Goal: Task Accomplishment & Management: Manage account settings

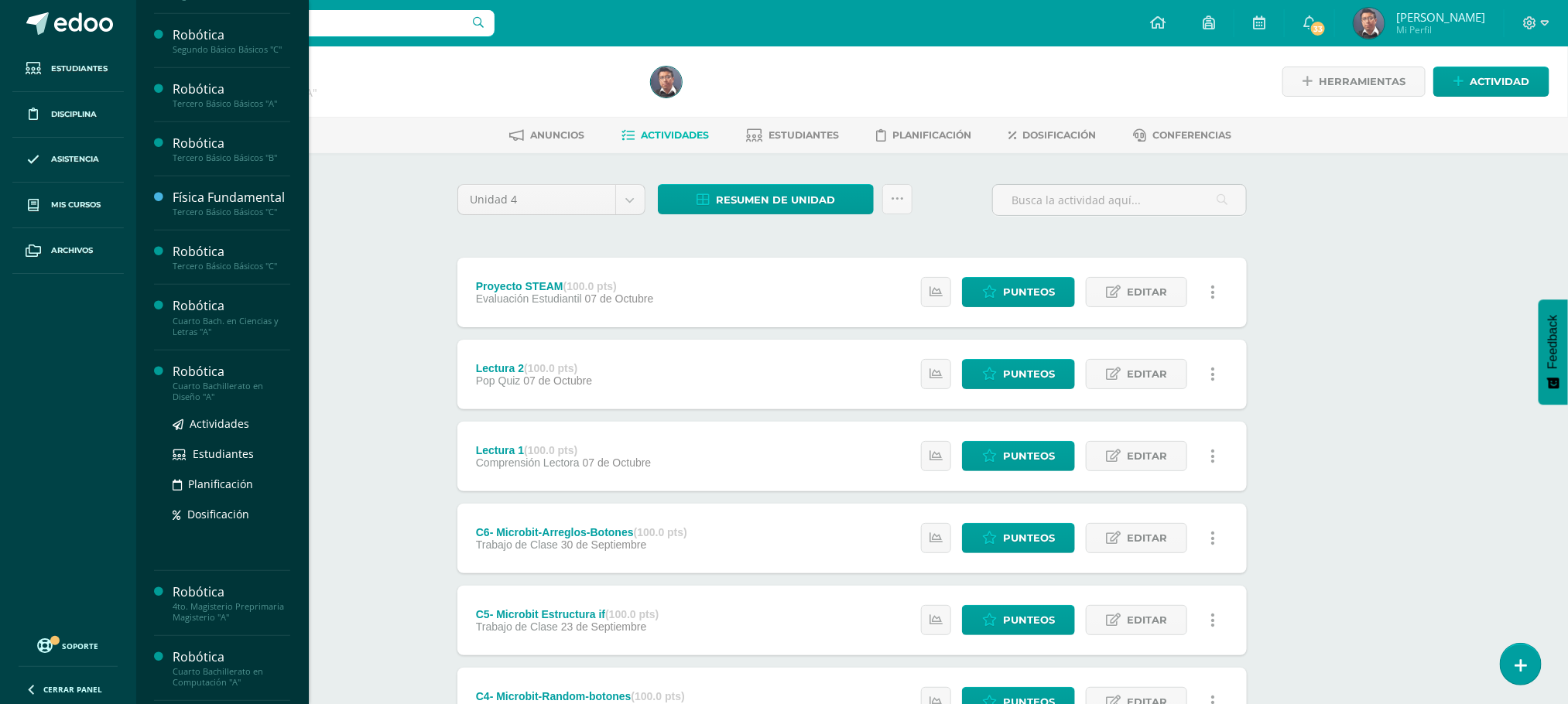
scroll to position [464, 0]
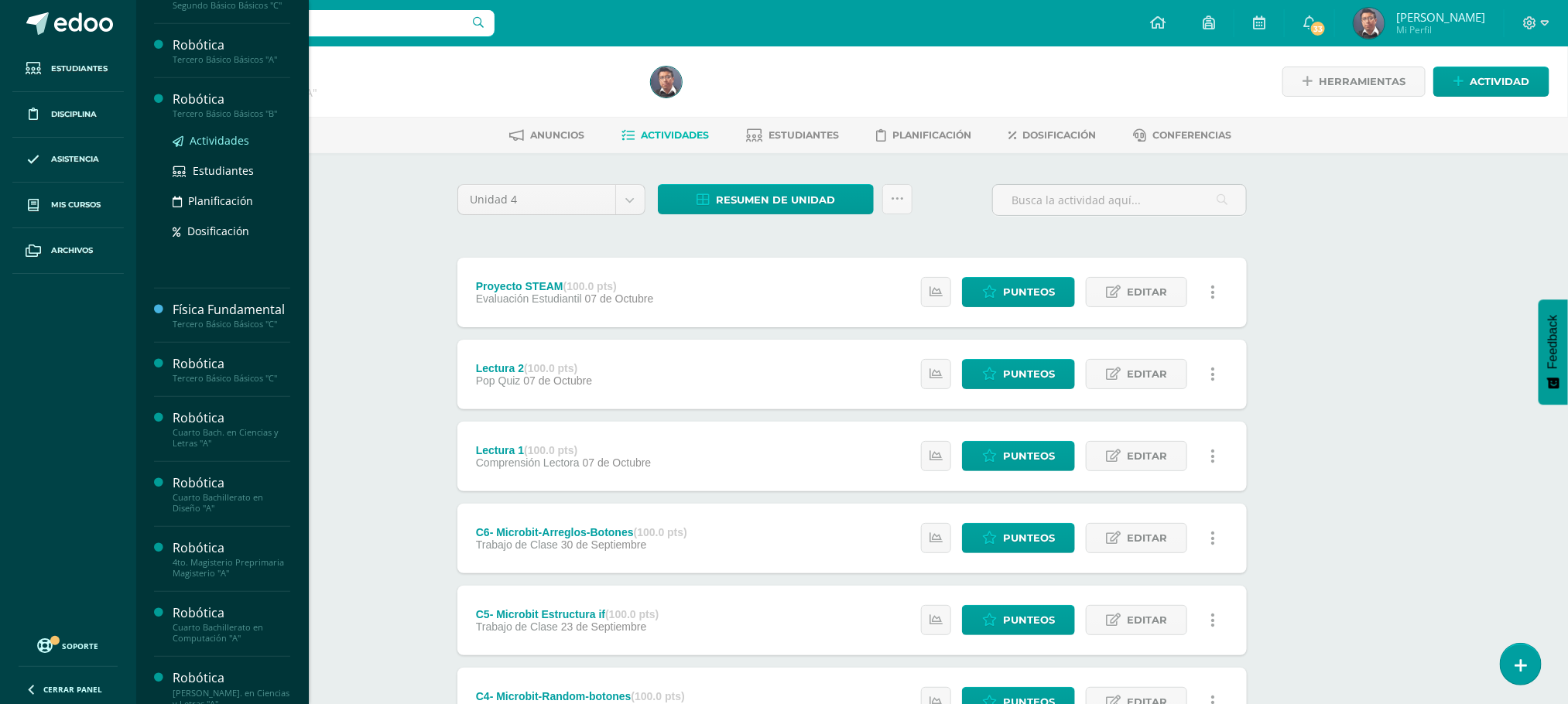
click at [235, 142] on span "Actividades" at bounding box center [220, 140] width 60 height 14
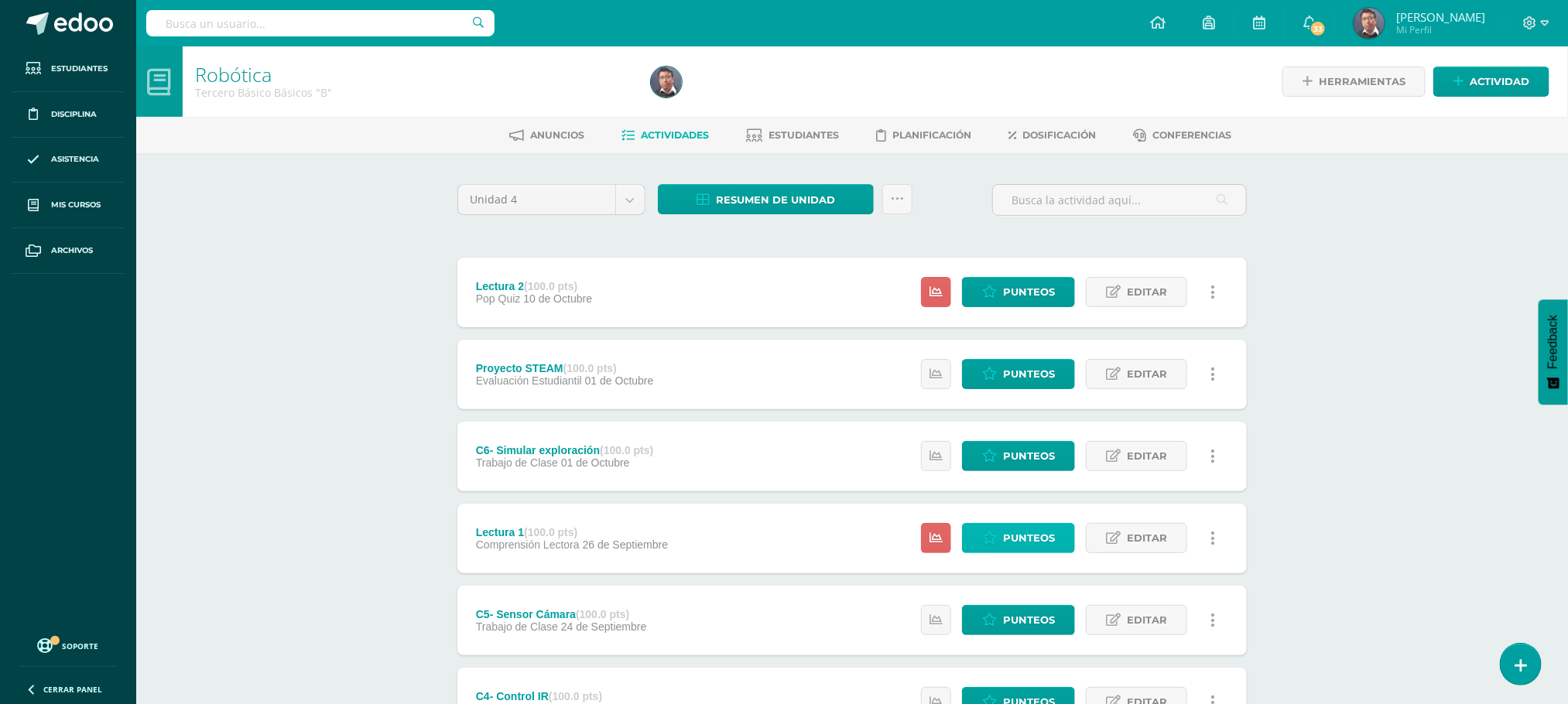
click at [1033, 537] on span "Punteos" at bounding box center [1028, 538] width 52 height 29
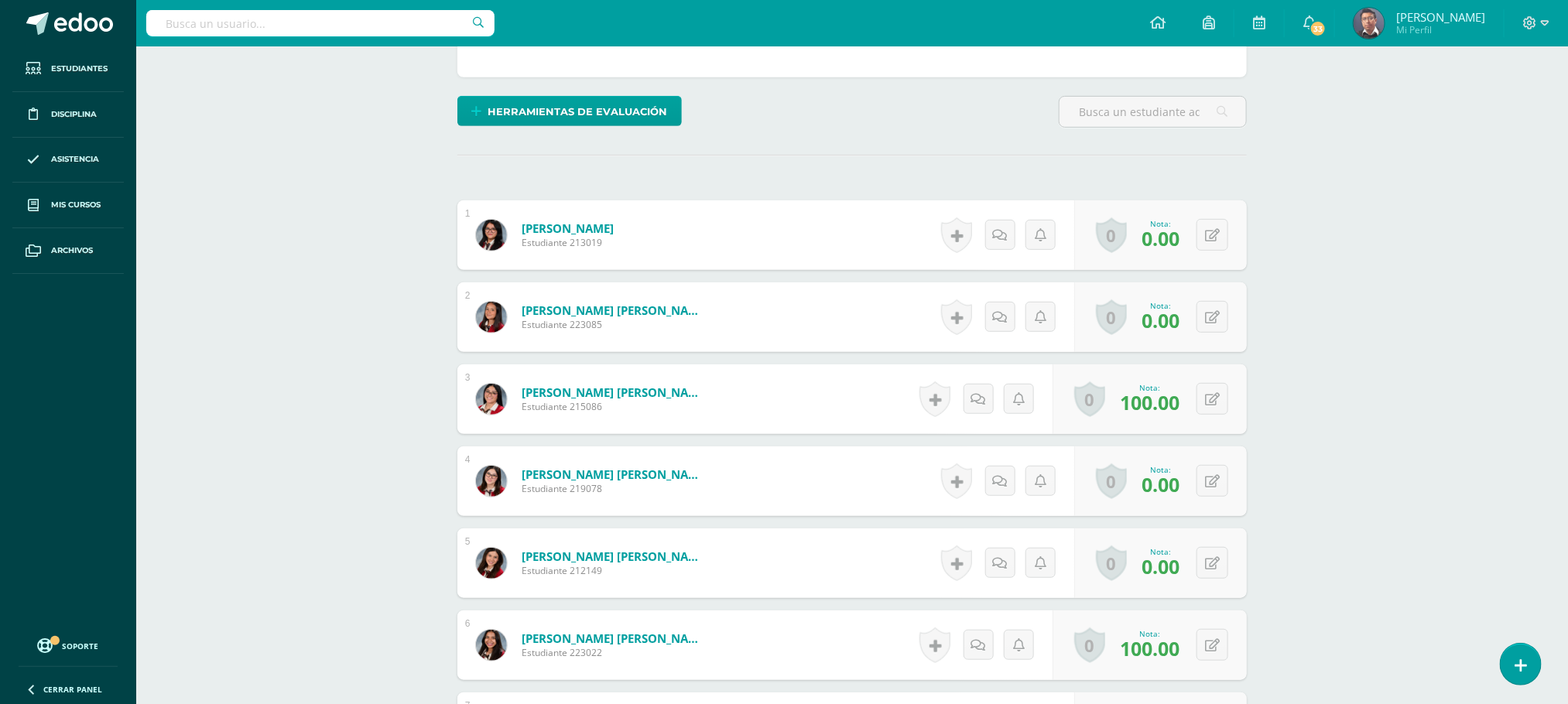
scroll to position [351, 0]
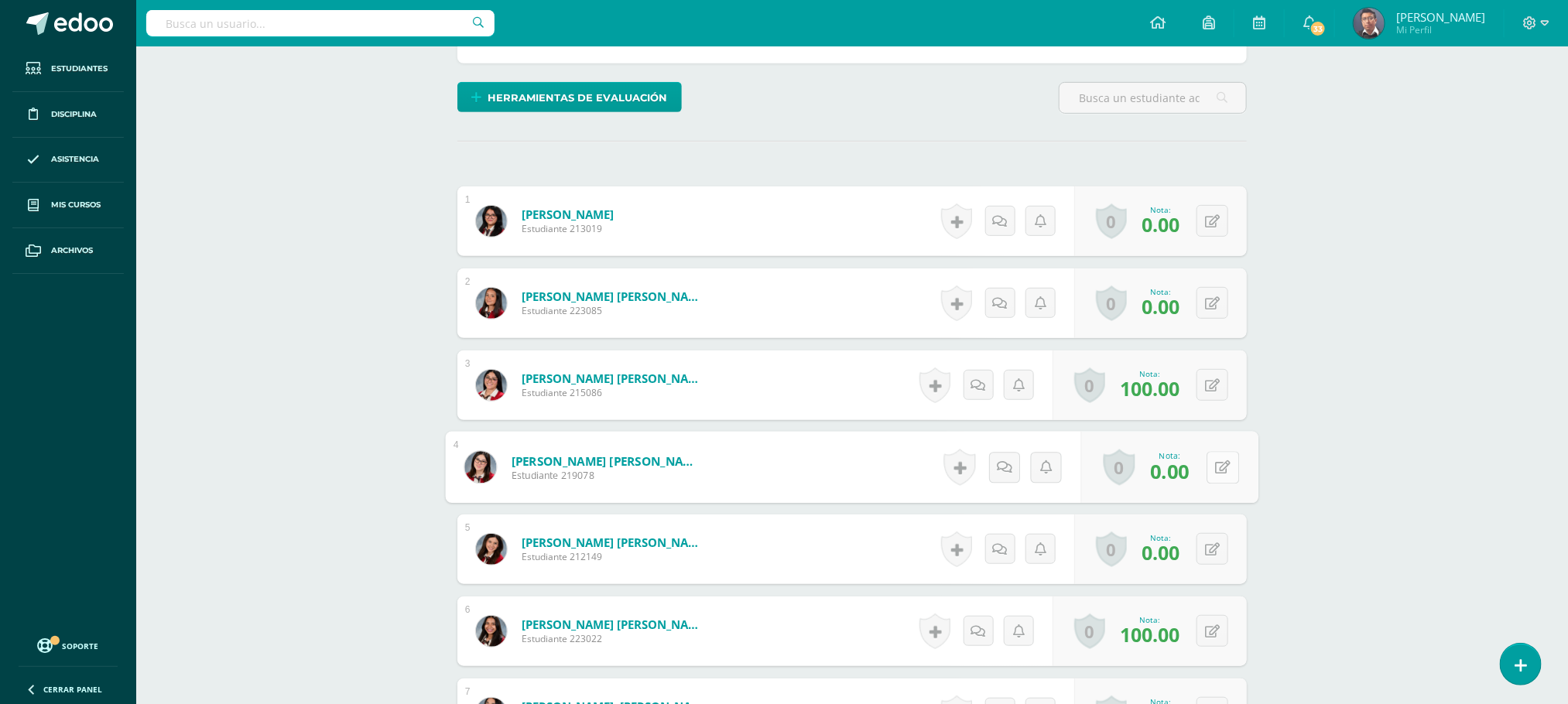
click at [1208, 474] on button at bounding box center [1222, 468] width 33 height 33
type input "100"
click at [1180, 476] on icon at bounding box center [1181, 472] width 14 height 14
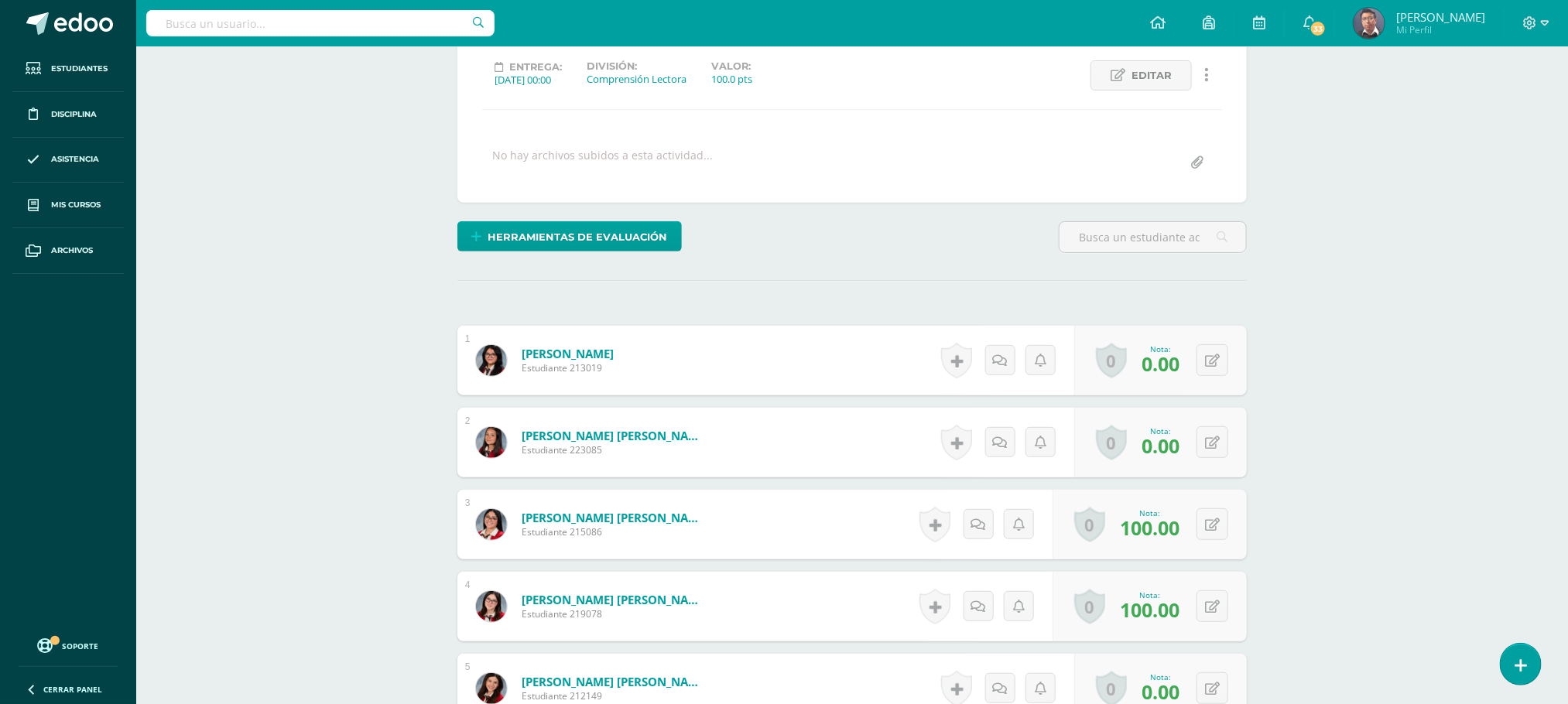
scroll to position [0, 0]
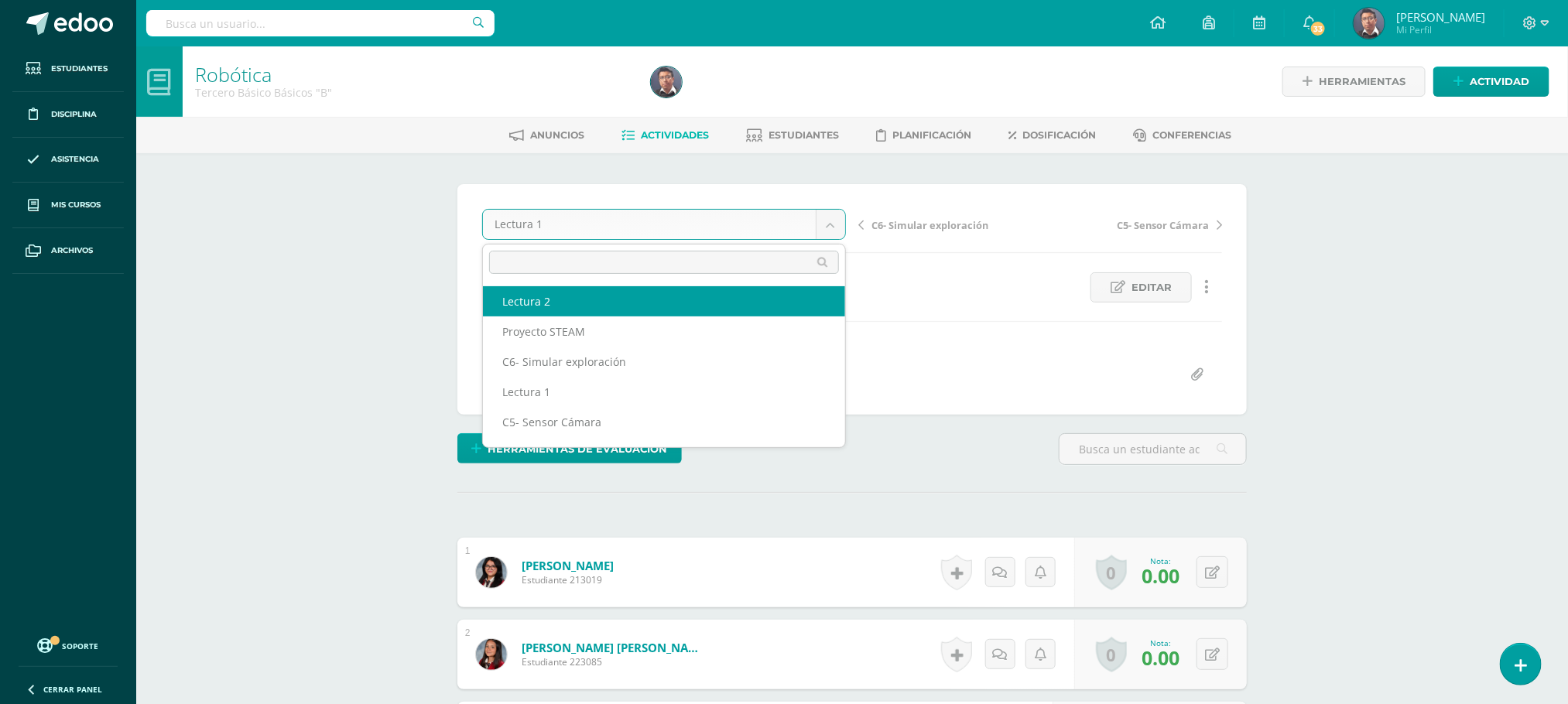
select select "/dashboard/teacher/grade-activity/211459/"
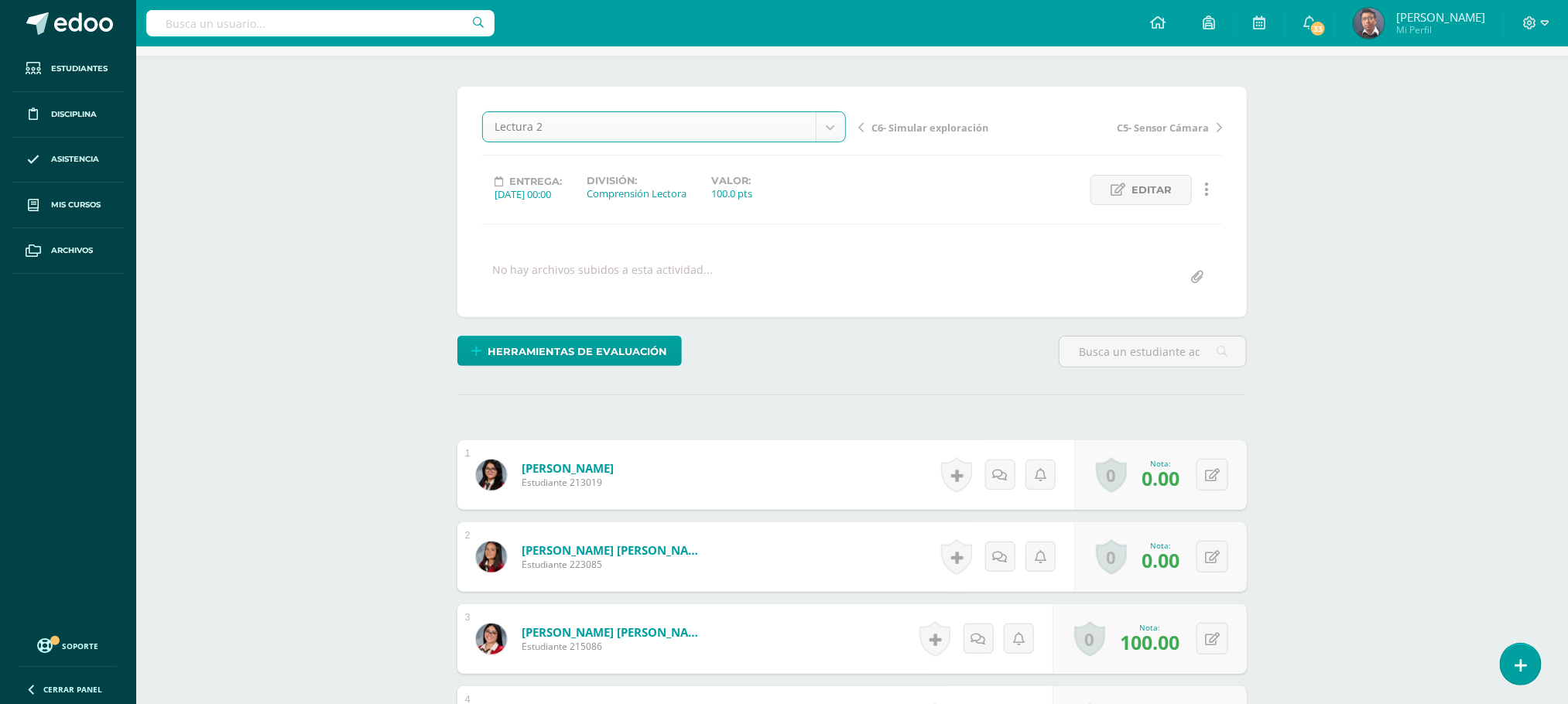
scroll to position [348, 0]
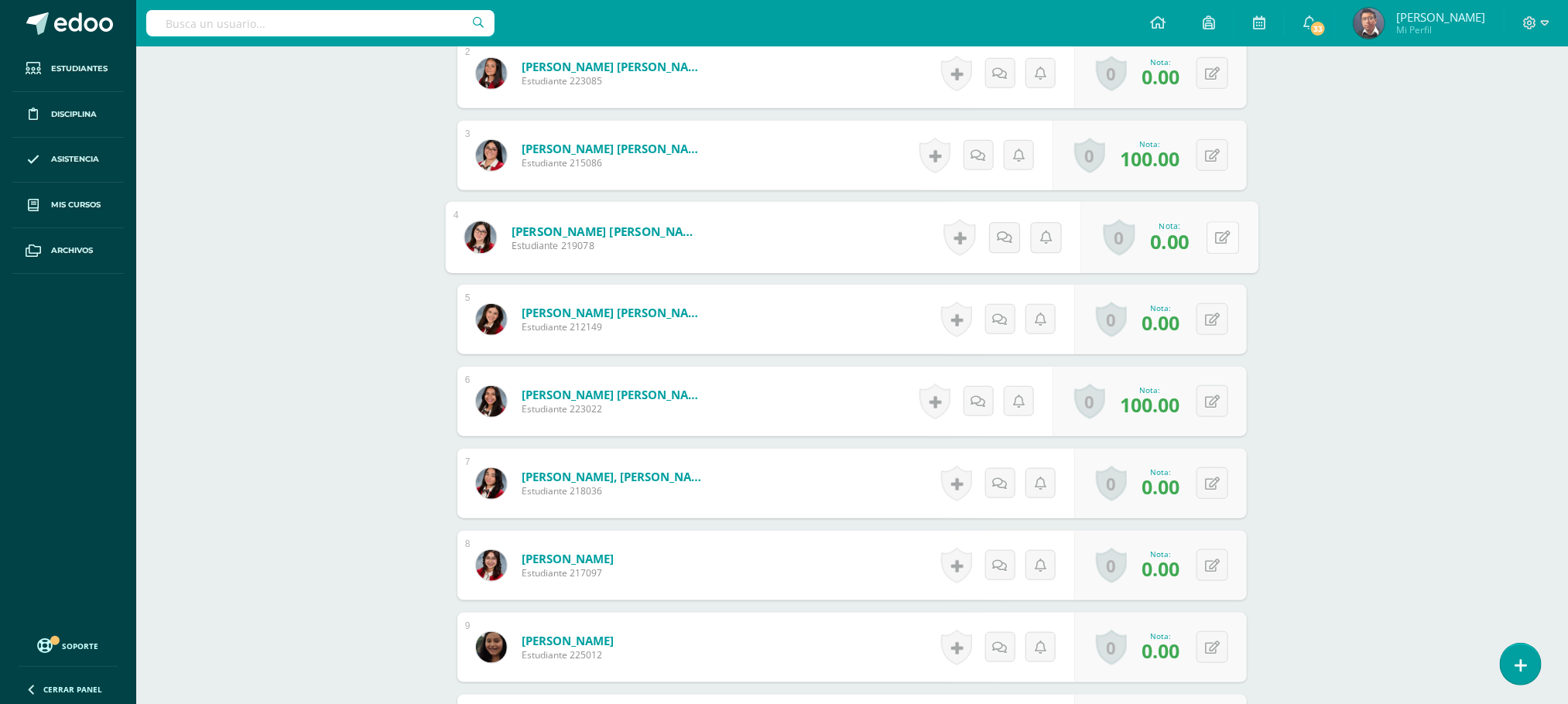
scroll to position [583, 0]
click at [1214, 249] on button at bounding box center [1222, 236] width 33 height 33
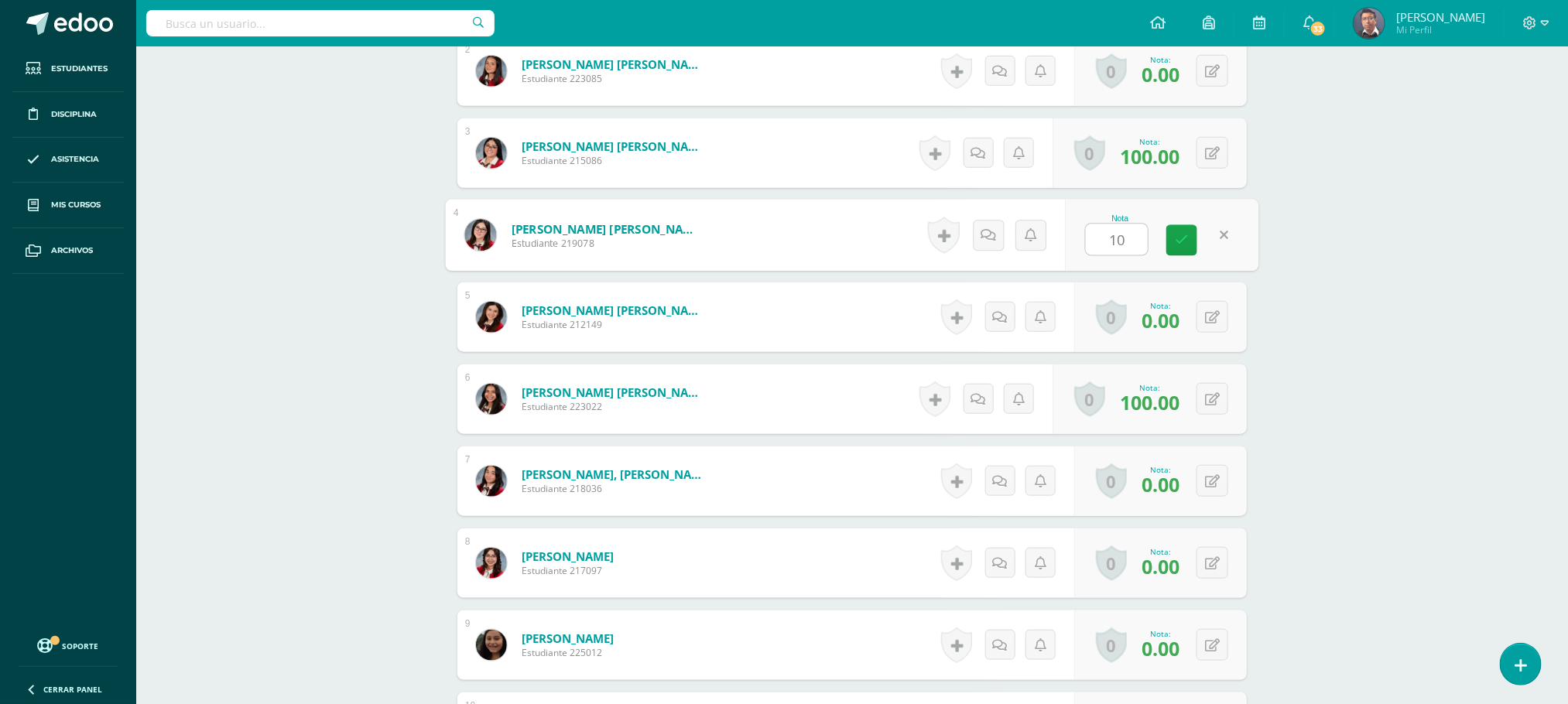
type input "100"
click at [1179, 243] on icon at bounding box center [1181, 240] width 14 height 14
click at [1413, 297] on div "Robótica Tercero Básico Básicos "B" Herramientas Detalle de asistencias Activid…" at bounding box center [852, 693] width 1431 height 2460
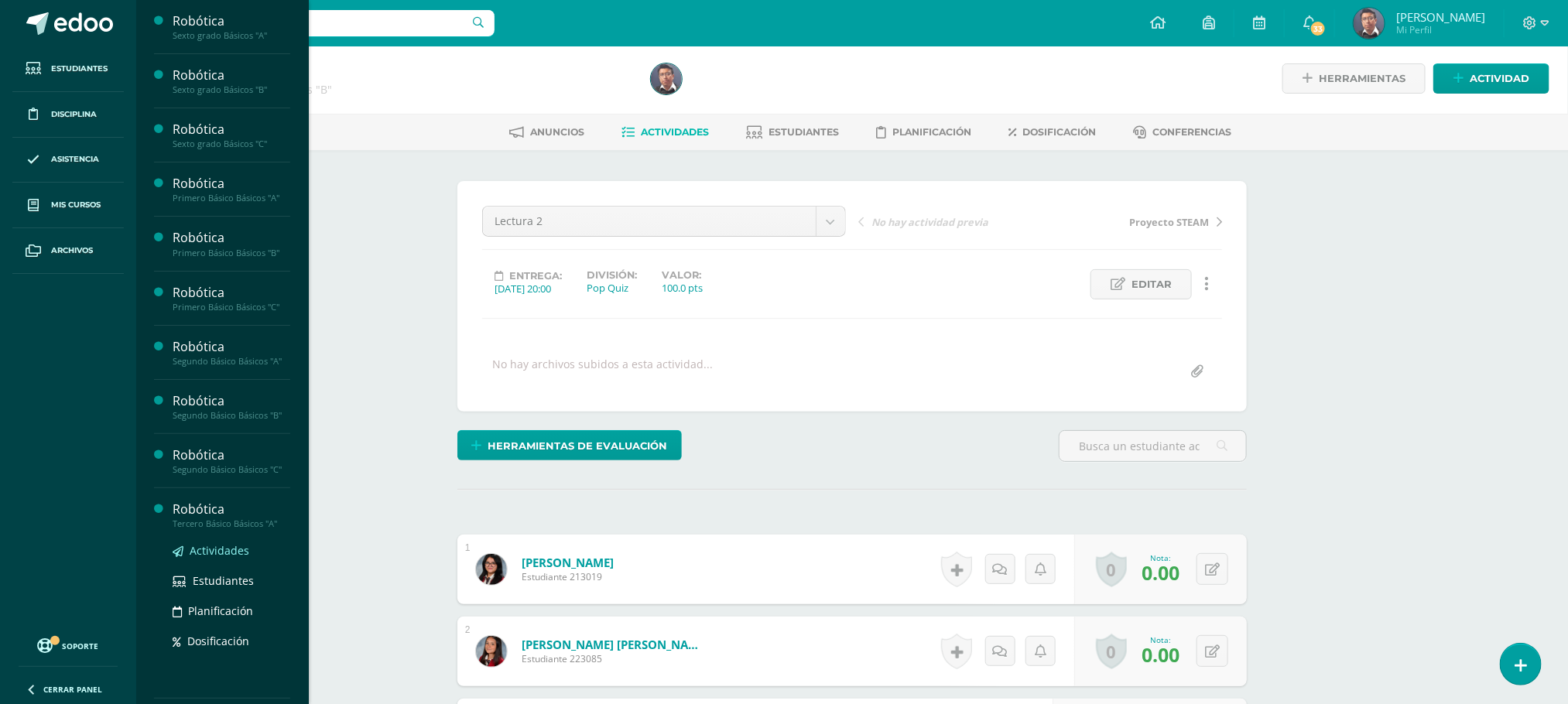
click at [243, 548] on span "Actividades" at bounding box center [220, 550] width 60 height 14
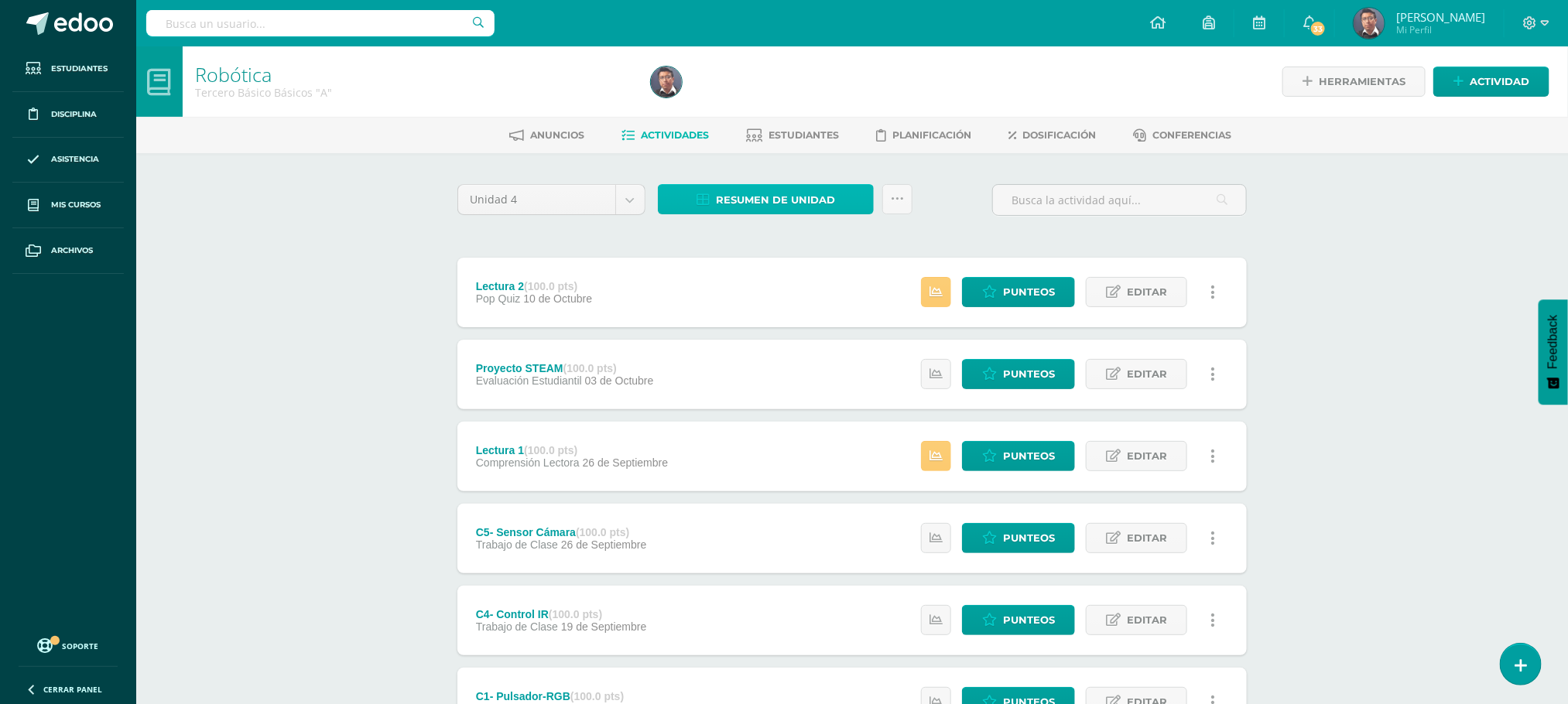
click at [744, 200] on span "Resumen de unidad" at bounding box center [775, 200] width 119 height 29
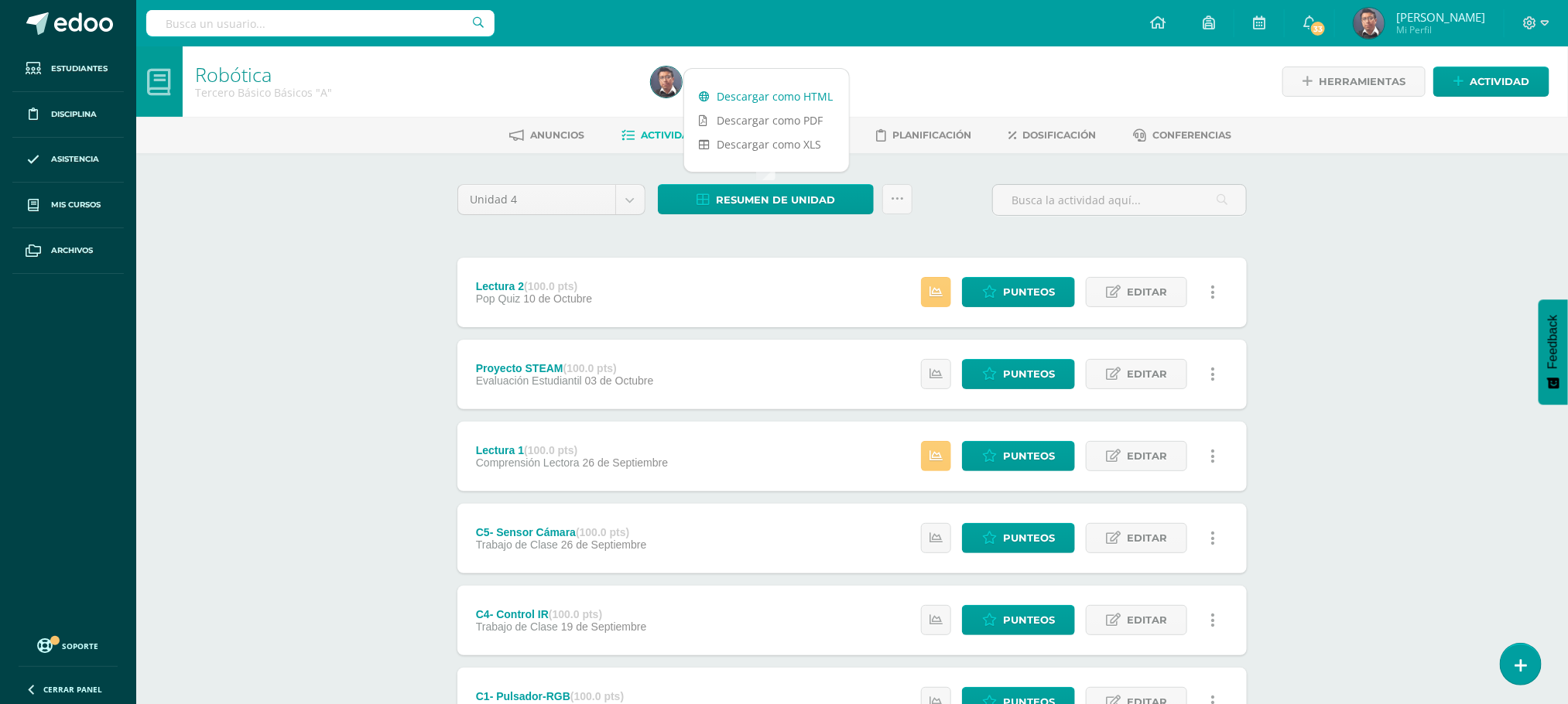
click at [784, 90] on link "Descargar como HTML" at bounding box center [766, 96] width 165 height 24
click at [1041, 448] on span "Punteos" at bounding box center [1028, 456] width 52 height 29
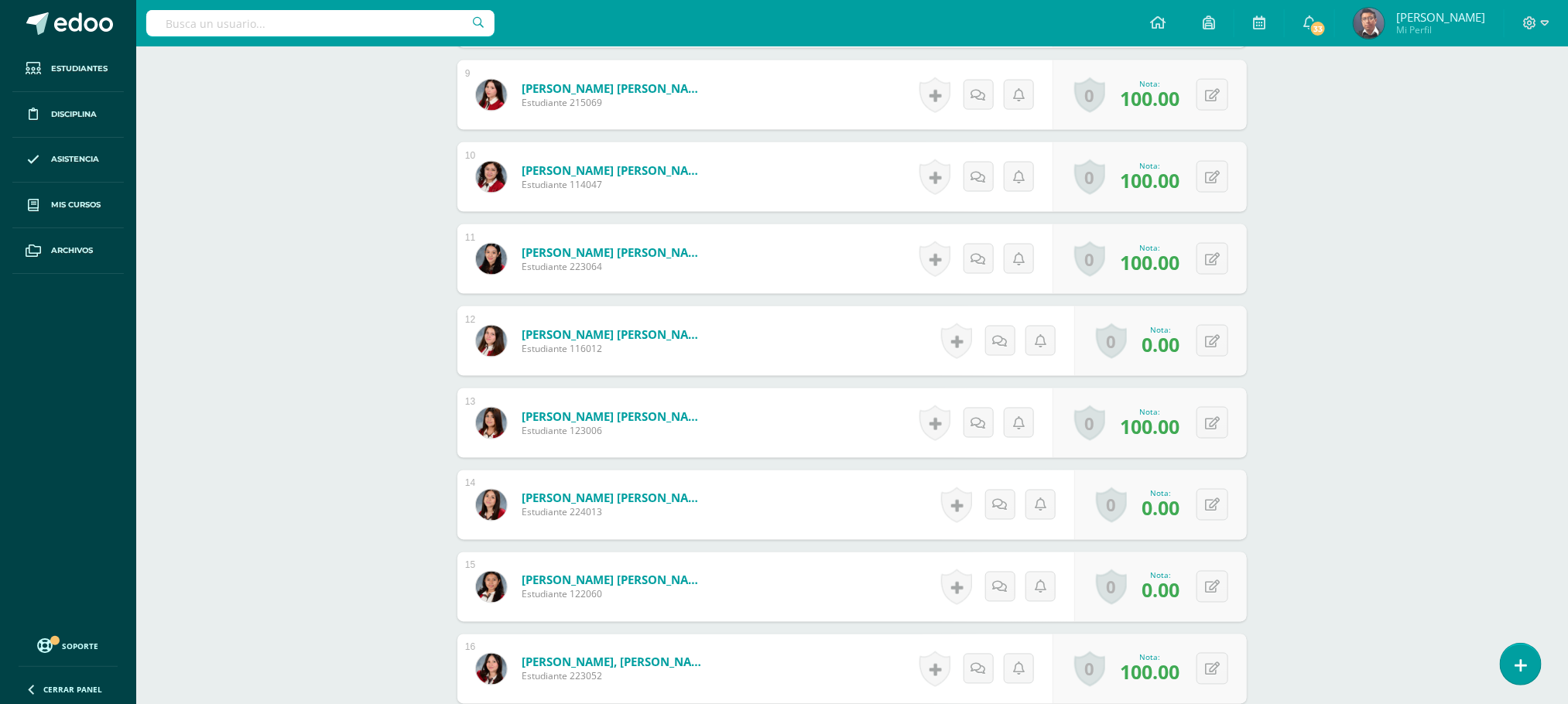
scroll to position [1280, 0]
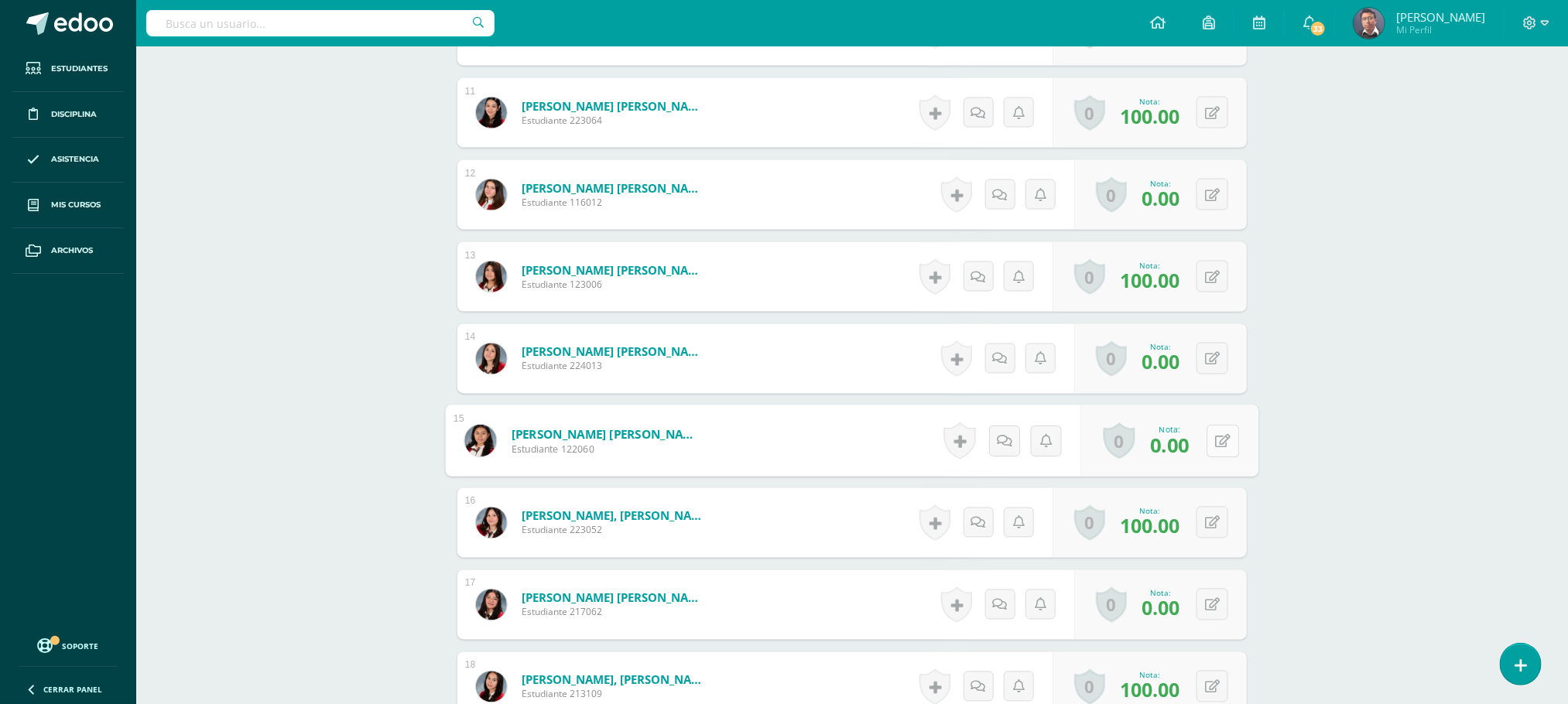
click at [1212, 444] on button at bounding box center [1222, 441] width 33 height 33
type input "100"
click at [1186, 441] on link at bounding box center [1182, 446] width 31 height 31
click at [1421, 376] on div "Robótica Tercero Básico Básicos "A" Herramientas Detalle de asistencias Activid…" at bounding box center [852, 38] width 1431 height 2543
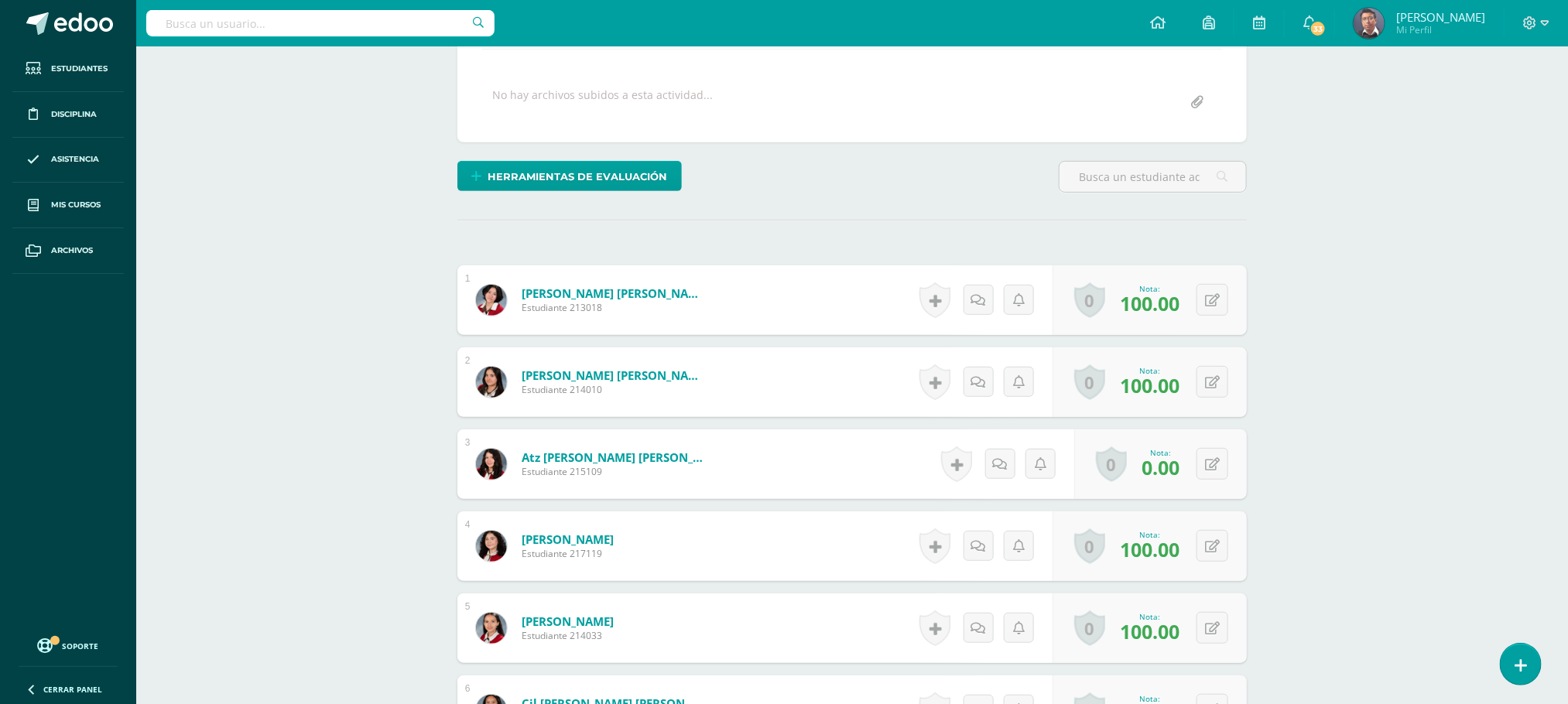
scroll to position [0, 0]
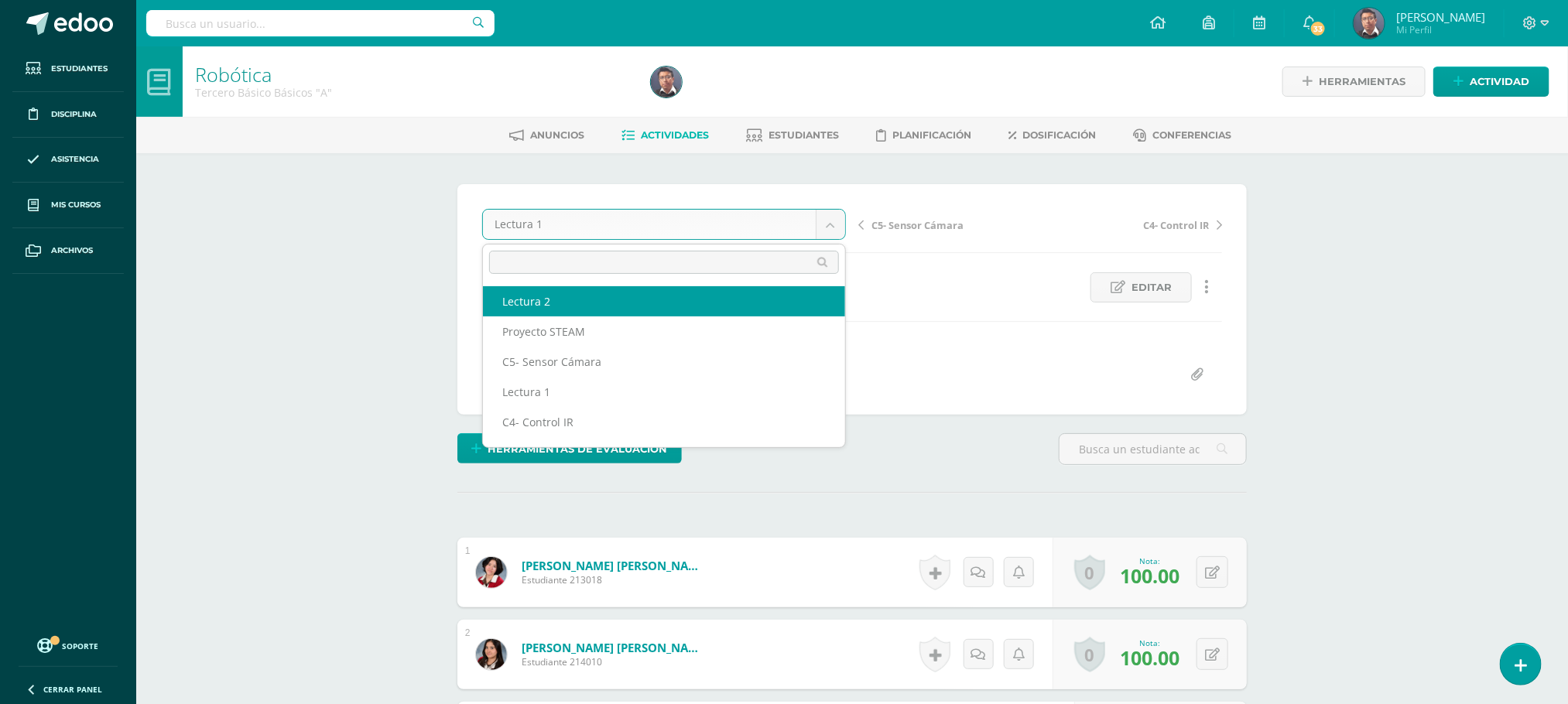
select select "/dashboard/teacher/grade-activity/211511/"
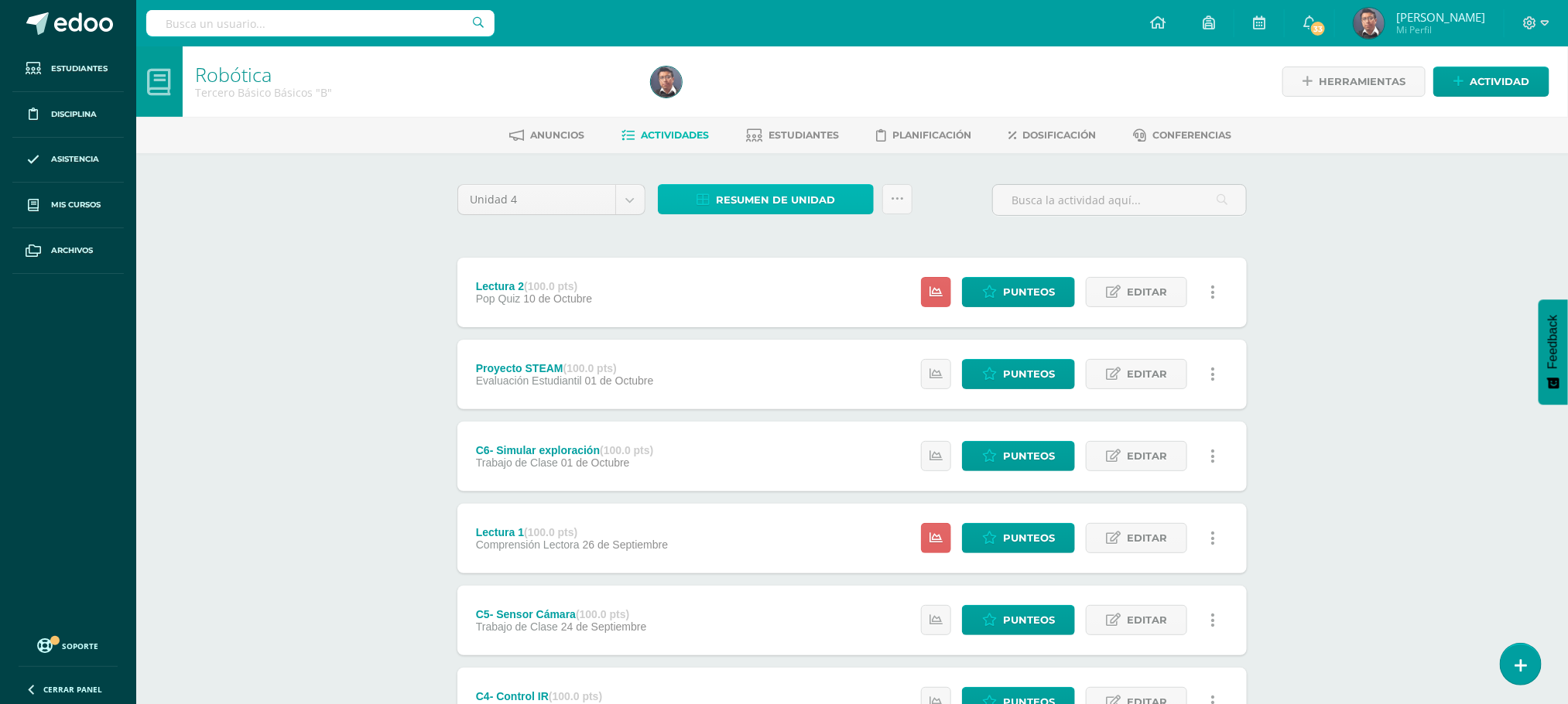
click at [759, 191] on span "Resumen de unidad" at bounding box center [775, 200] width 119 height 29
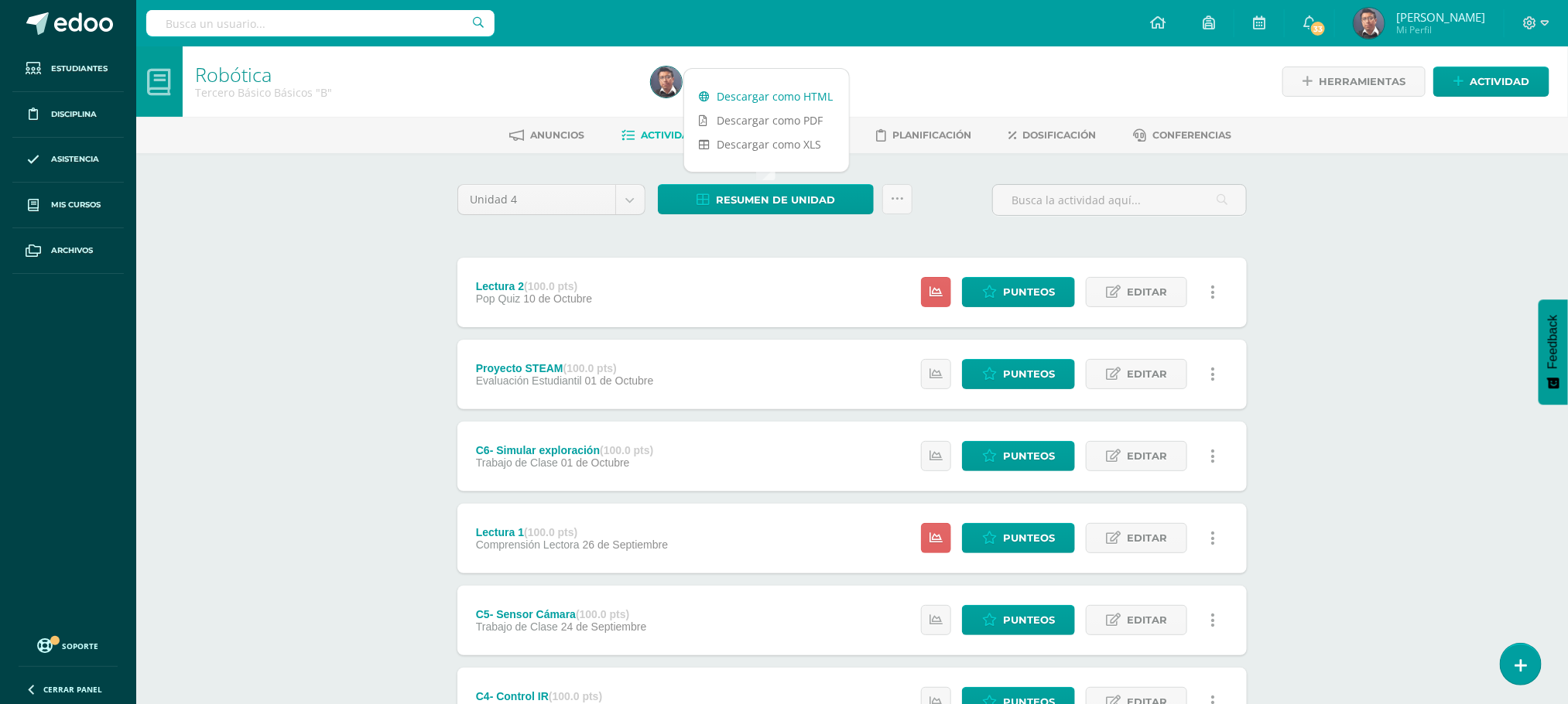
click at [801, 96] on link "Descargar como HTML" at bounding box center [766, 96] width 165 height 24
click at [367, 258] on div "Robótica Tercero Básico Básicos "B" Herramientas Detalle de asistencias Activid…" at bounding box center [852, 566] width 1431 height 1040
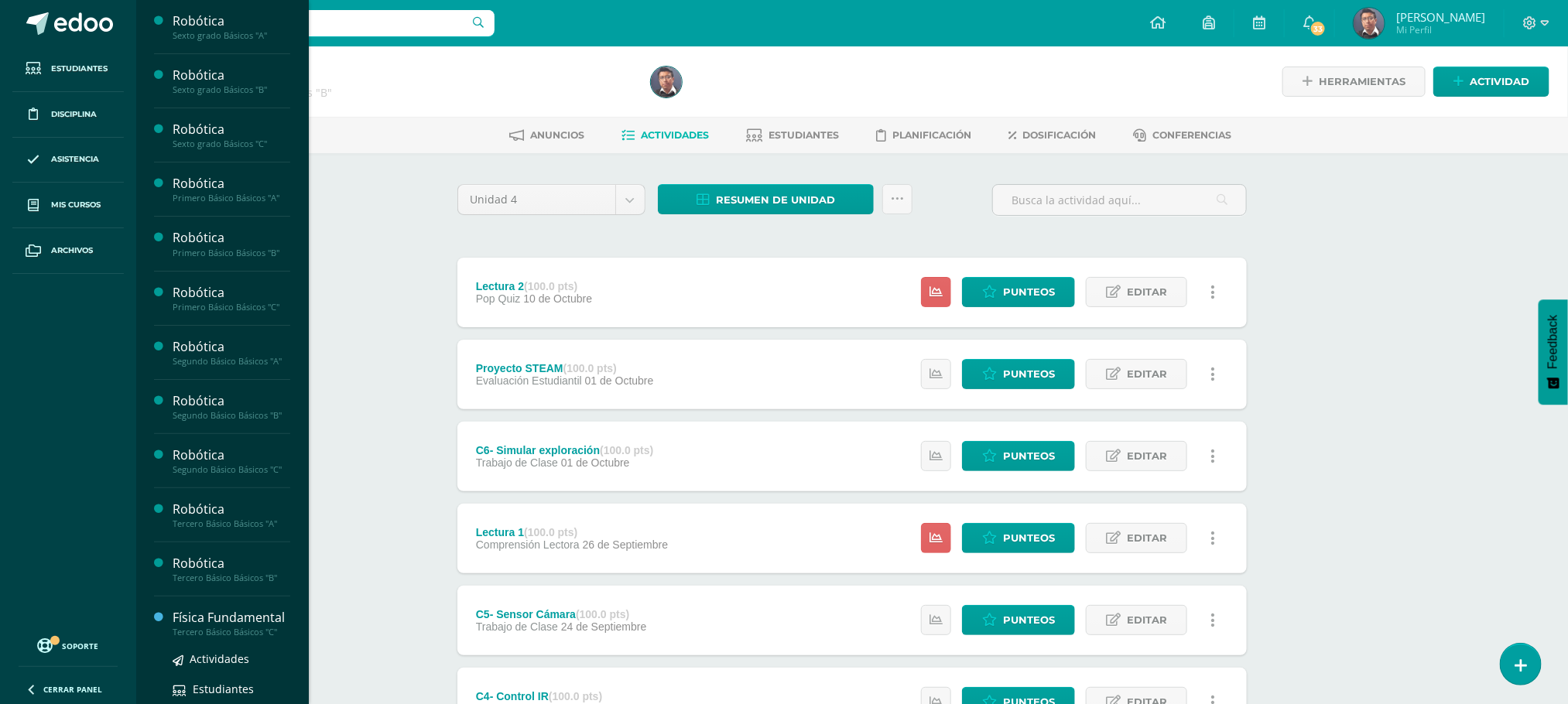
scroll to position [348, 0]
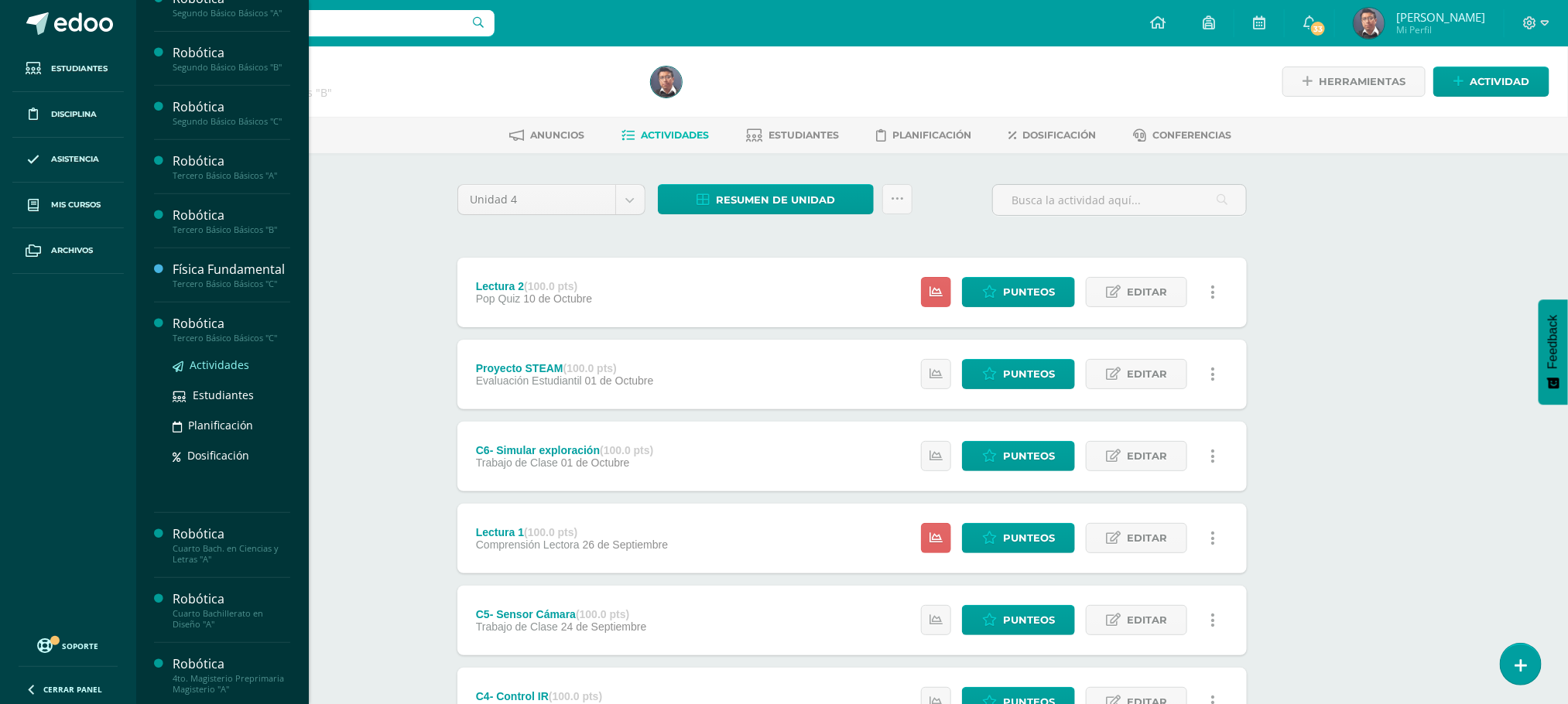
click at [235, 372] on span "Actividades" at bounding box center [220, 365] width 60 height 14
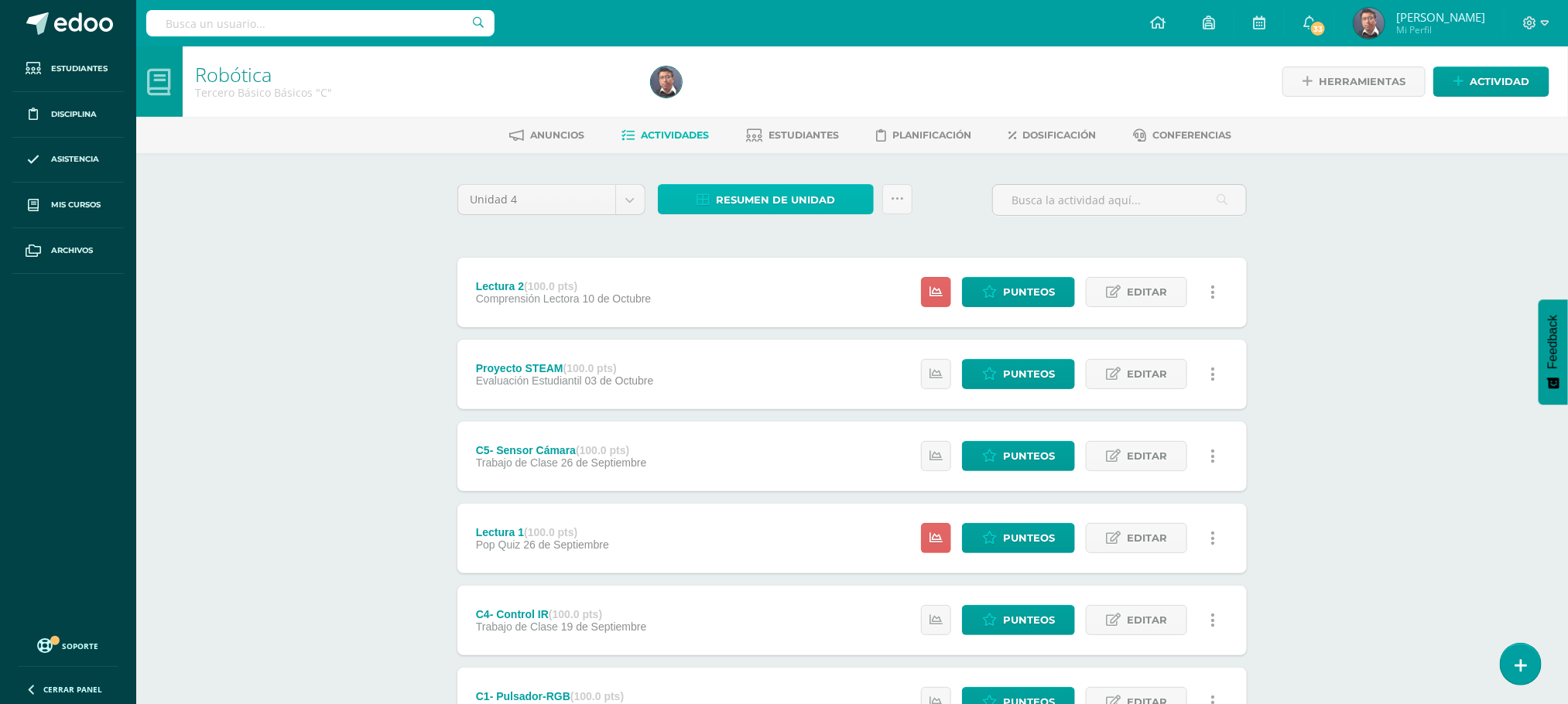
click at [810, 202] on span "Resumen de unidad" at bounding box center [775, 200] width 119 height 29
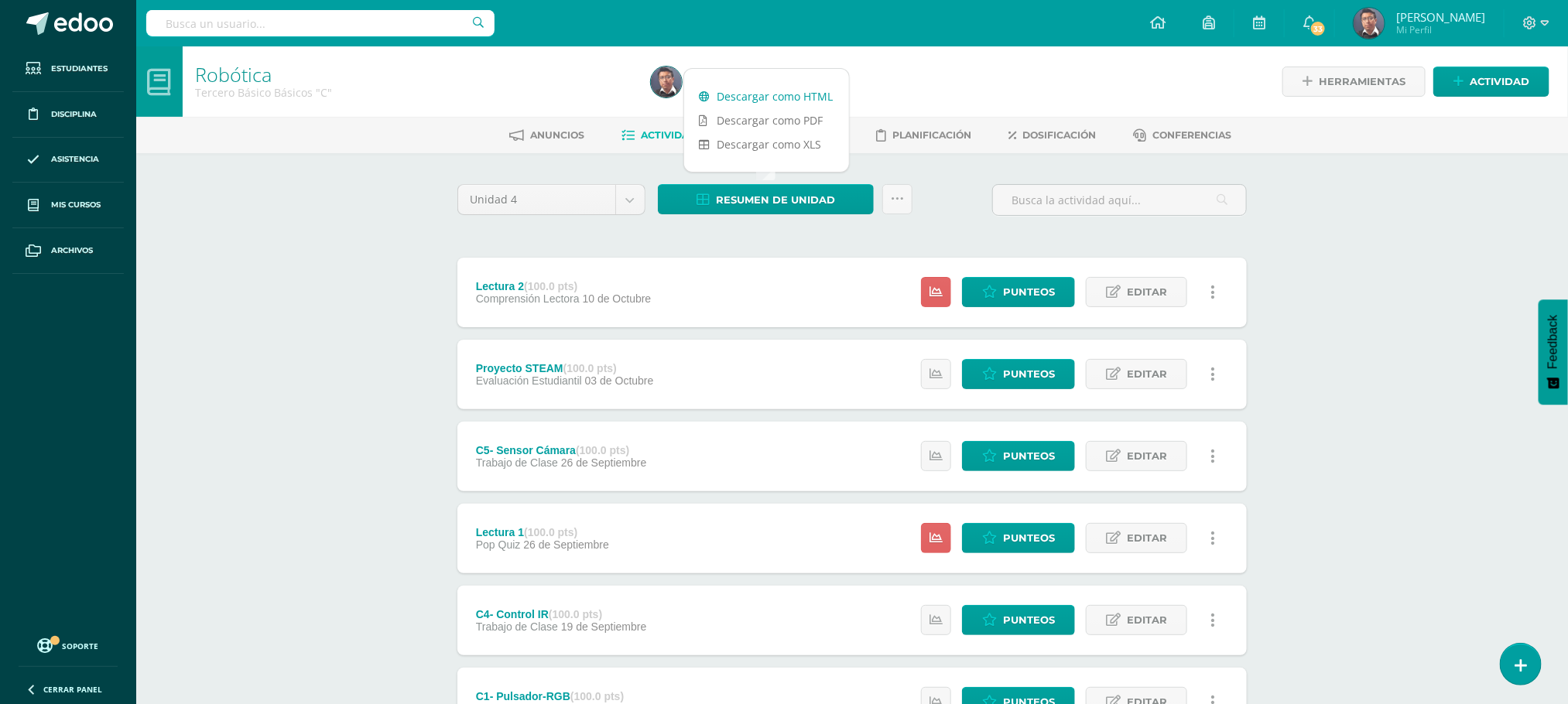
click at [810, 102] on link "Descargar como HTML" at bounding box center [766, 96] width 165 height 24
click at [225, 307] on div "Robótica Tercero Básico Básicos "C" Herramientas Detalle de asistencias Activid…" at bounding box center [852, 442] width 1431 height 794
click at [1035, 534] on span "Punteos" at bounding box center [1028, 538] width 52 height 29
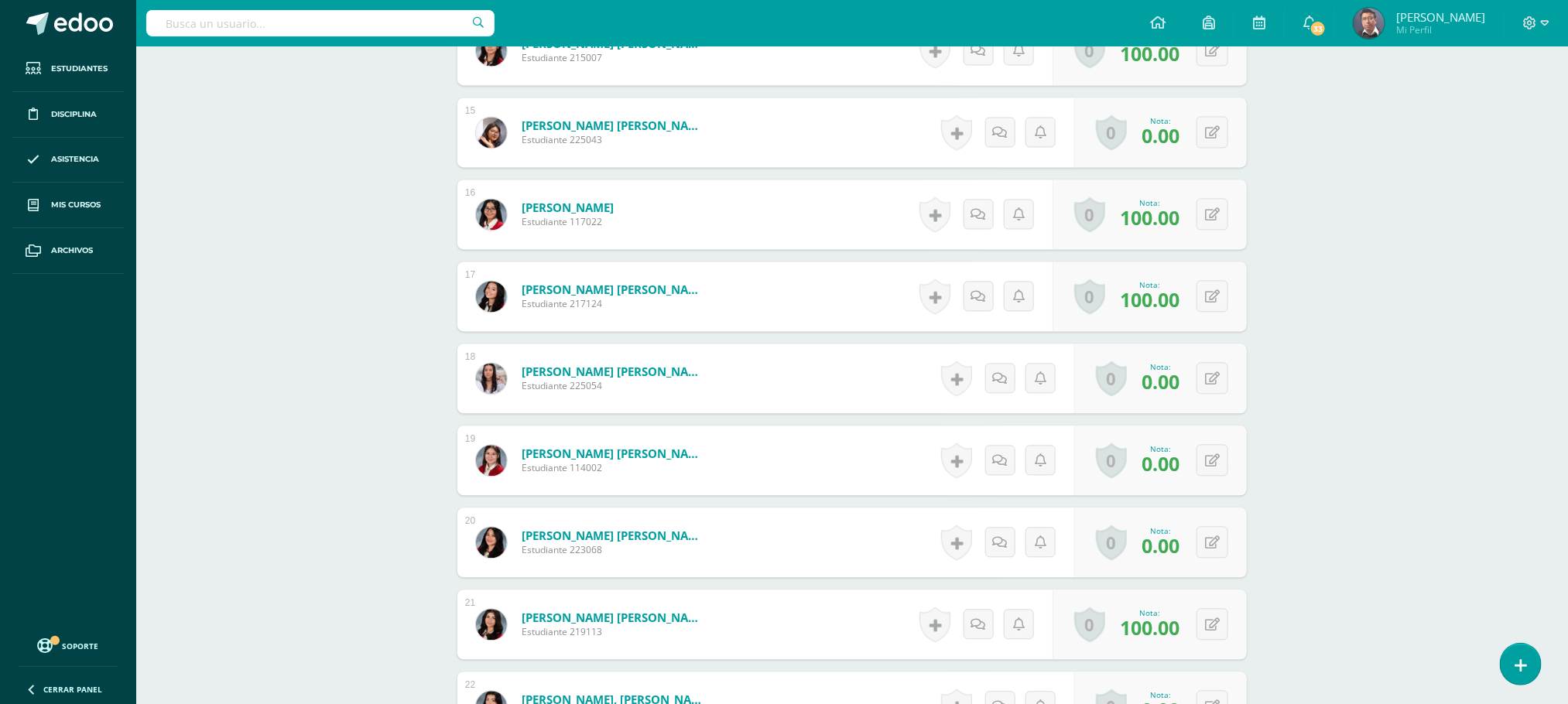
scroll to position [1744, 0]
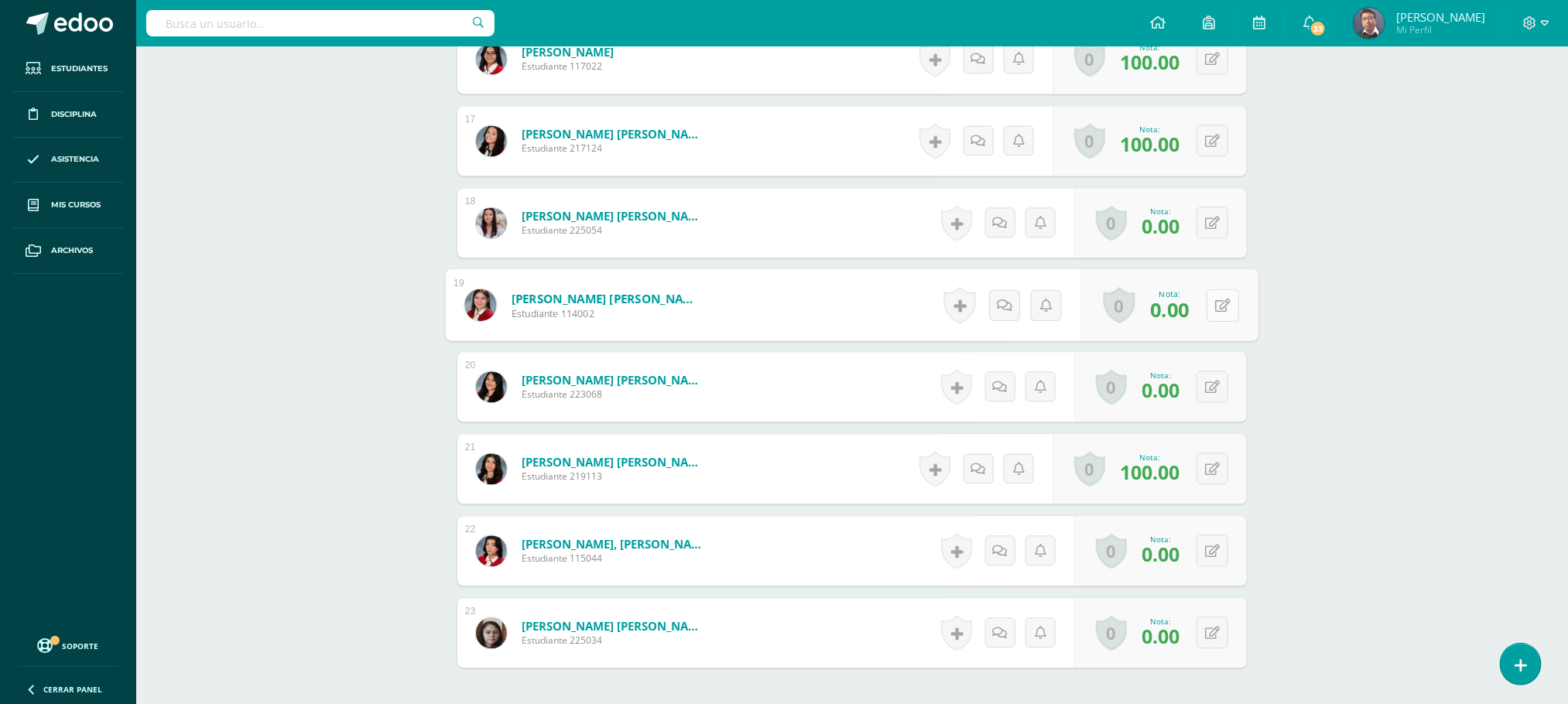
click at [1210, 309] on button at bounding box center [1222, 305] width 33 height 33
type input "100"
click at [1183, 311] on icon at bounding box center [1181, 309] width 14 height 14
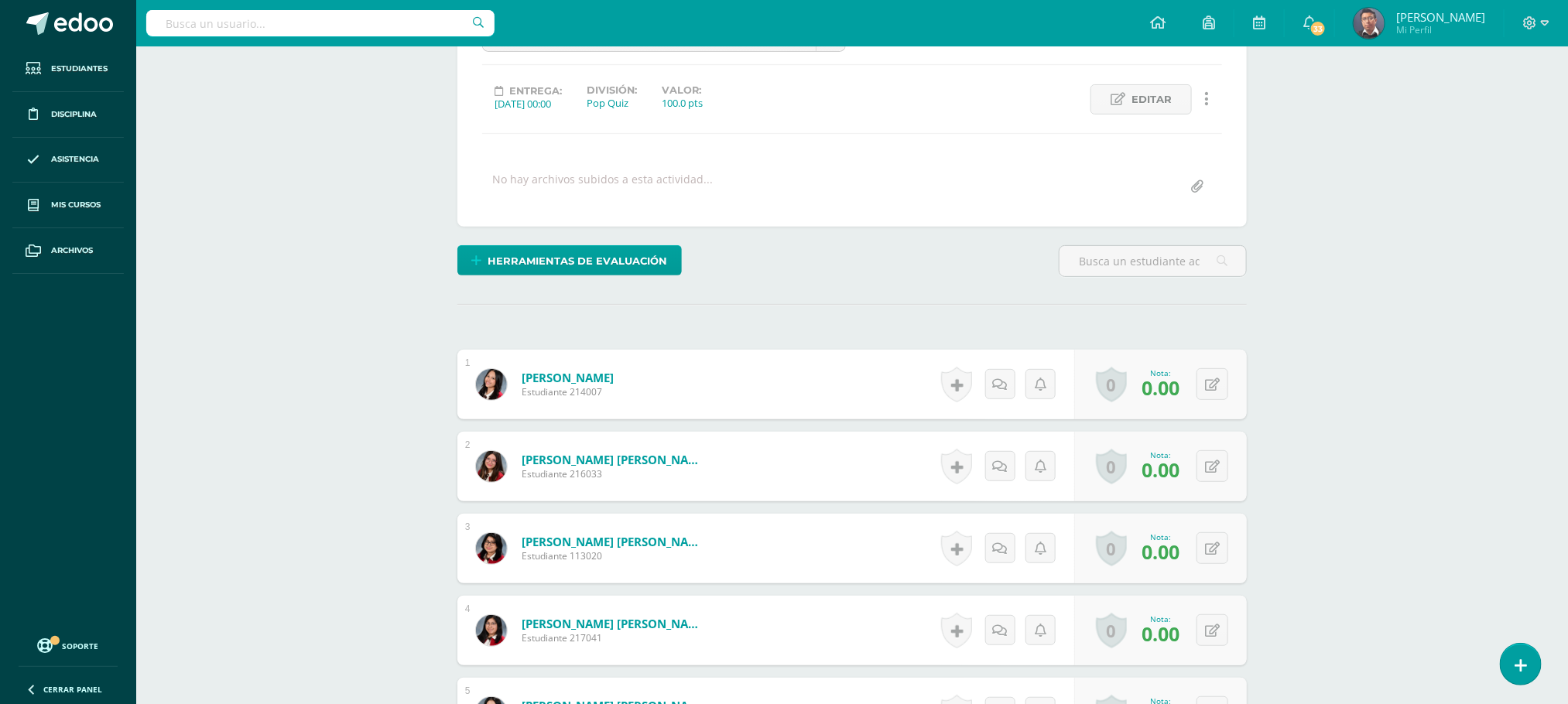
scroll to position [0, 0]
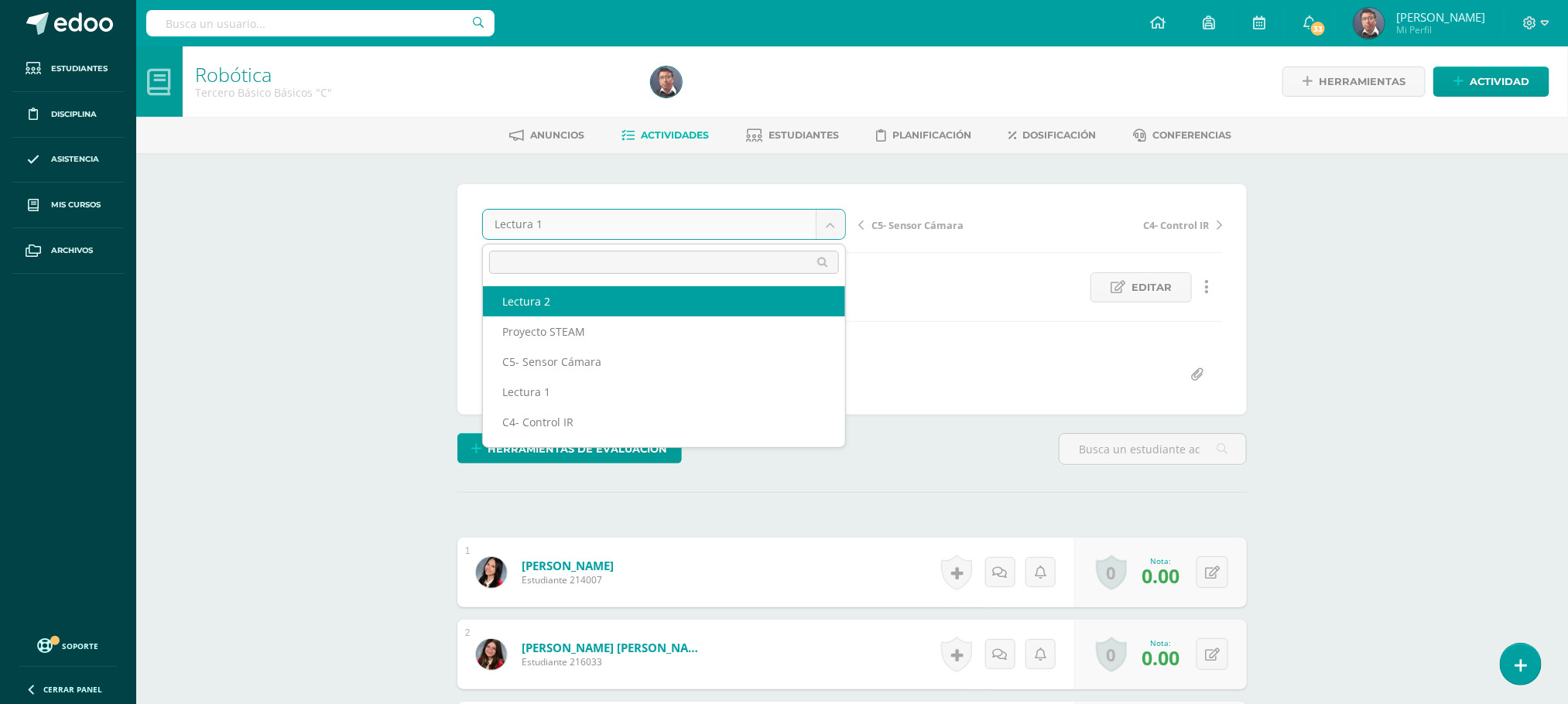
select select "/dashboard/teacher/grade-activity/211487/"
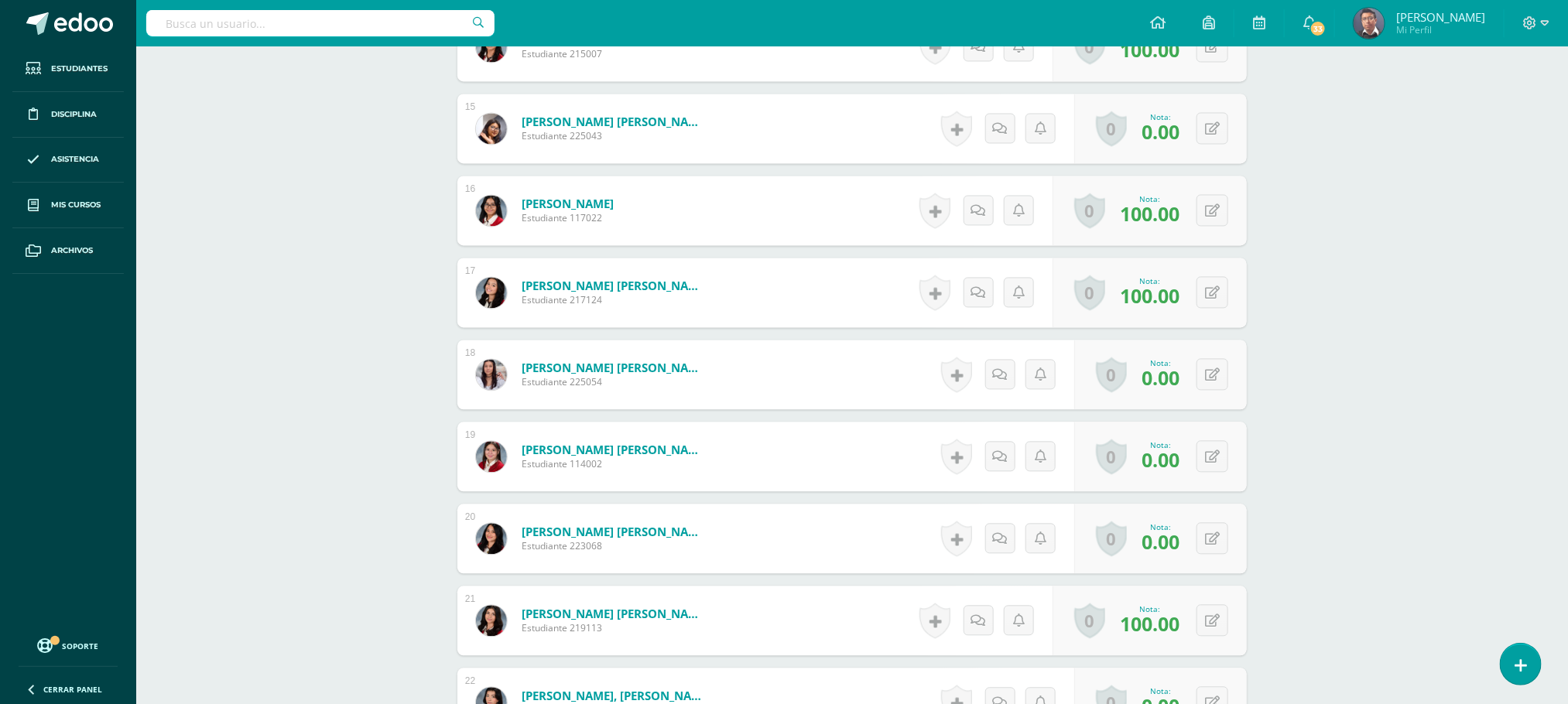
scroll to position [1634, 0]
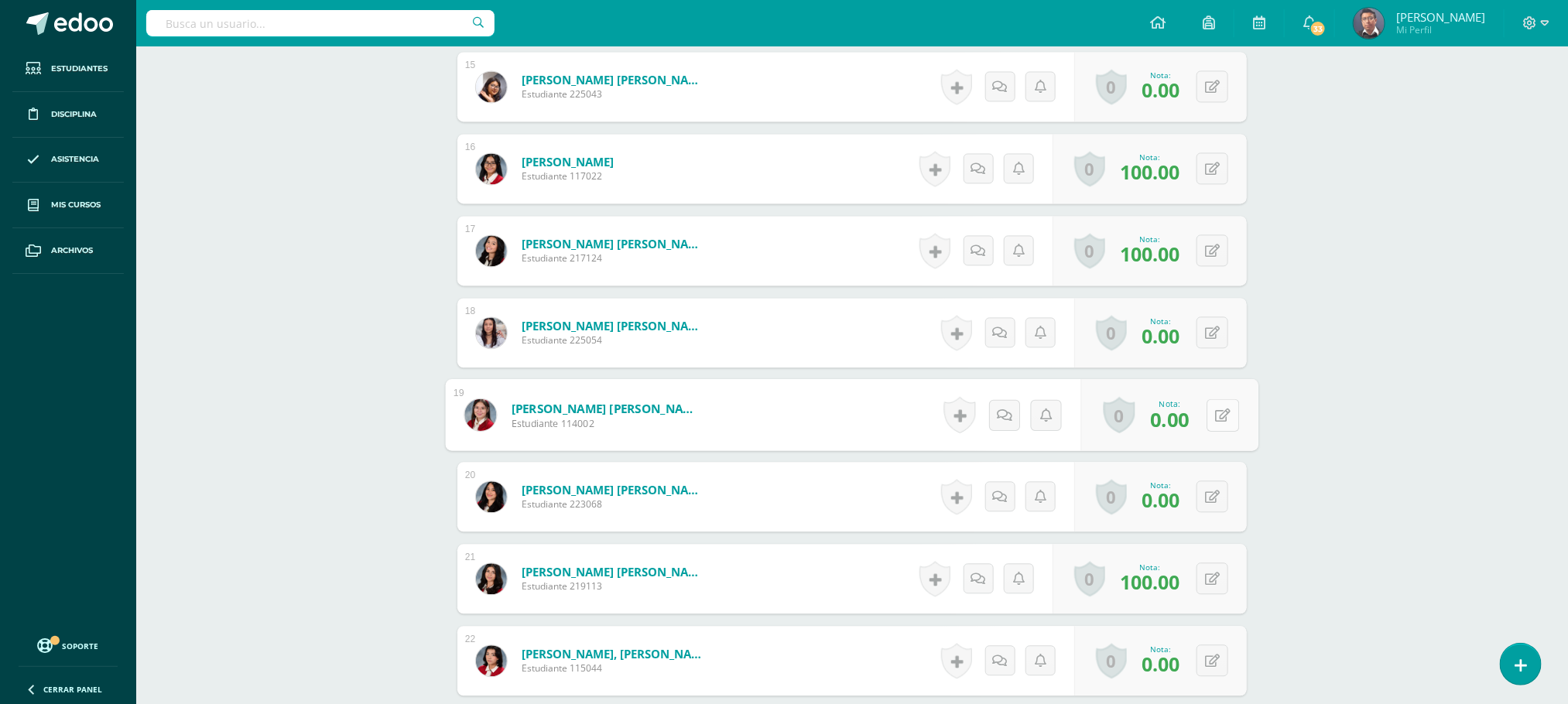
click at [1212, 414] on button at bounding box center [1222, 414] width 33 height 33
type input "100"
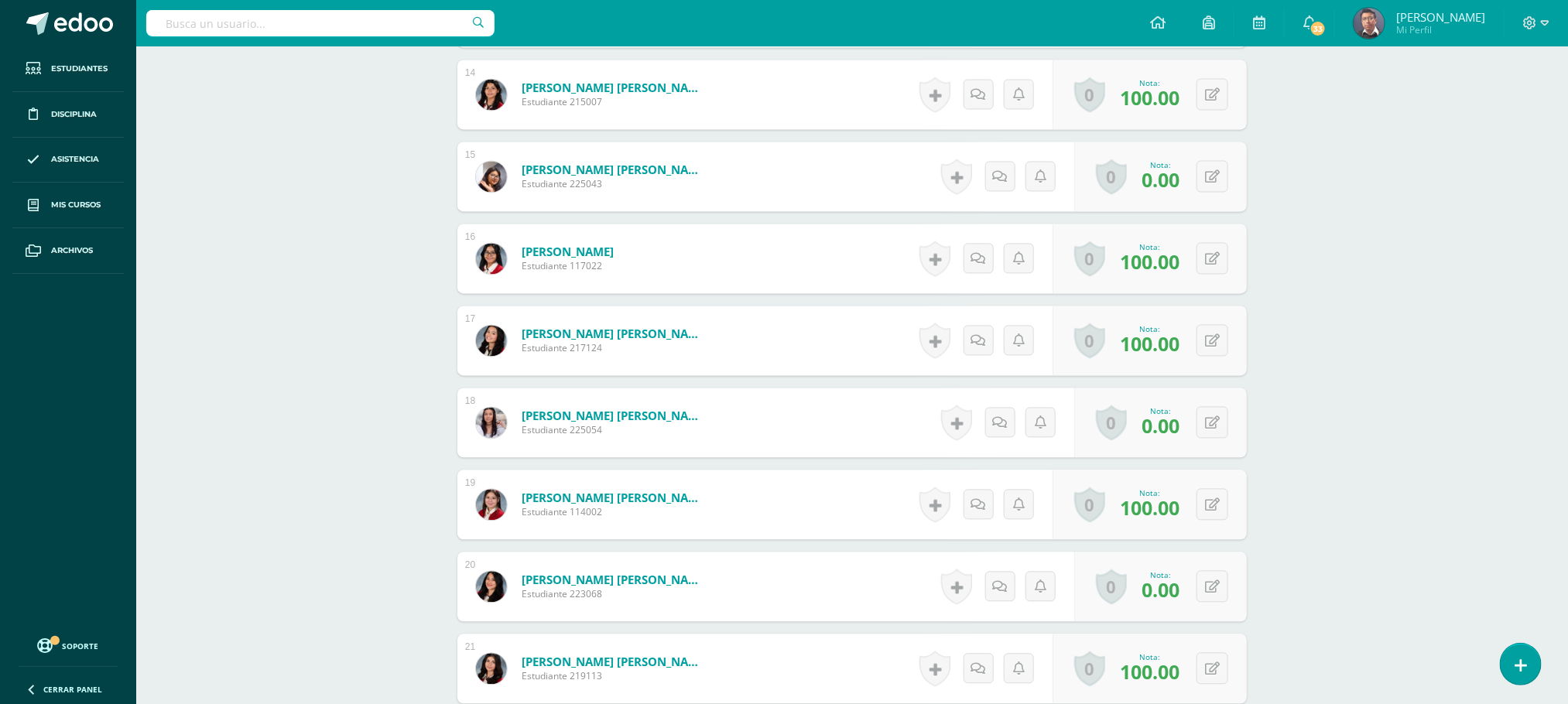
scroll to position [1518, 0]
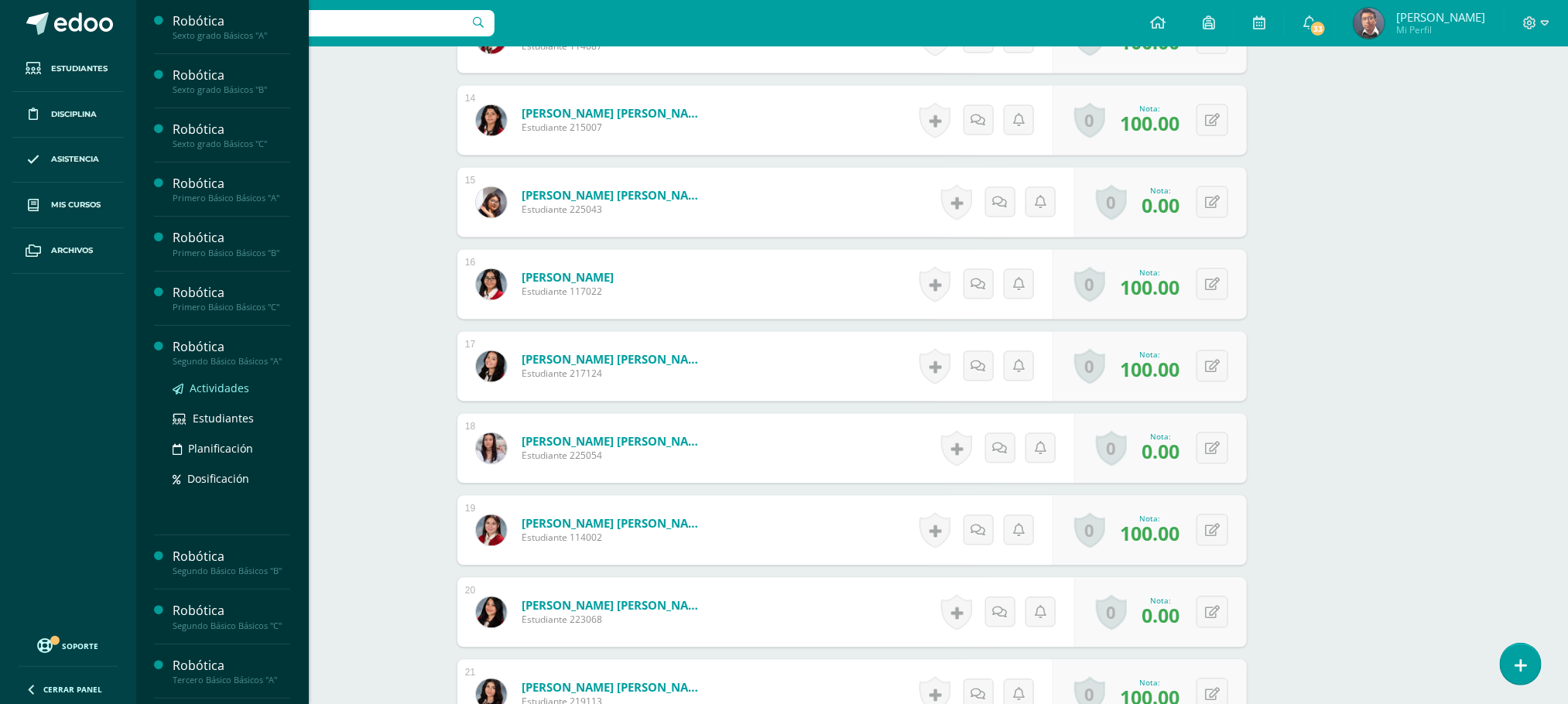
click at [237, 391] on span "Actividades" at bounding box center [220, 388] width 60 height 14
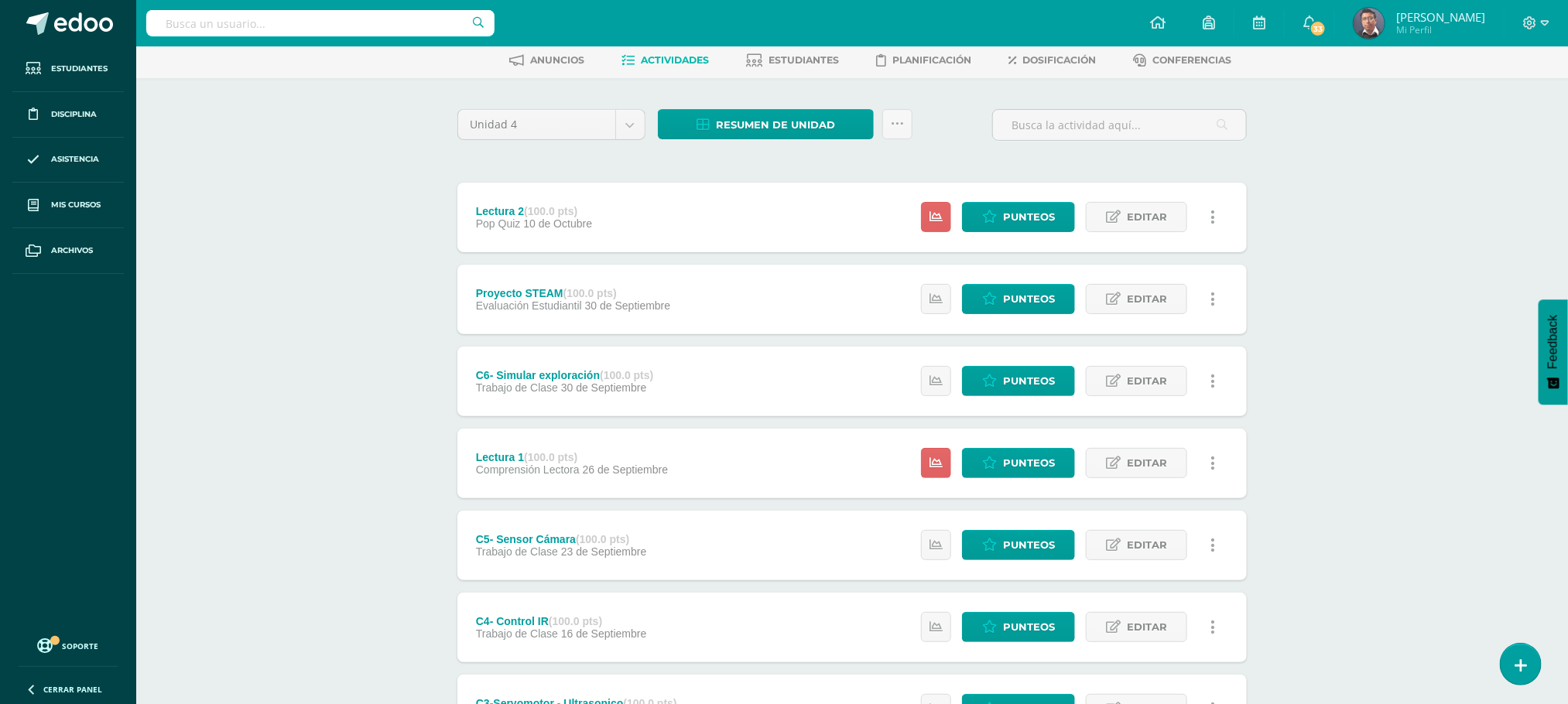
scroll to position [116, 0]
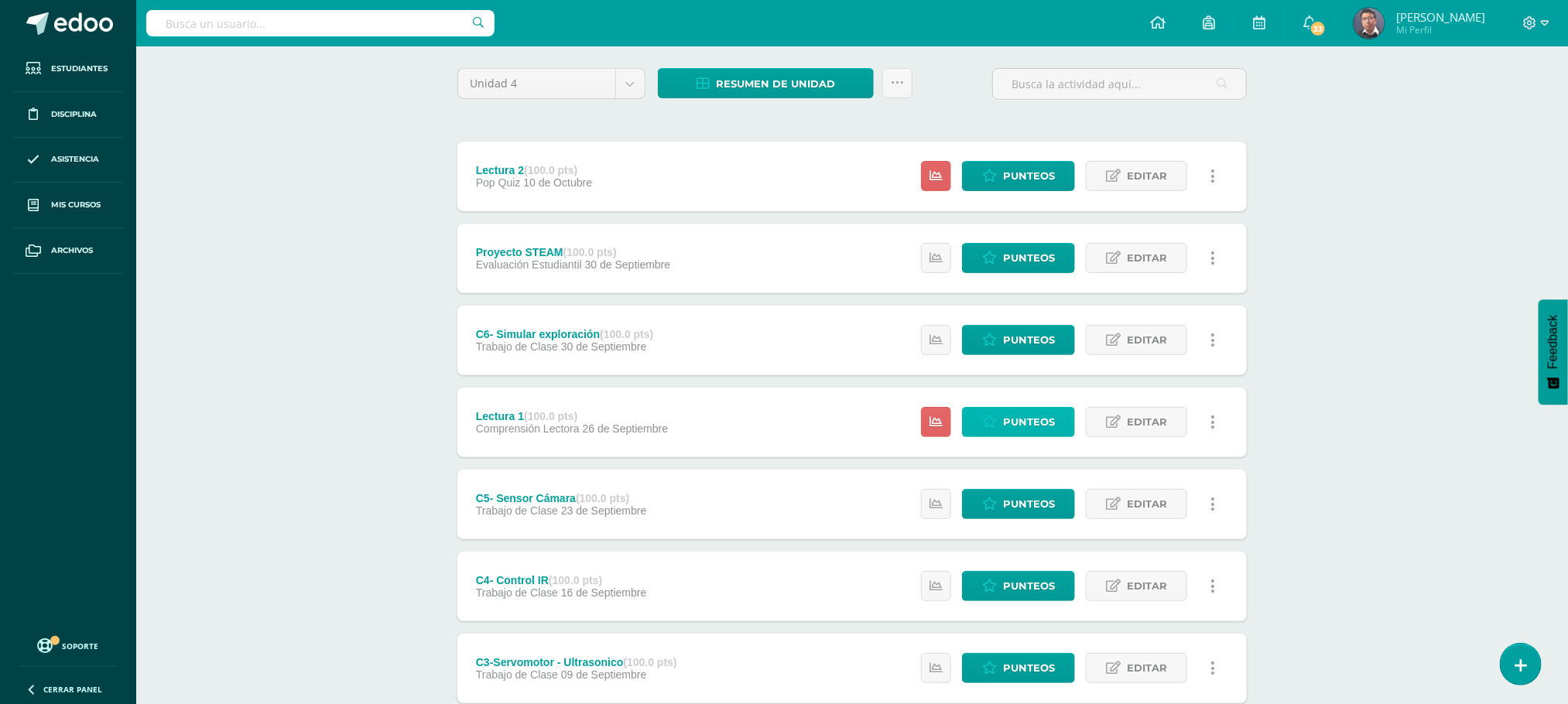
click at [1051, 418] on span "Punteos" at bounding box center [1028, 423] width 52 height 29
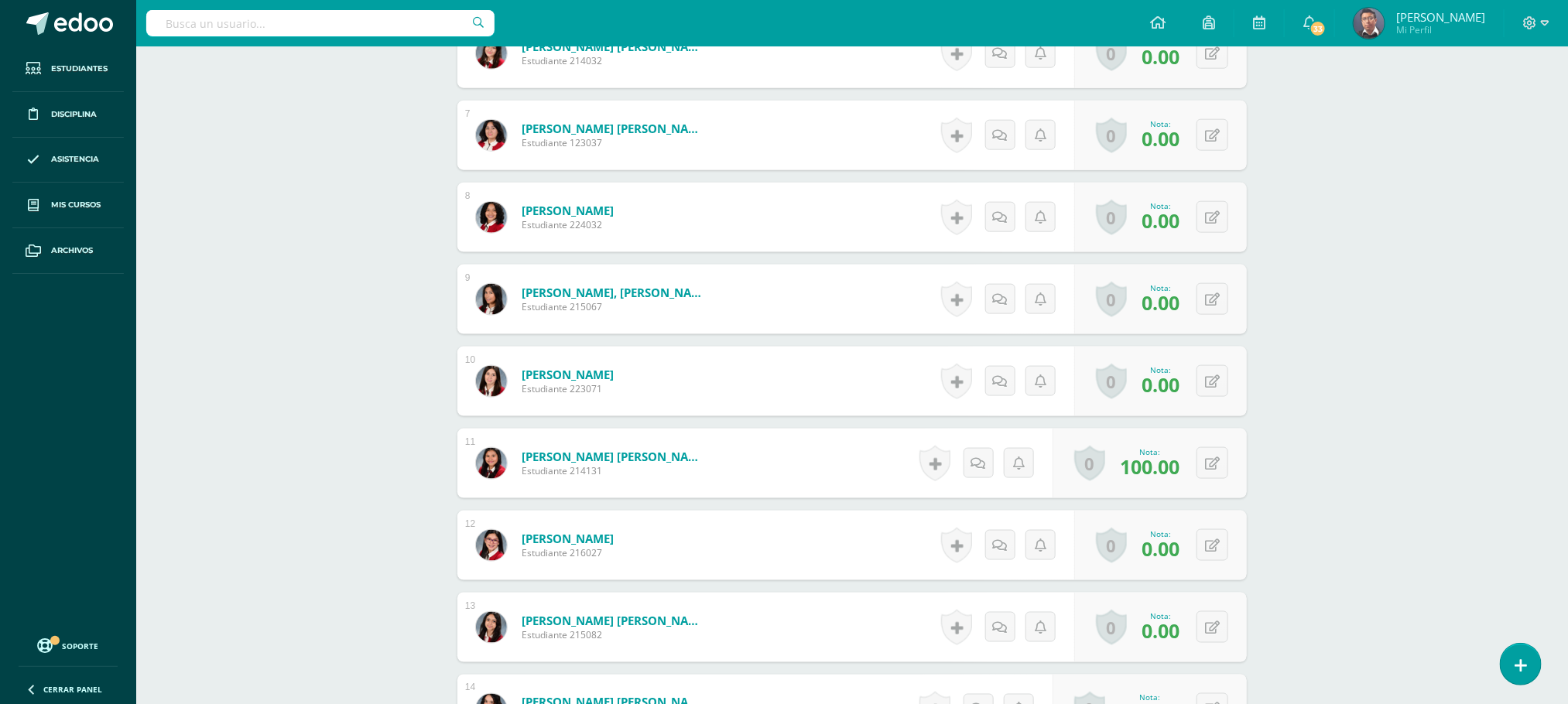
scroll to position [931, 0]
click at [1210, 556] on button at bounding box center [1222, 544] width 33 height 33
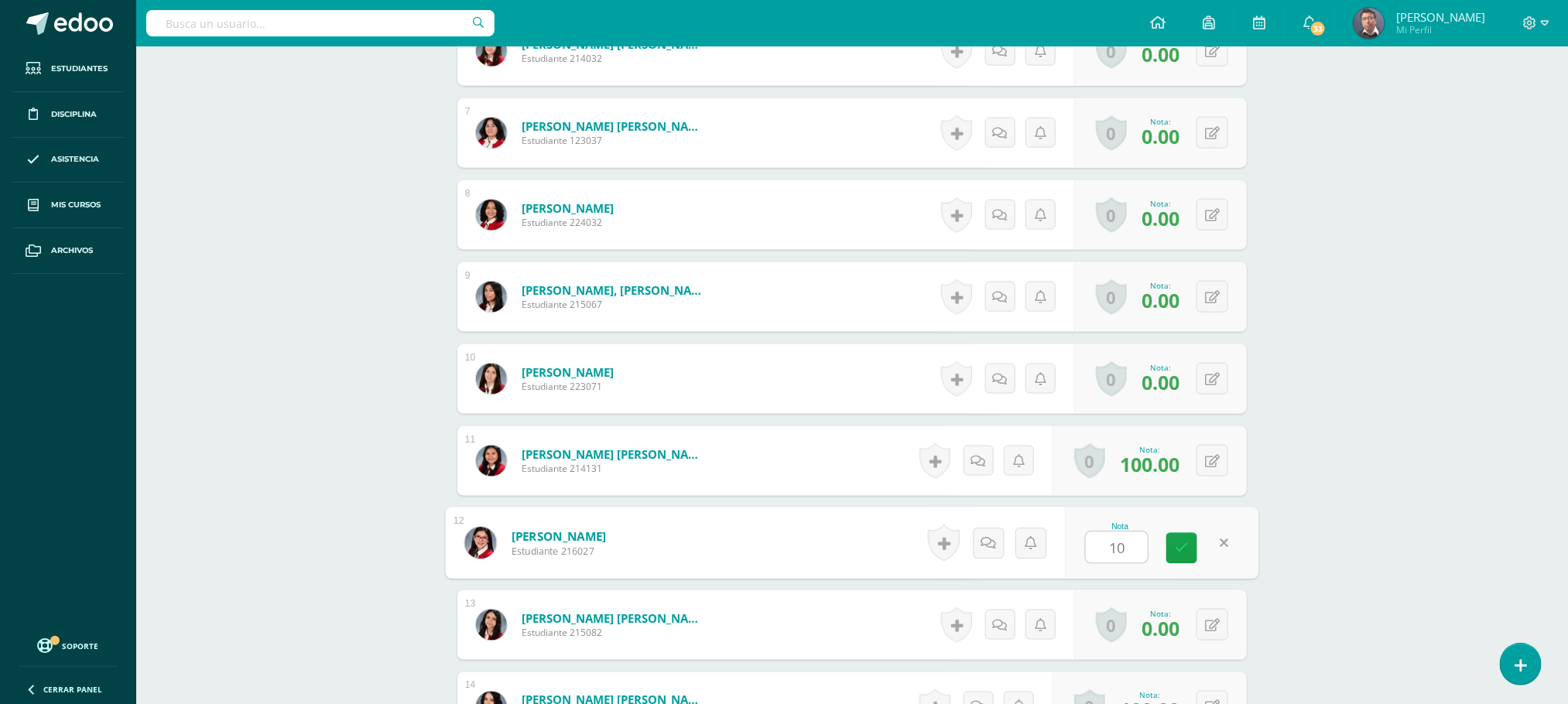
type input "100"
click at [1187, 550] on link at bounding box center [1182, 548] width 31 height 31
click at [1428, 425] on div "Robótica Segundo Básico Básicos "A" Herramientas Detalle de asistencias Activid…" at bounding box center [852, 345] width 1431 height 2460
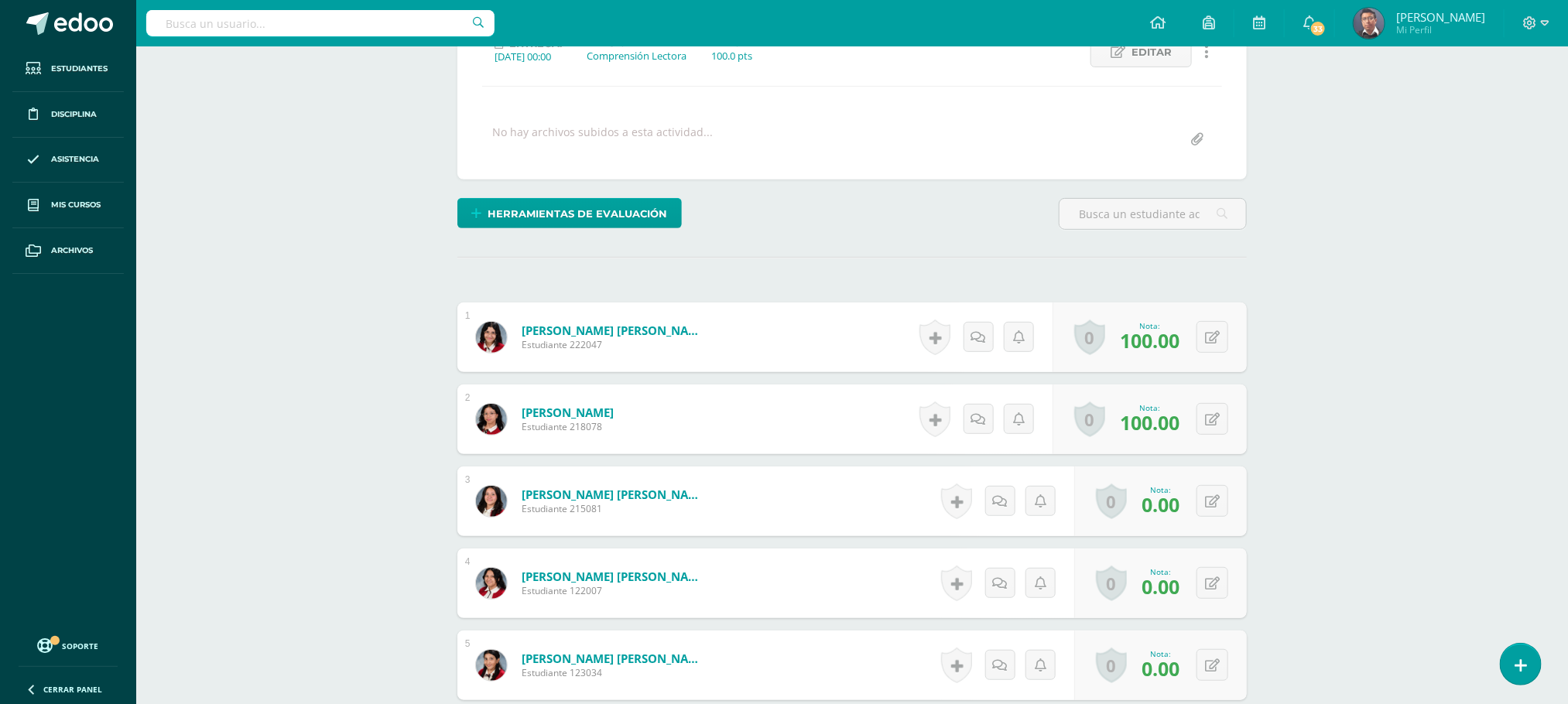
scroll to position [0, 0]
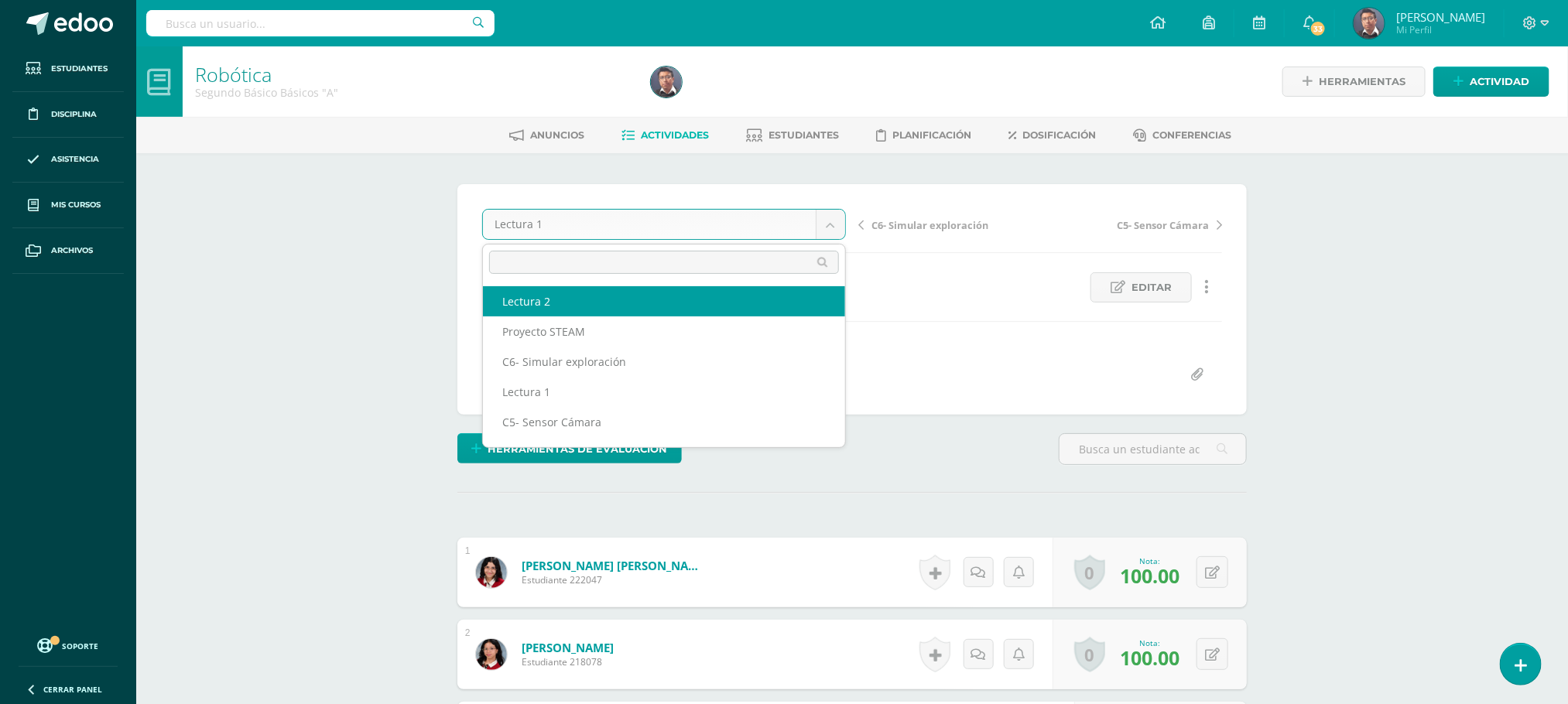
select select "/dashboard/teacher/grade-activity/211568/"
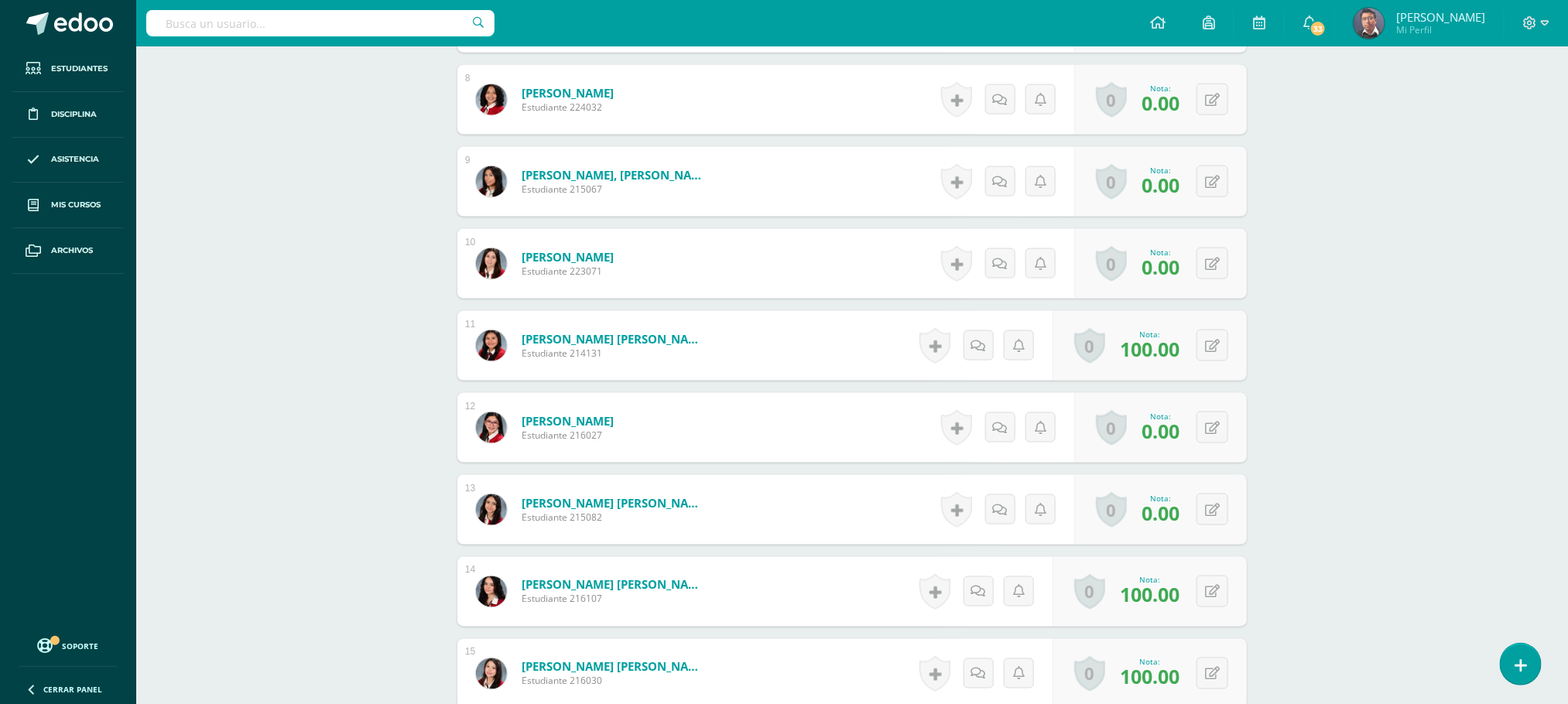
scroll to position [1048, 0]
click at [1216, 423] on icon at bounding box center [1222, 426] width 15 height 14
type input "100"
click at [1305, 397] on div "Robótica Segundo Básico Básicos "A" Herramientas Detalle de asistencias Activid…" at bounding box center [852, 228] width 1431 height 2460
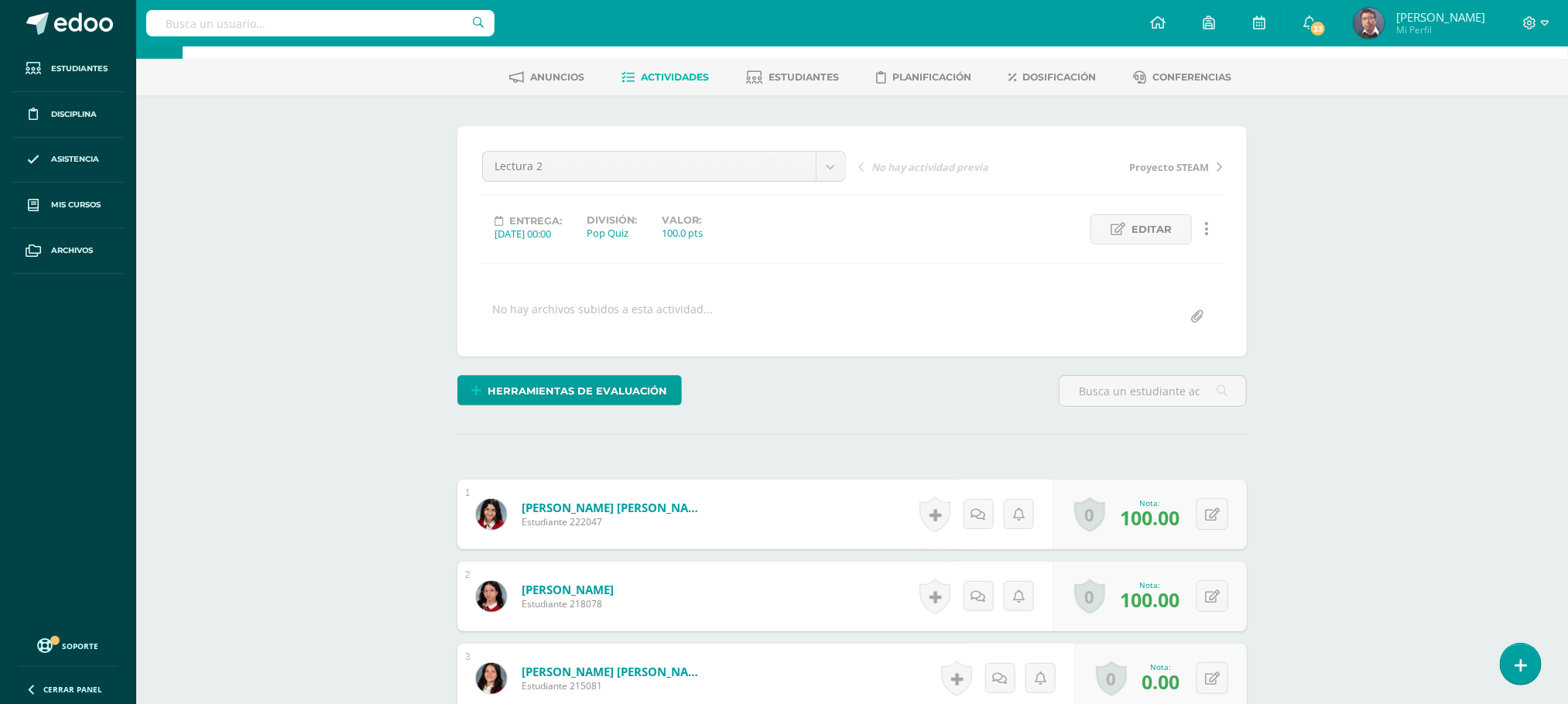
scroll to position [0, 0]
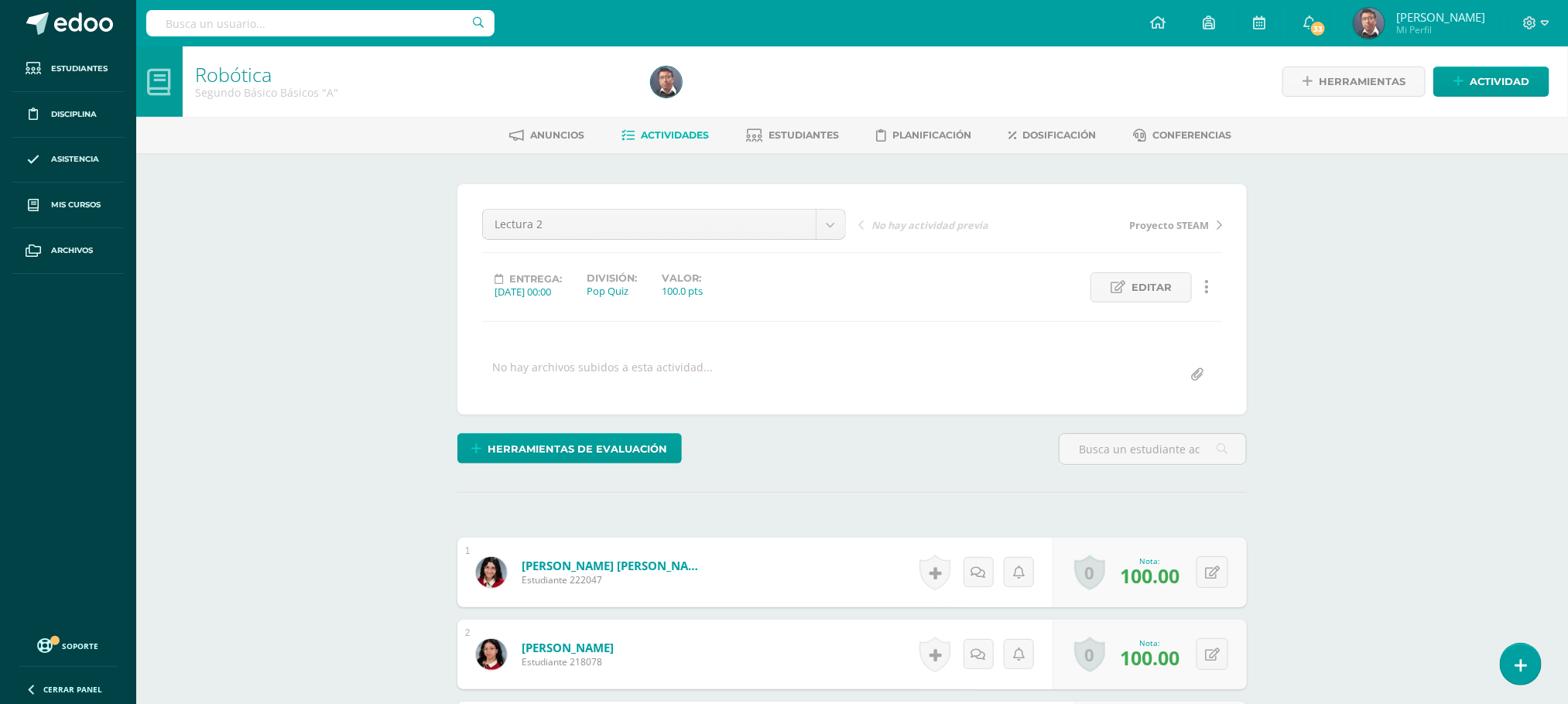
drag, startPoint x: 341, startPoint y: 243, endPoint x: 328, endPoint y: 243, distance: 13.0
click at [686, 137] on span "Actividades" at bounding box center [675, 135] width 68 height 12
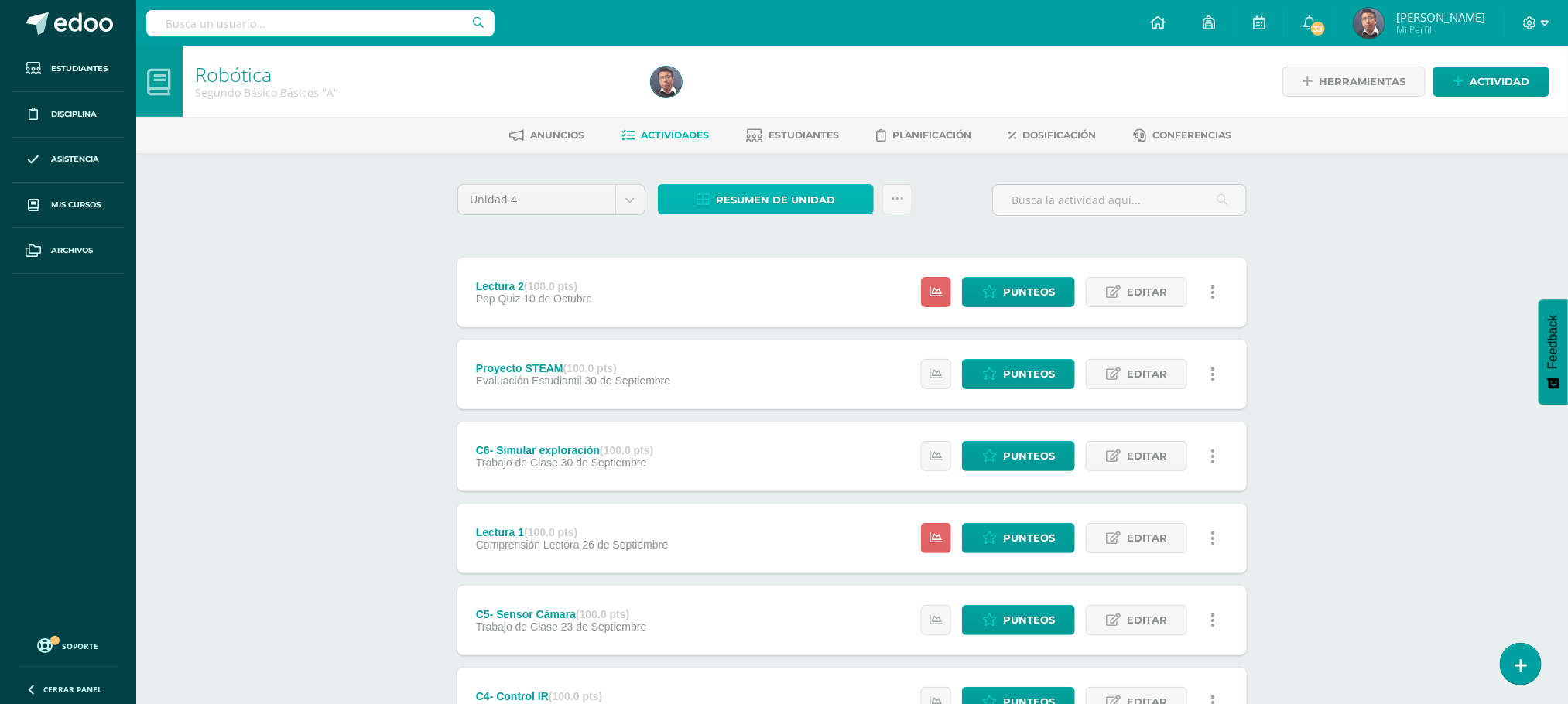
click at [813, 200] on span "Resumen de unidad" at bounding box center [775, 200] width 119 height 29
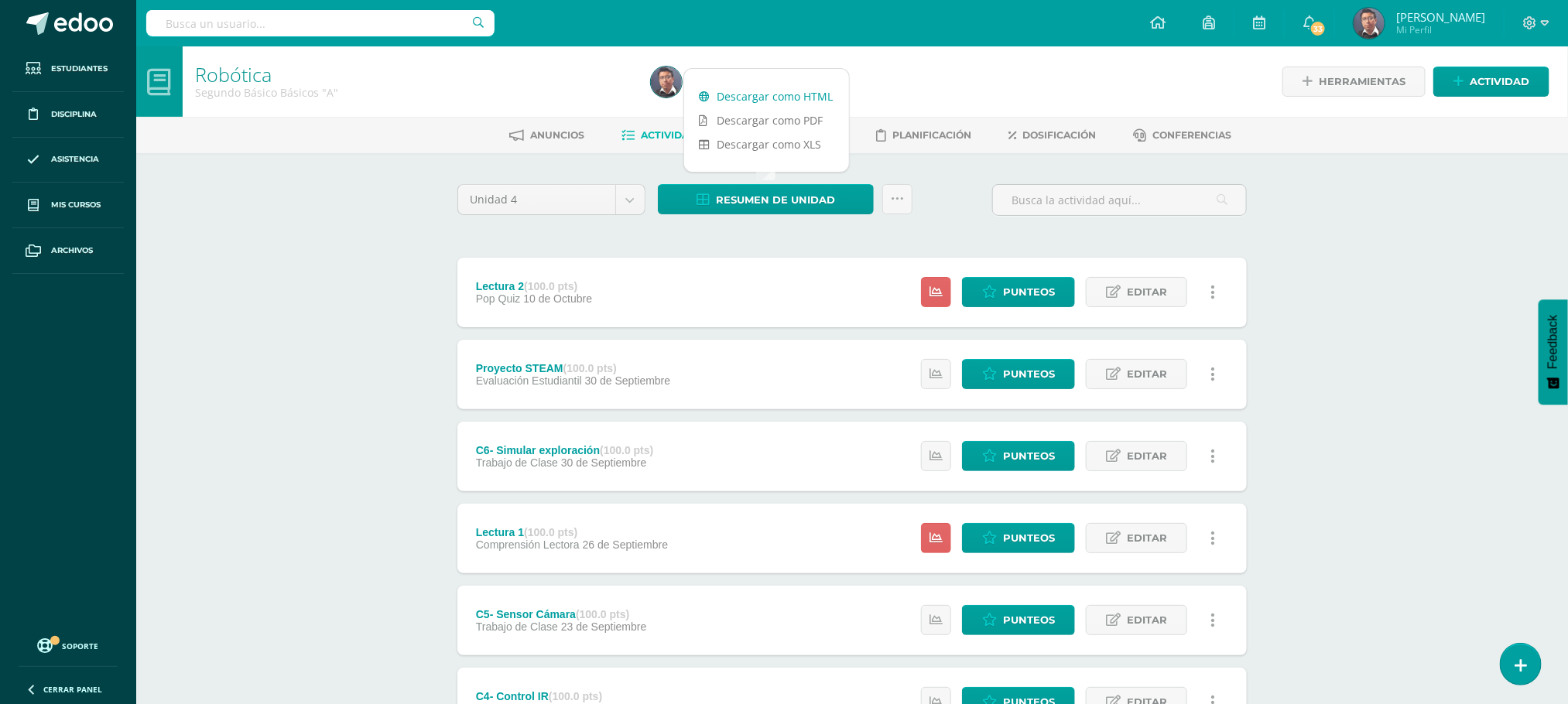
click at [788, 95] on link "Descargar como HTML" at bounding box center [766, 96] width 165 height 24
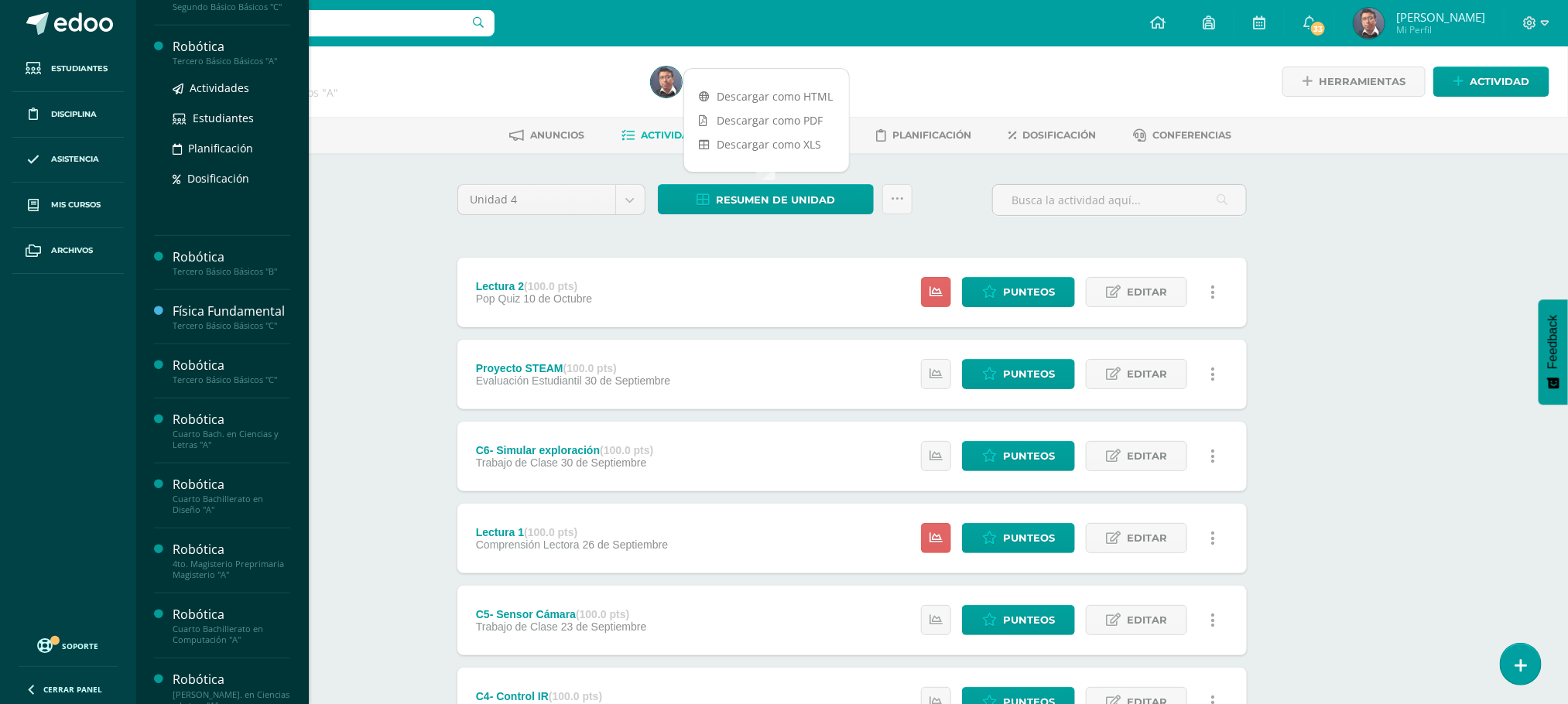
scroll to position [464, 0]
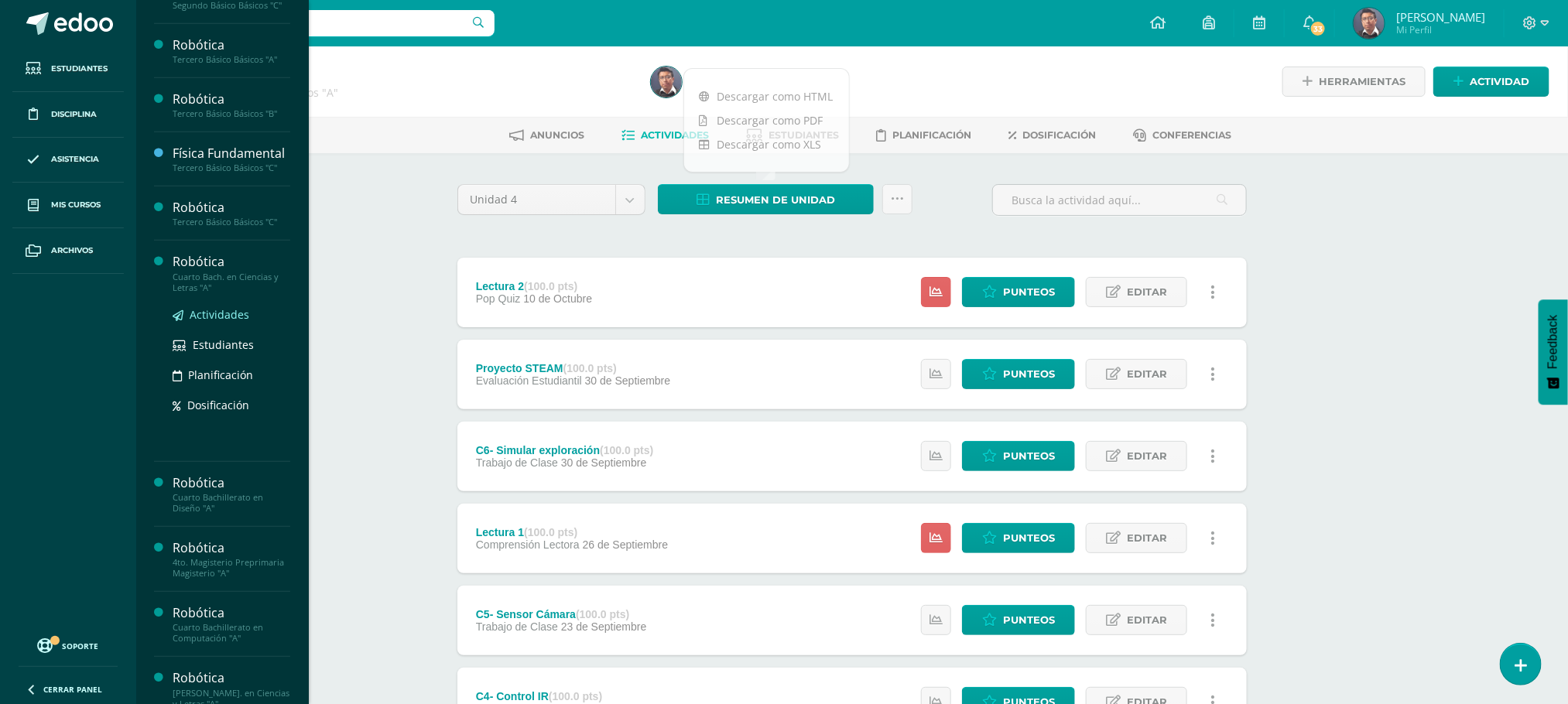
click at [228, 322] on span "Actividades" at bounding box center [220, 314] width 60 height 14
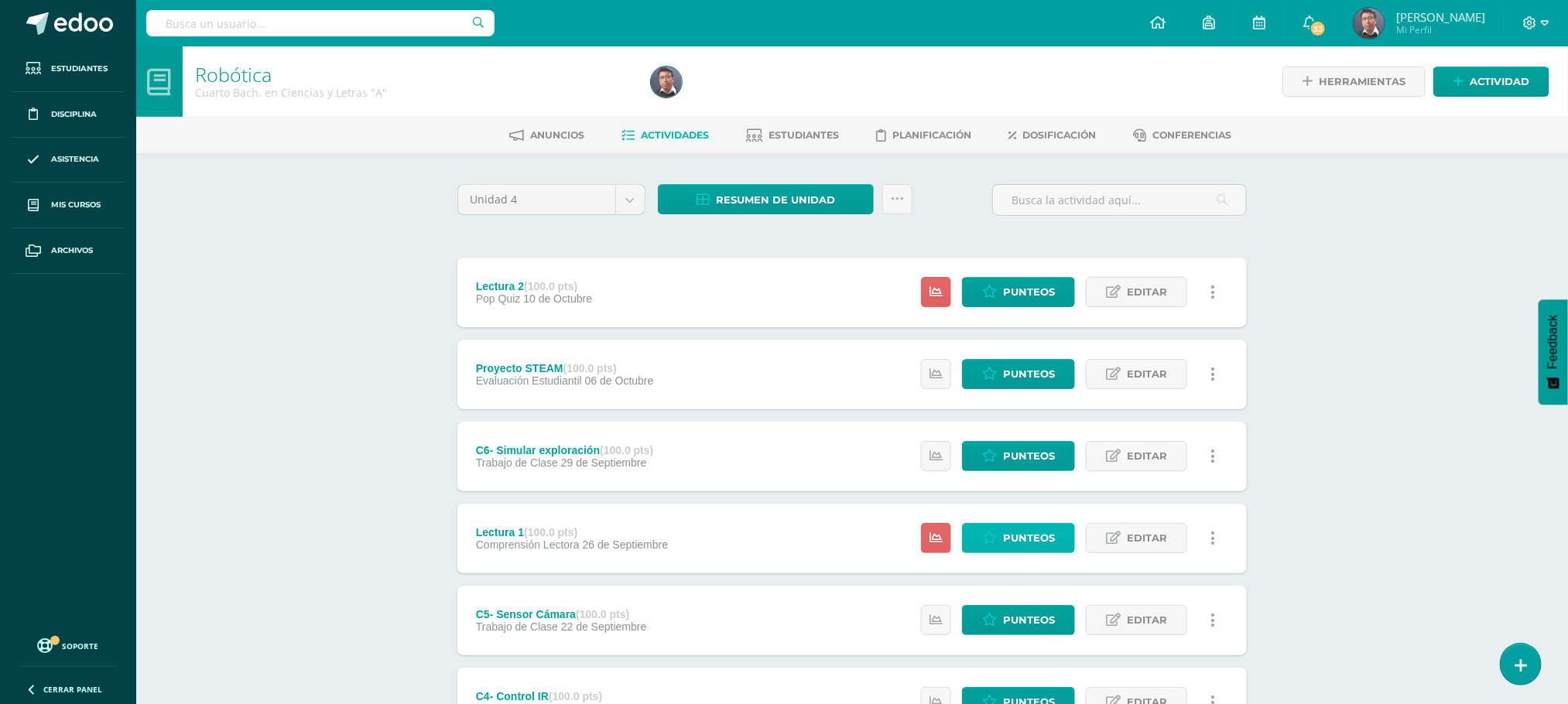
click at [1002, 543] on link "Punteos" at bounding box center [1018, 538] width 113 height 30
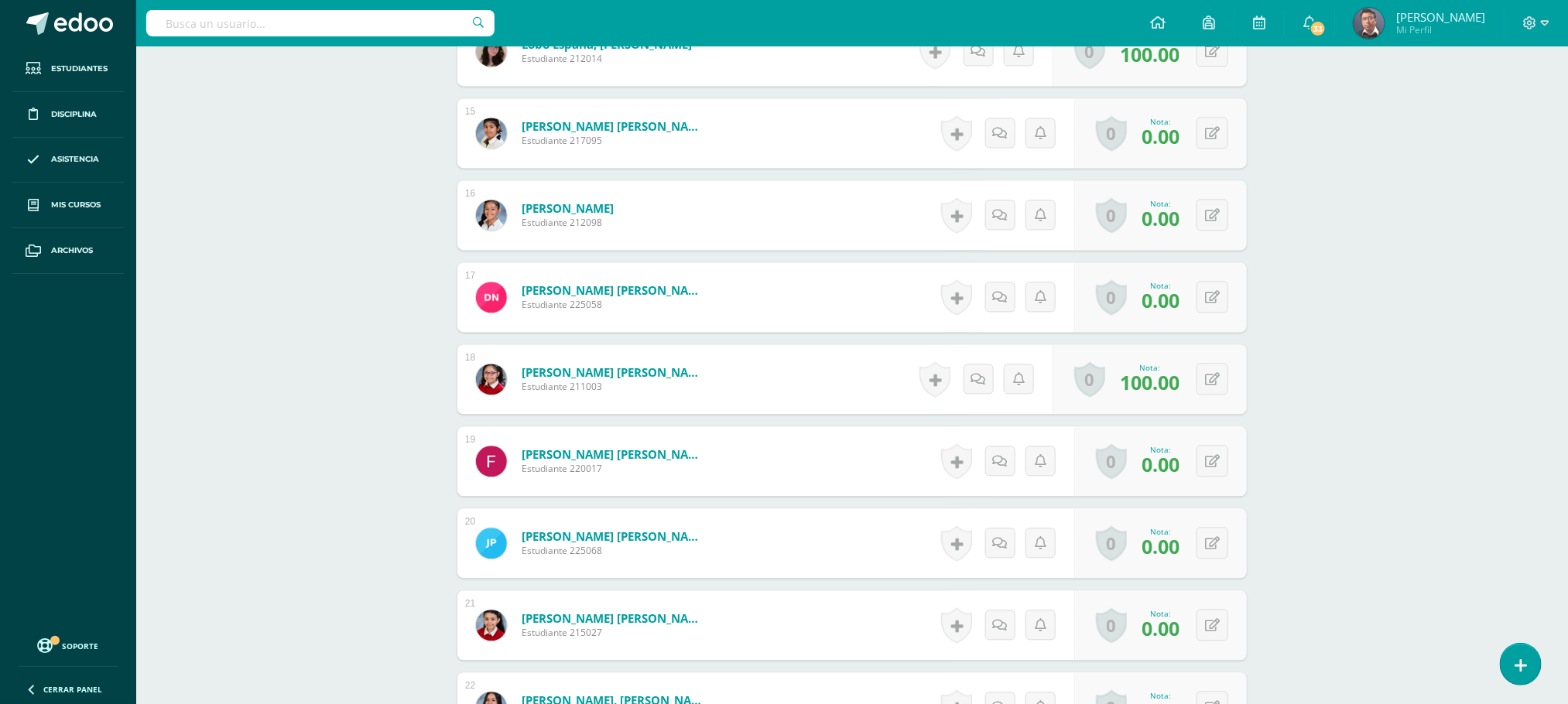
scroll to position [1628, 0]
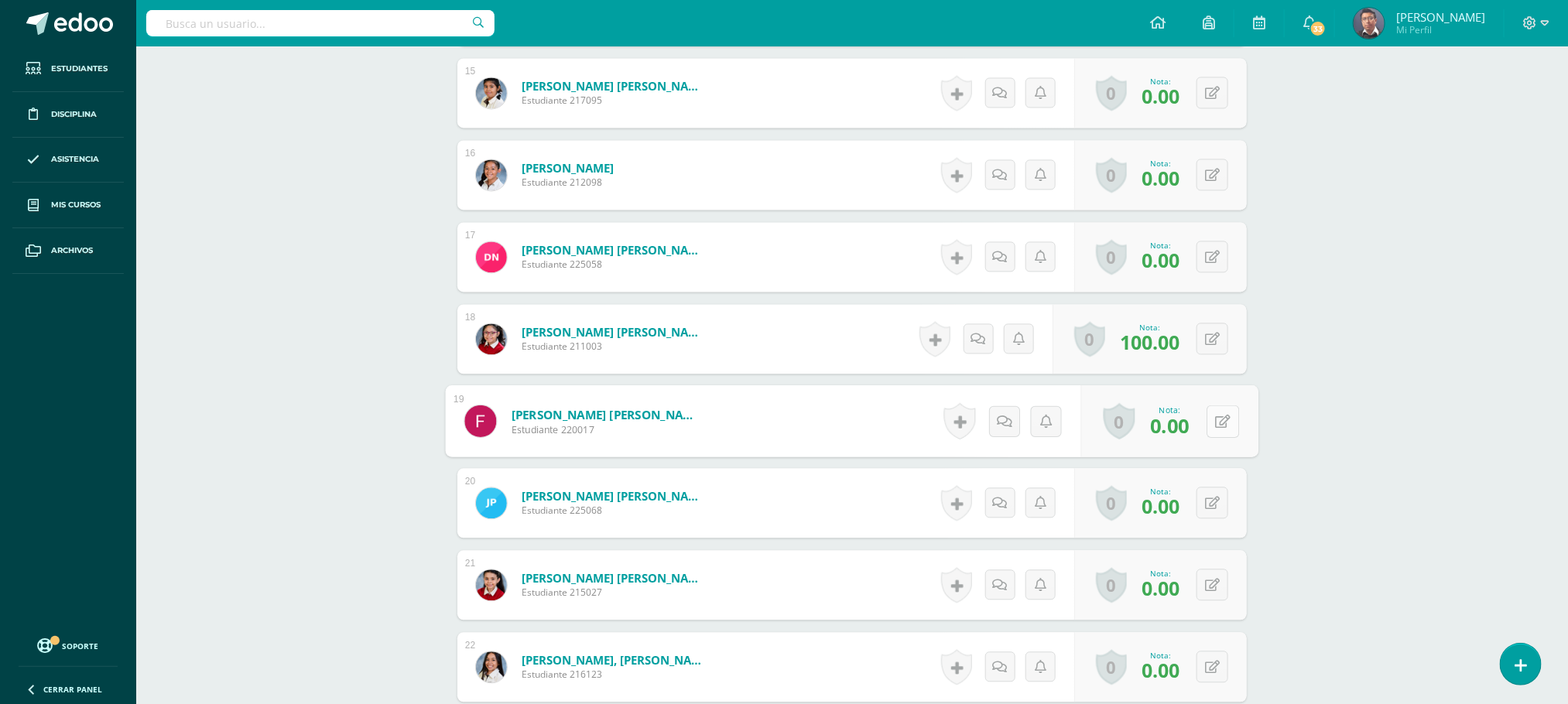
click at [1217, 424] on icon at bounding box center [1222, 421] width 15 height 14
type input "100"
click at [1178, 433] on icon at bounding box center [1181, 425] width 14 height 14
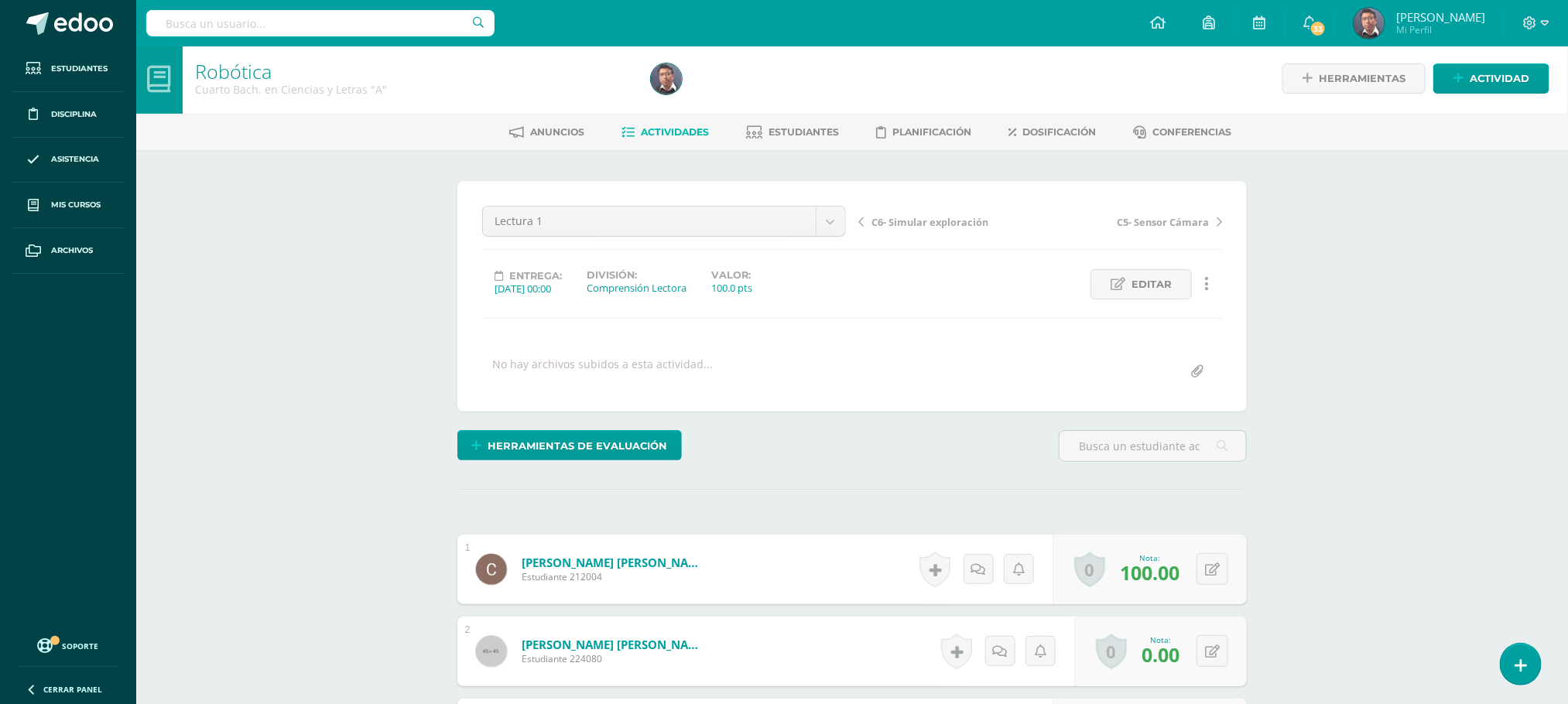
scroll to position [0, 0]
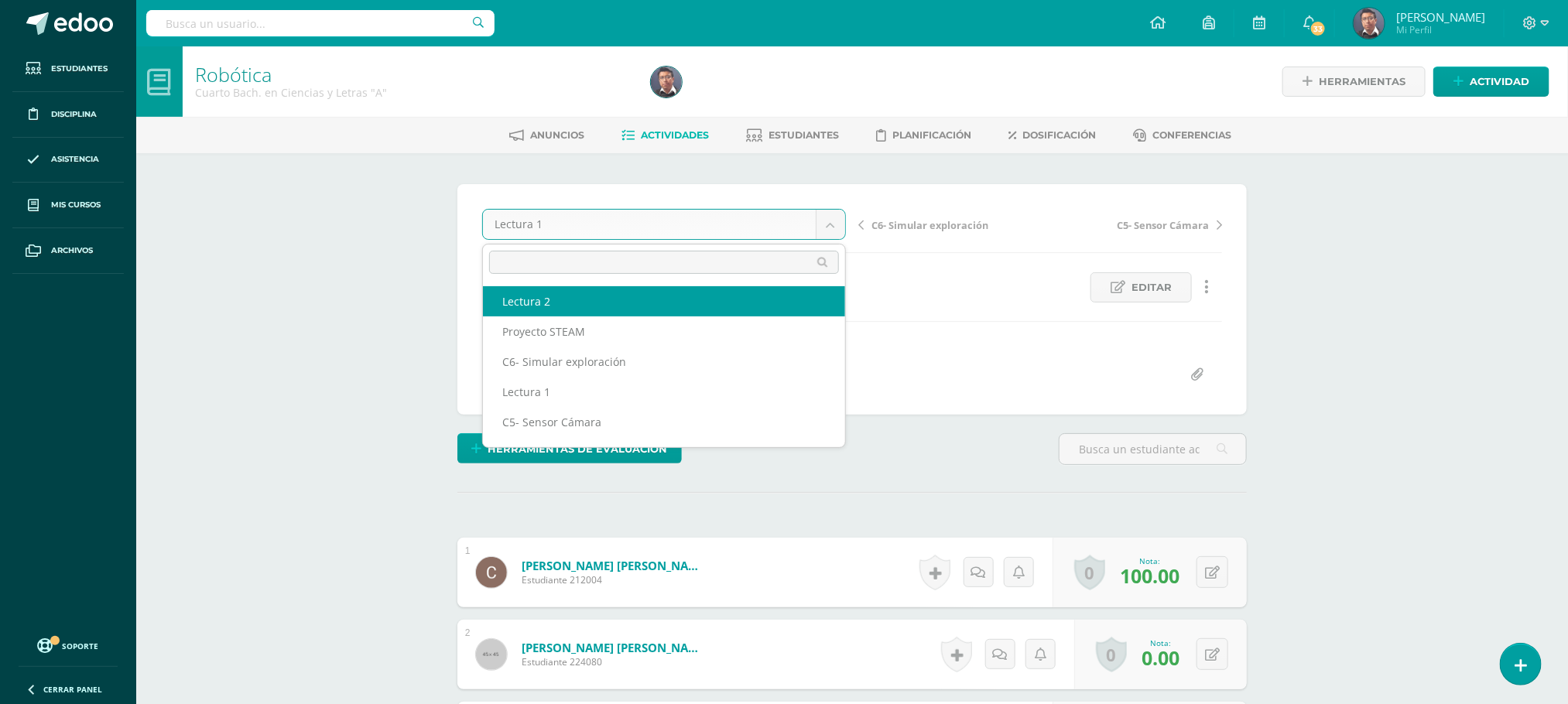
drag, startPoint x: 697, startPoint y: 317, endPoint x: 710, endPoint y: 305, distance: 17.7
select select "/dashboard/teacher/grade-activity/211329/"
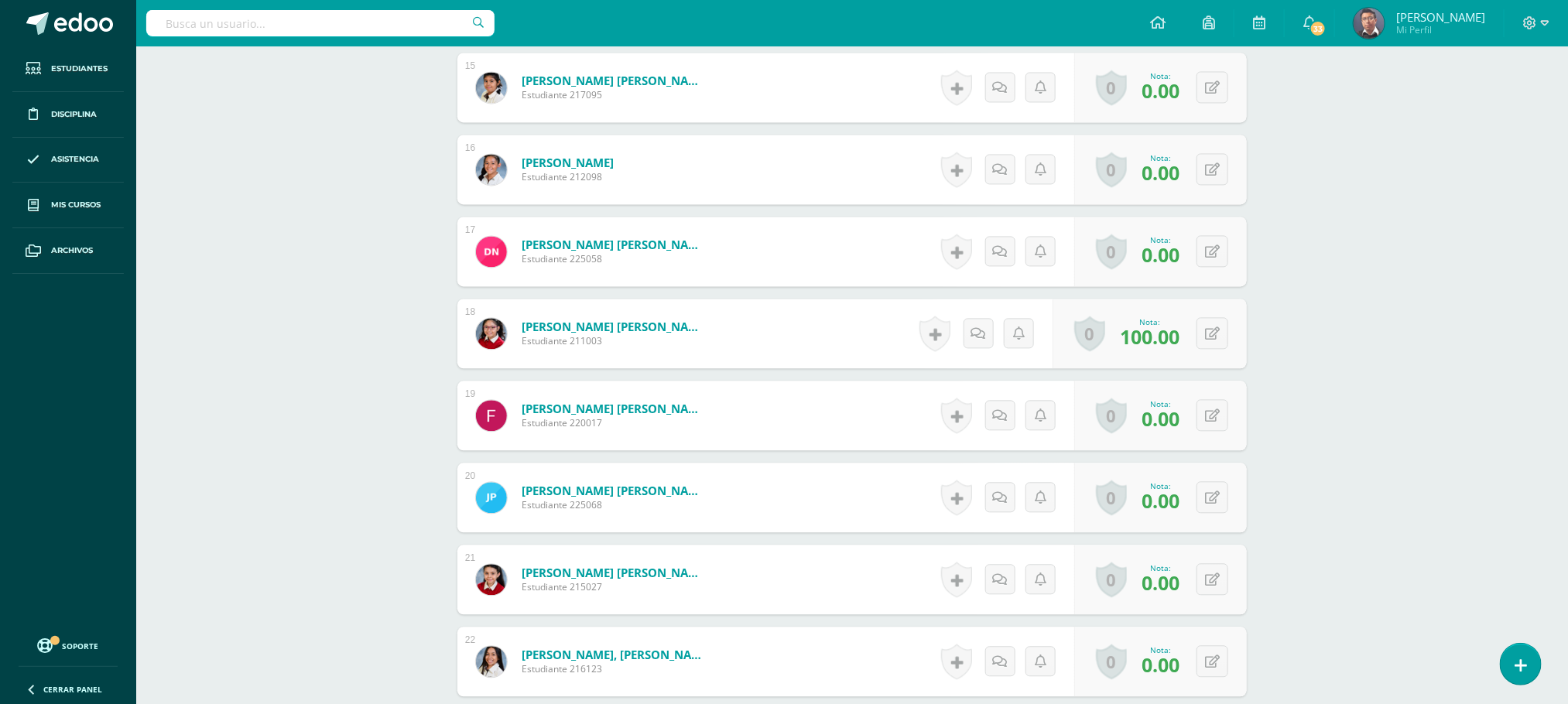
scroll to position [1649, 0]
click at [1210, 421] on button at bounding box center [1212, 414] width 32 height 32
type input "100"
drag, startPoint x: 1173, startPoint y: 418, endPoint x: 1208, endPoint y: 407, distance: 36.7
click at [1173, 416] on link at bounding box center [1182, 420] width 31 height 31
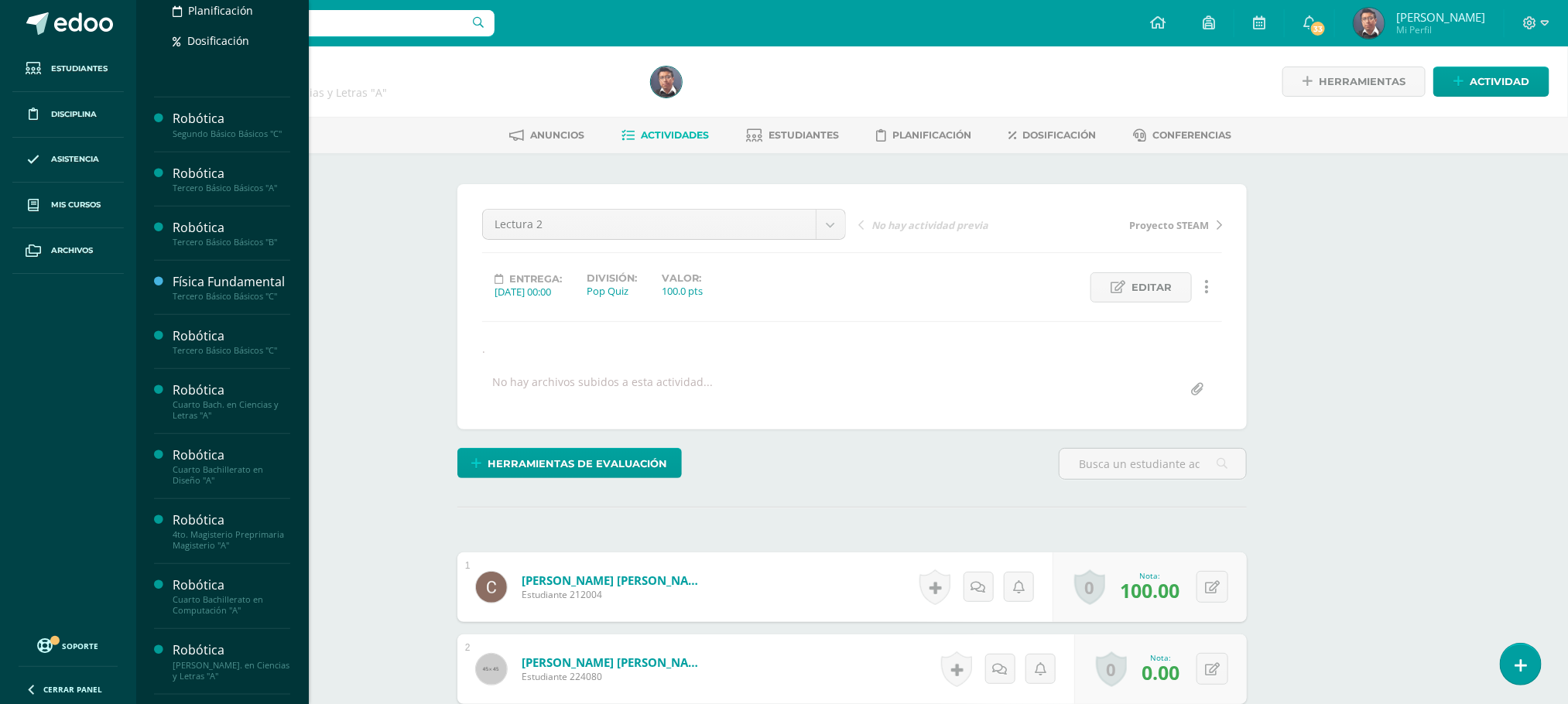
scroll to position [490, 0]
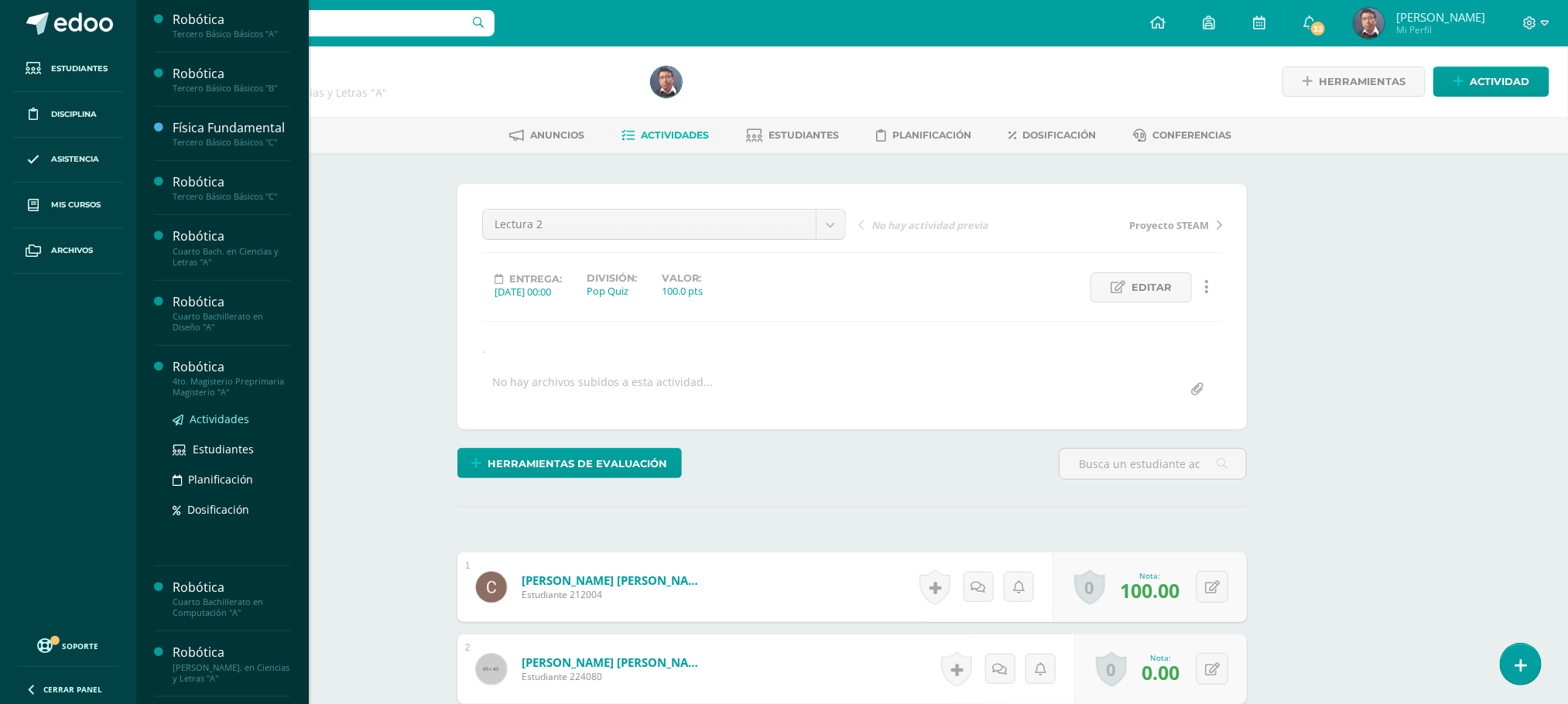
click at [227, 426] on span "Actividades" at bounding box center [220, 419] width 60 height 14
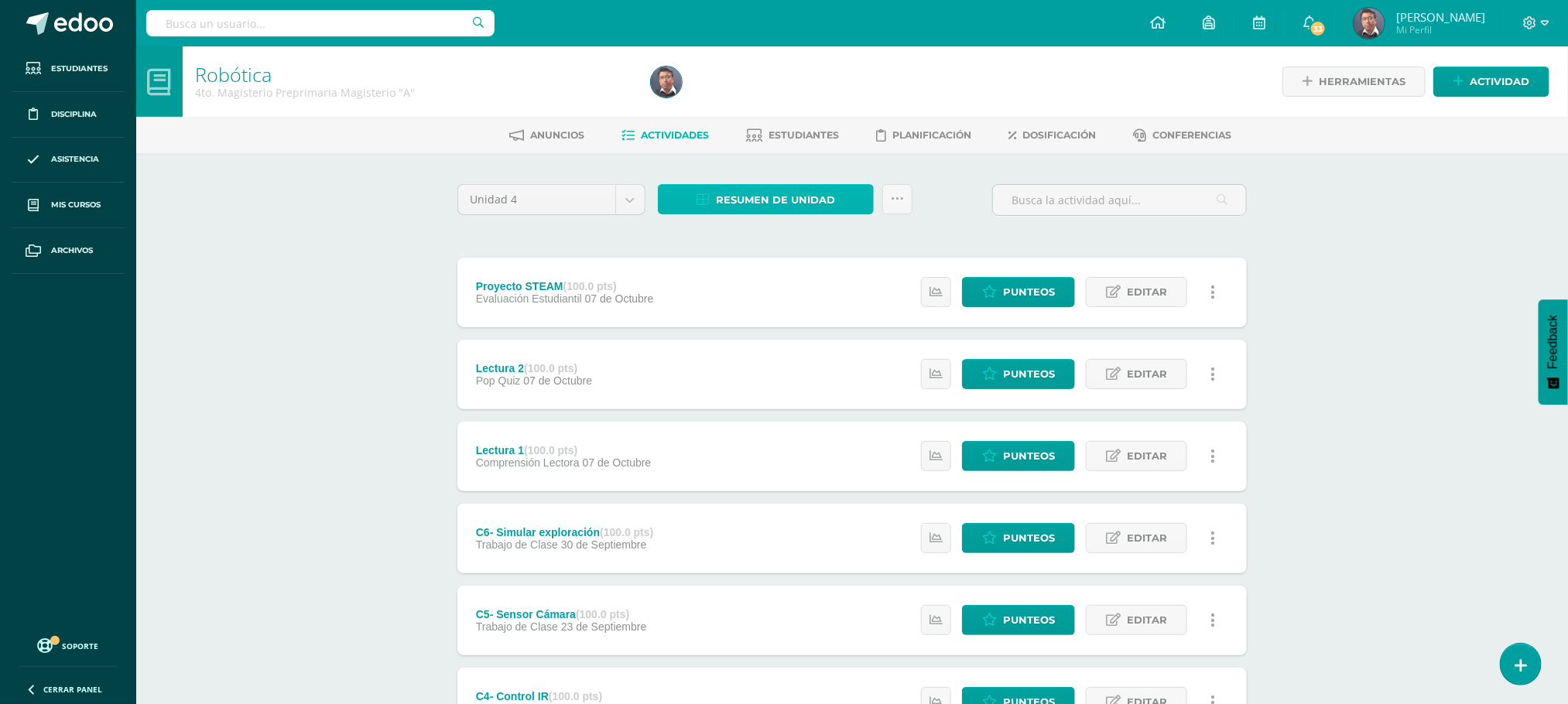
click at [741, 189] on span "Resumen de unidad" at bounding box center [775, 200] width 119 height 29
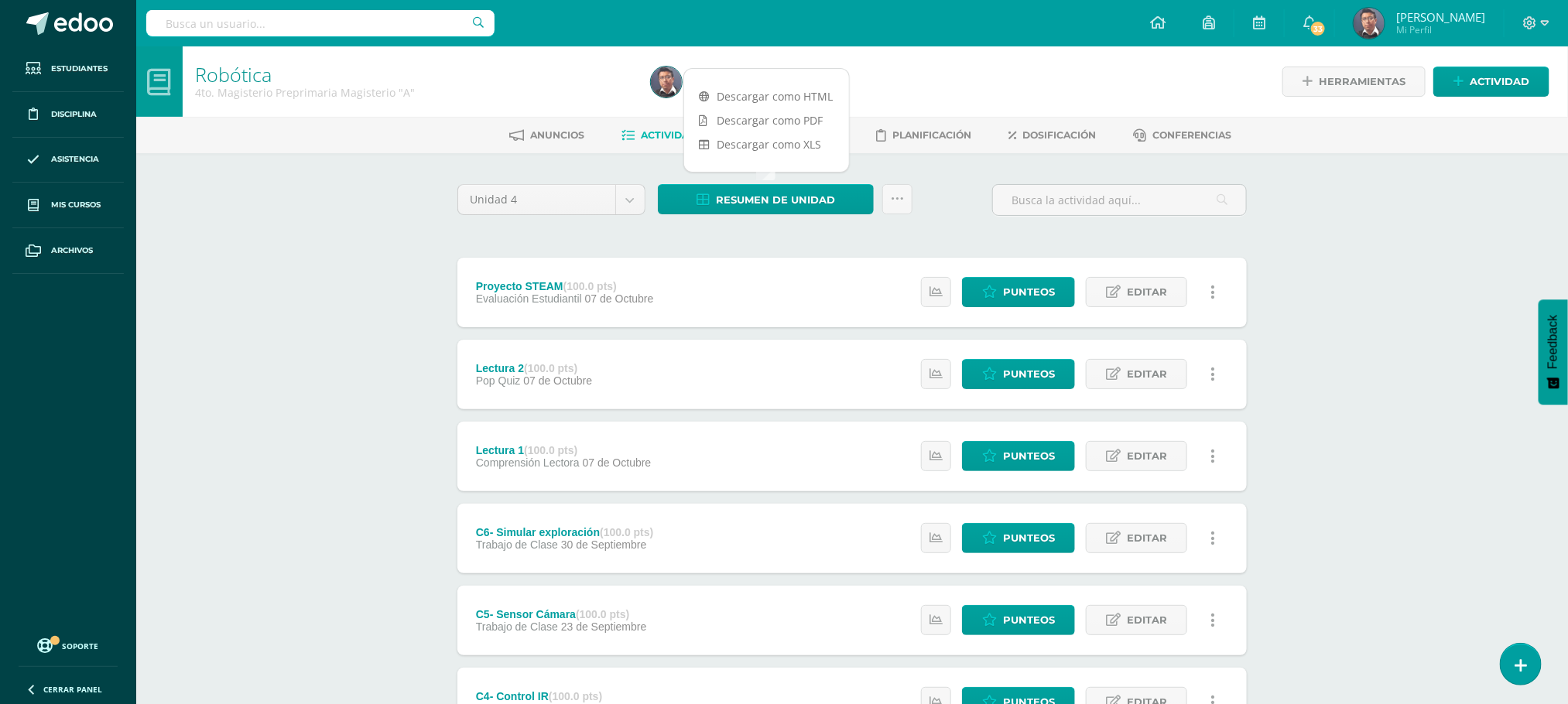
click at [761, 80] on div "Descargar como HTML Descargar como PDF Descargar como XLS" at bounding box center [766, 119] width 166 height 104
click at [762, 96] on link "Descargar como HTML" at bounding box center [766, 96] width 165 height 24
click at [244, 367] on div "Robótica 4to. Magisterio Preprimaria Magisterio "A" Herramientas Detalle de asi…" at bounding box center [852, 566] width 1431 height 1040
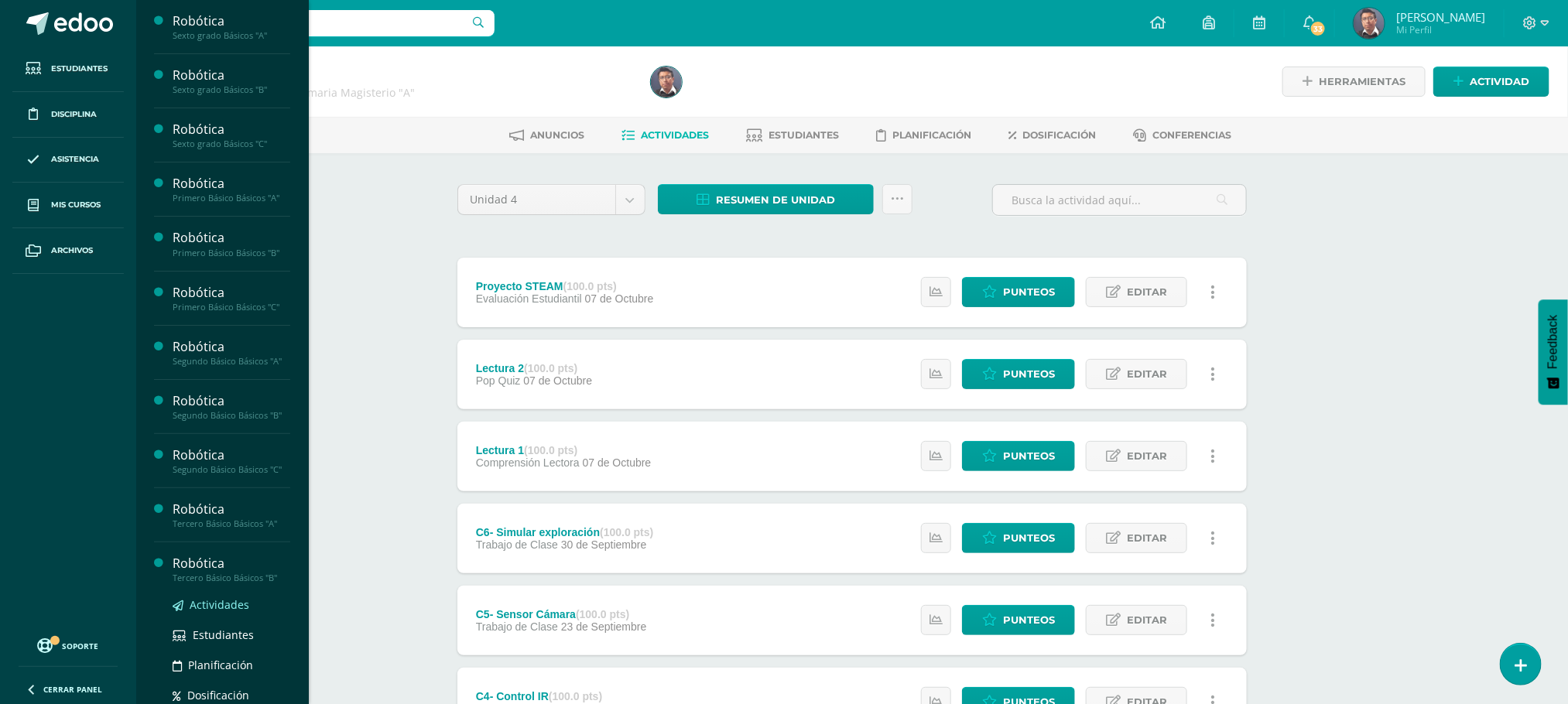
click at [240, 612] on span "Actividades" at bounding box center [220, 604] width 60 height 14
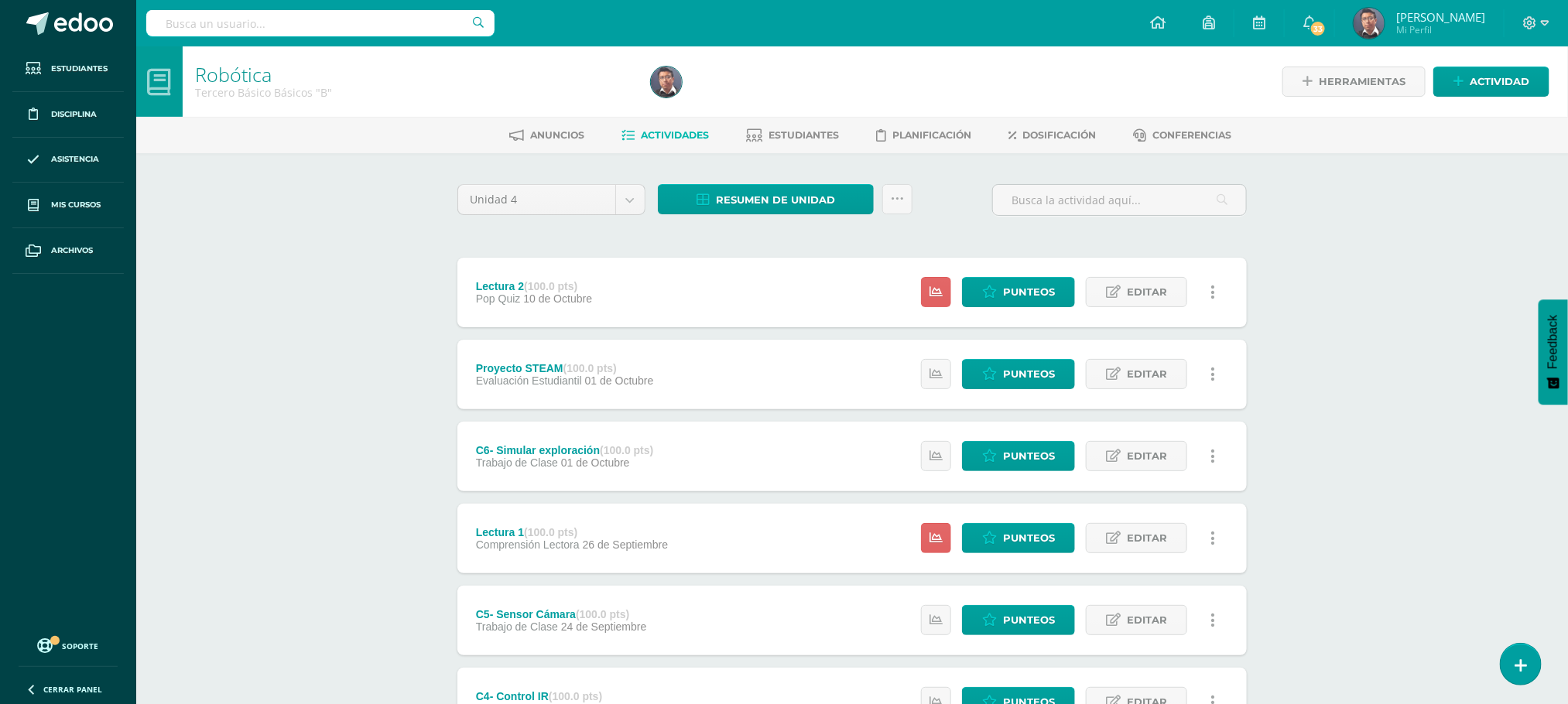
click at [738, 181] on div "Unidad 4 Unidad 1 Unidad 2 Unidad 3 Unidad 4 Resumen de unidad Descargar como H…" at bounding box center [851, 619] width 851 height 933
click at [738, 194] on span "Resumen de unidad" at bounding box center [775, 200] width 119 height 29
click at [764, 93] on link "Descargar como HTML" at bounding box center [766, 96] width 165 height 24
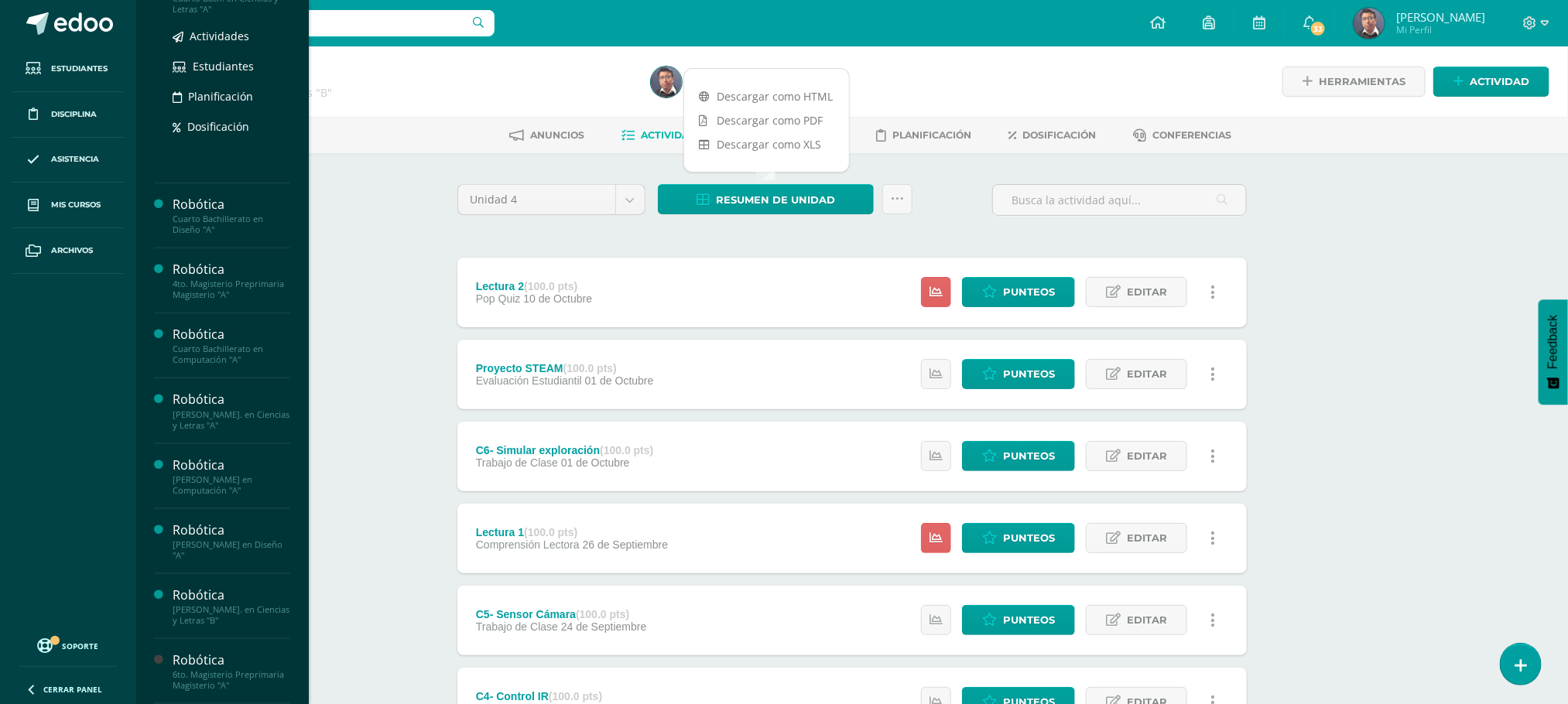
scroll to position [768, 0]
click at [227, 100] on span "Actividades" at bounding box center [220, 100] width 60 height 14
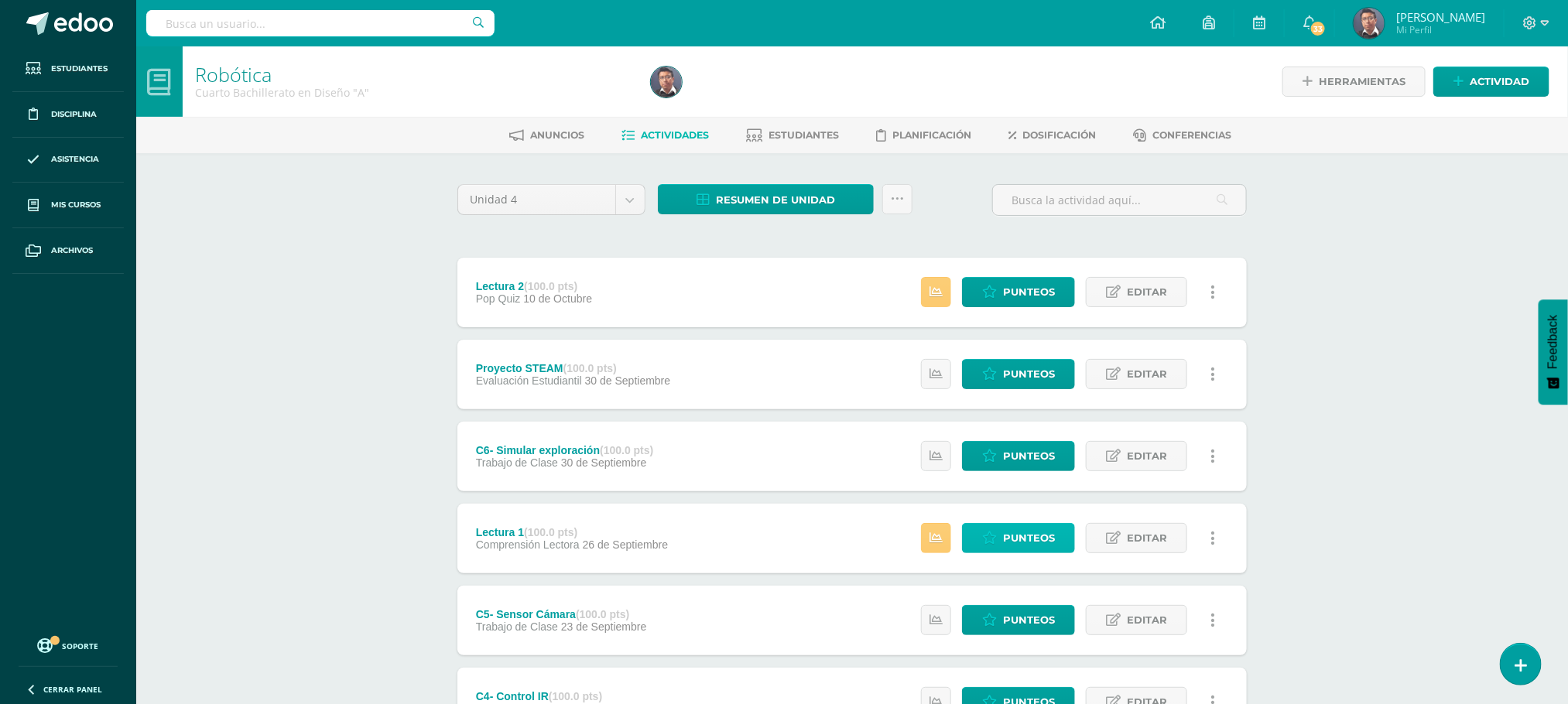
click at [1011, 532] on span "Punteos" at bounding box center [1028, 538] width 52 height 29
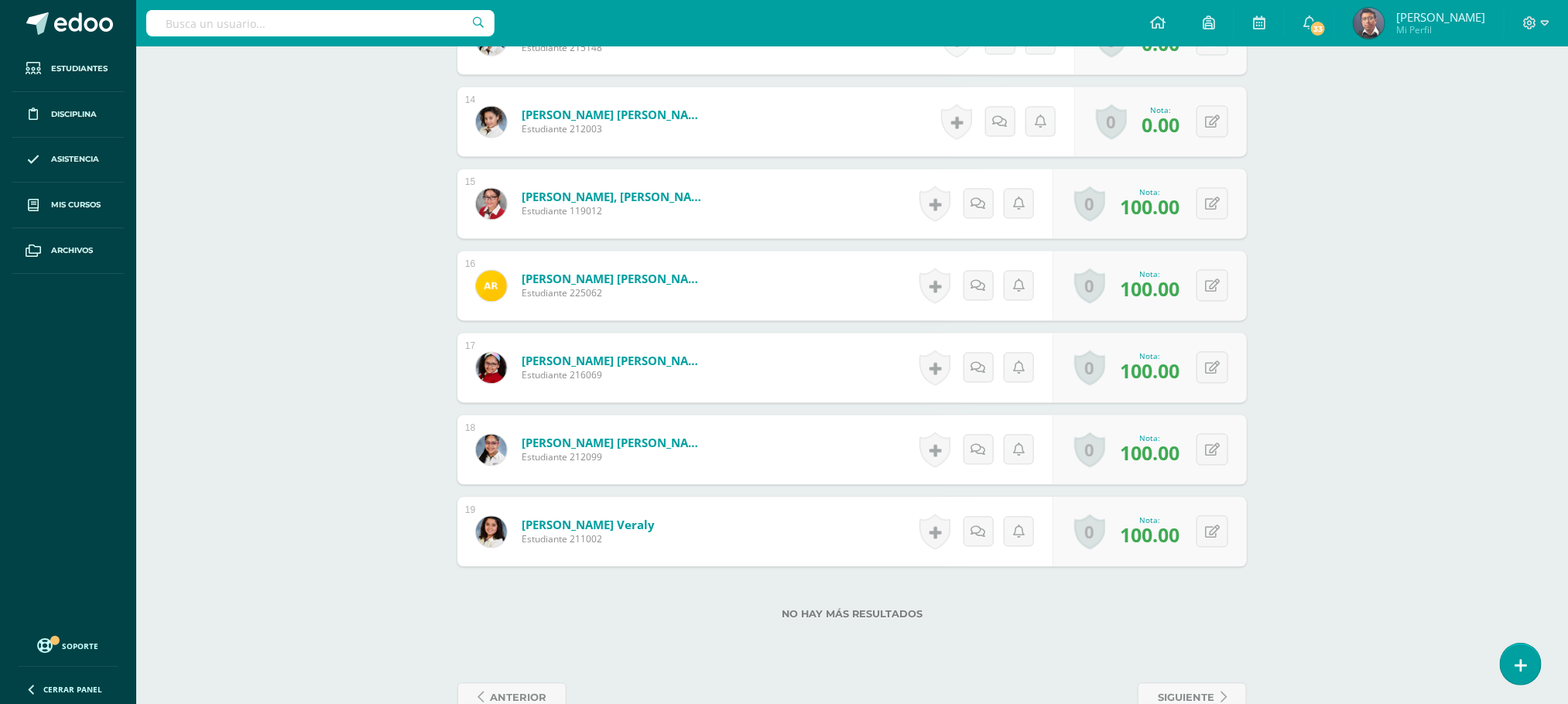
scroll to position [1563, 0]
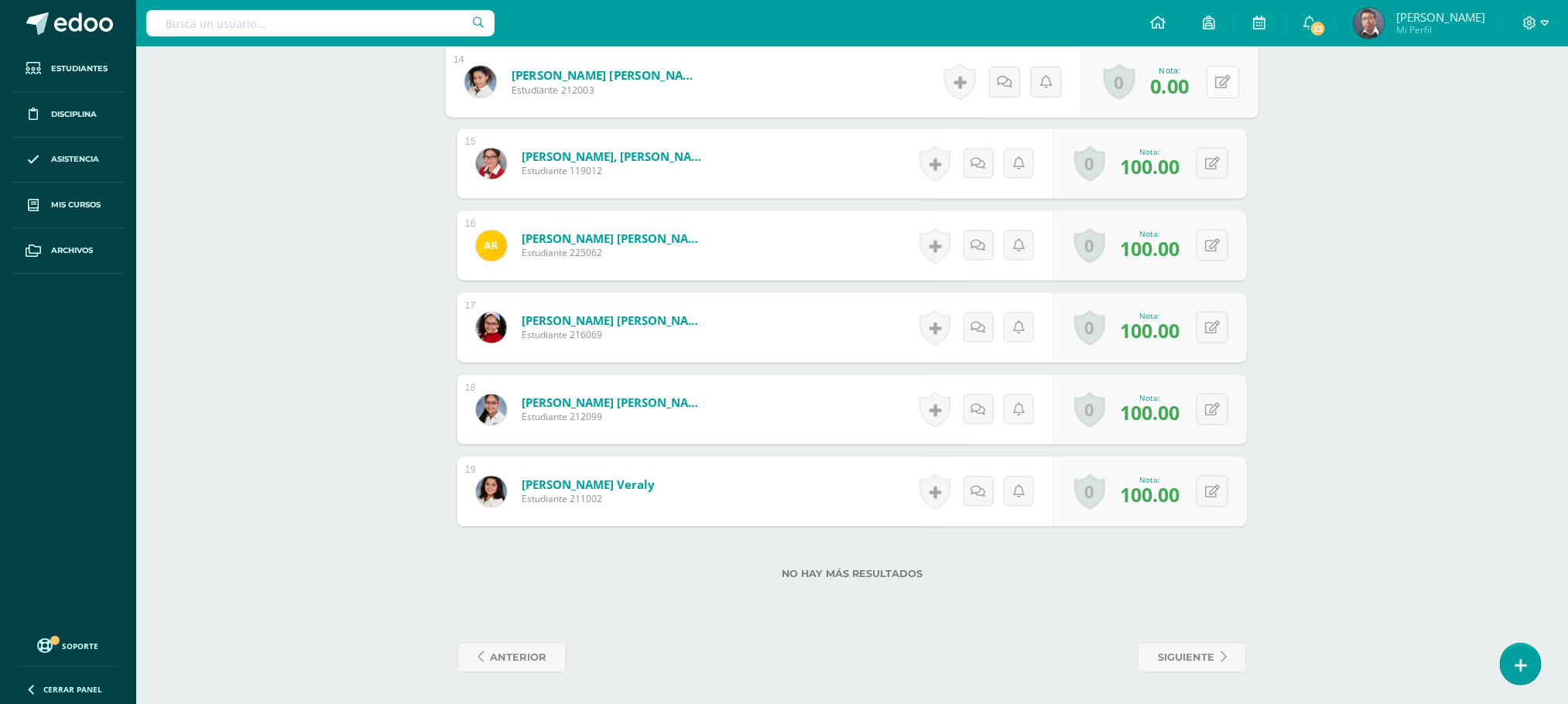
click at [1198, 72] on div "0 [GEOGRAPHIC_DATA] Logros obtenidos Aún no hay logros agregados Nota: 0.00" at bounding box center [1170, 82] width 177 height 72
click at [1215, 78] on icon at bounding box center [1222, 81] width 15 height 14
type input "100"
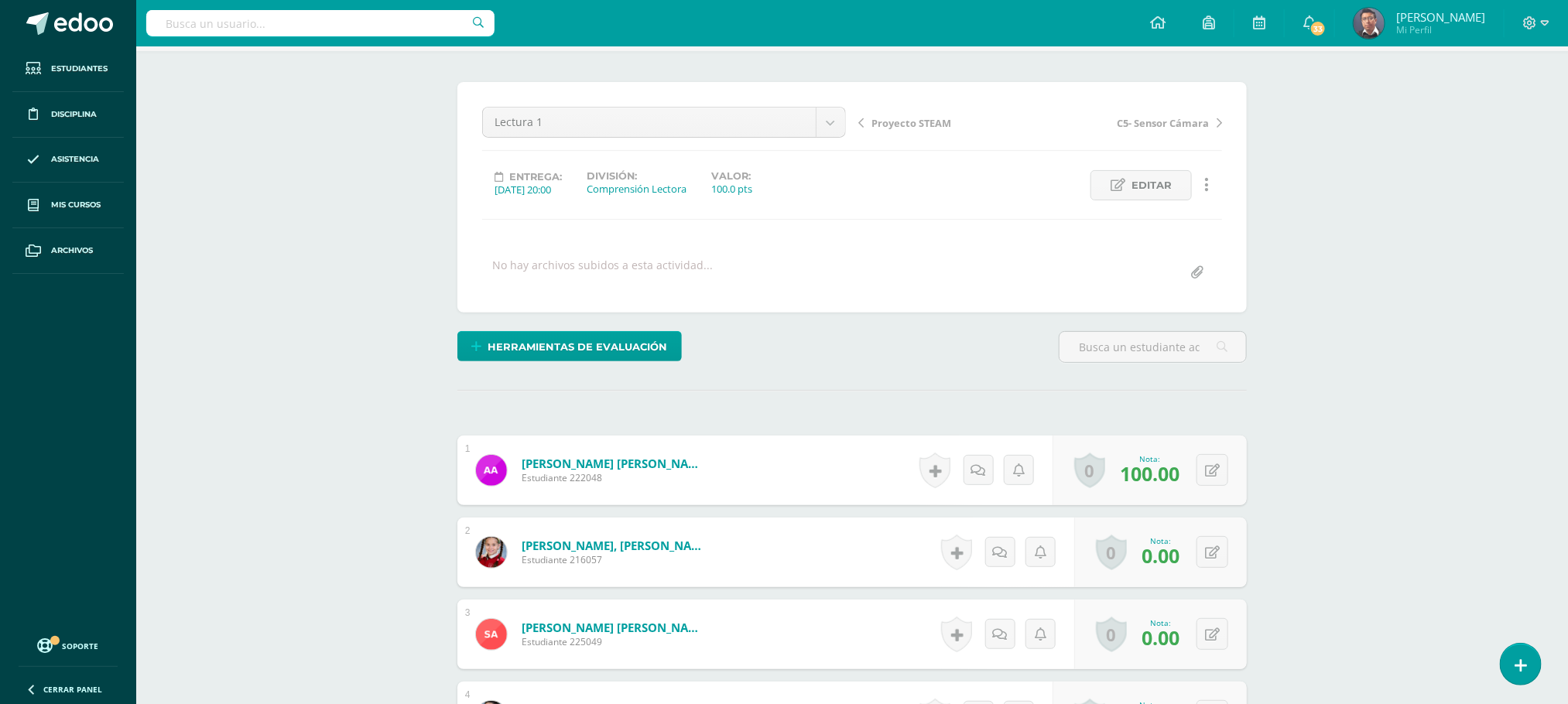
scroll to position [0, 0]
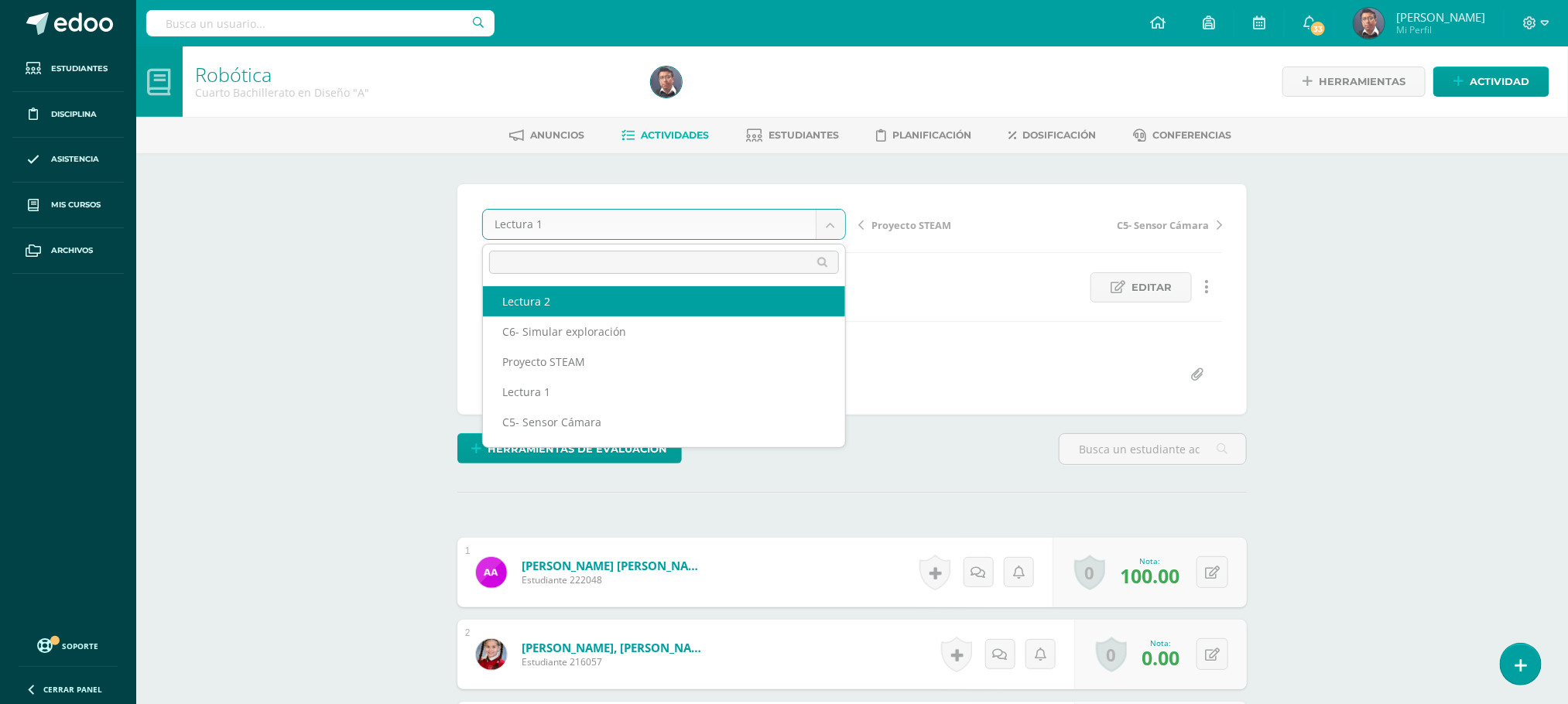
select select "/dashboard/teacher/grade-activity/211353/"
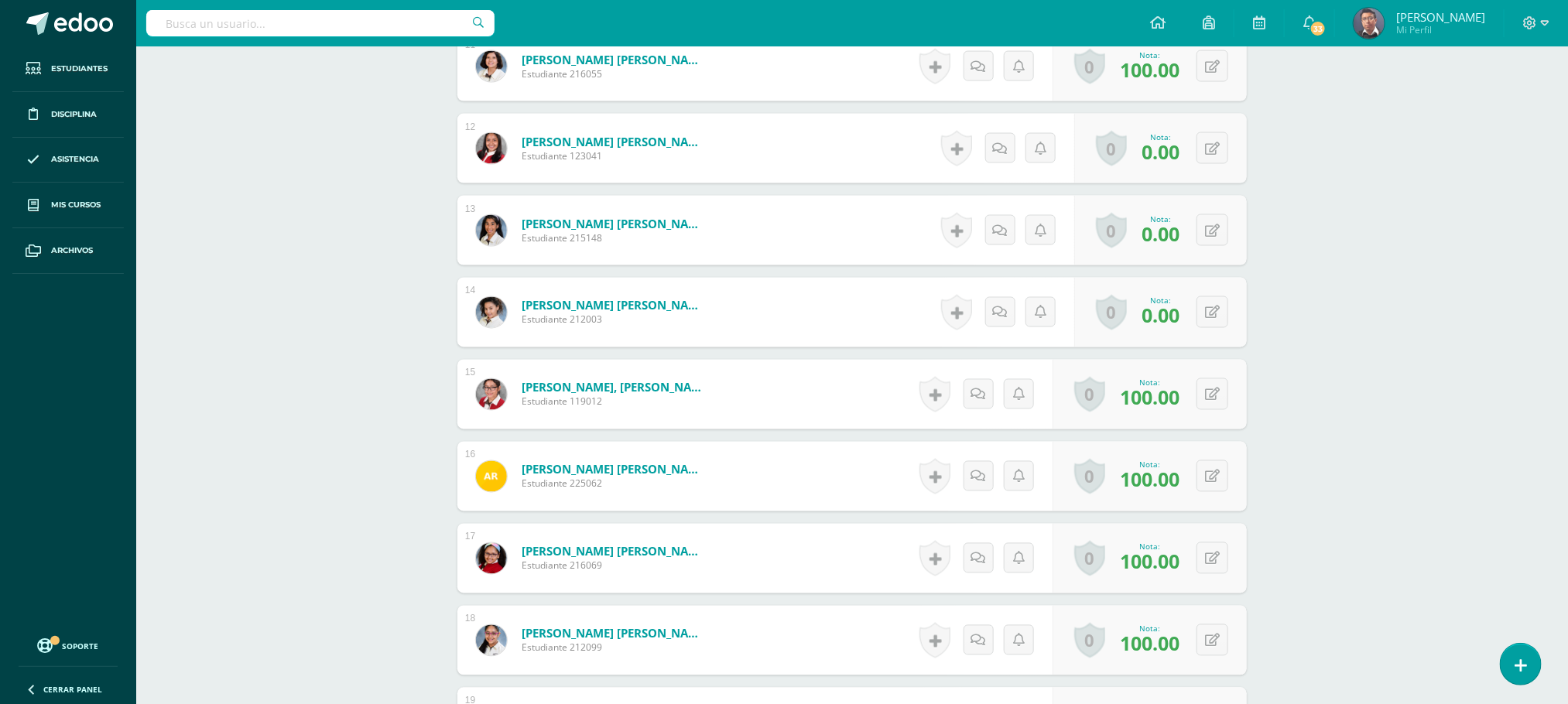
scroll to position [1327, 0]
click at [1206, 304] on button at bounding box center [1222, 311] width 33 height 33
type input "100"
click at [1180, 319] on icon at bounding box center [1181, 316] width 14 height 14
drag, startPoint x: 1442, startPoint y: 365, endPoint x: 996, endPoint y: 33, distance: 556.0
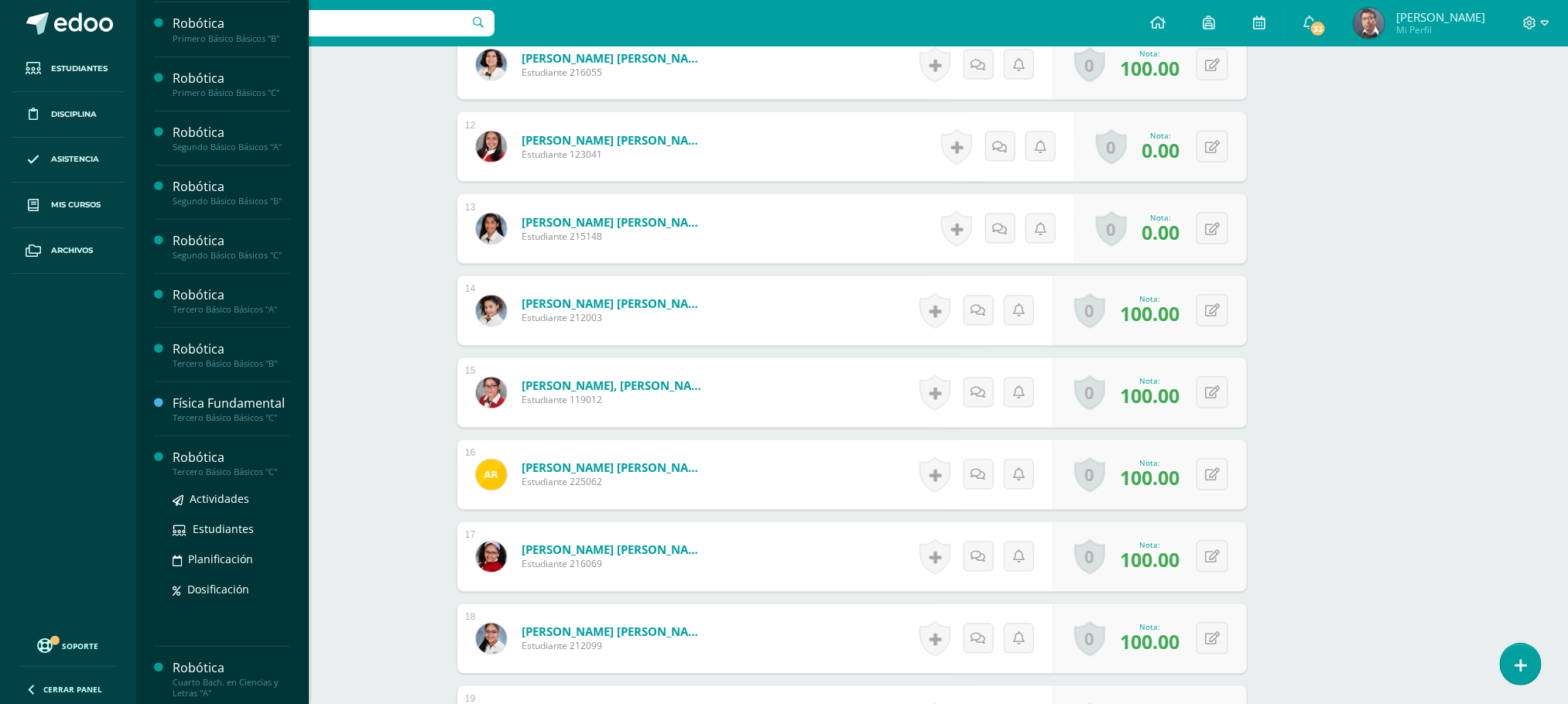
scroll to position [233, 0]
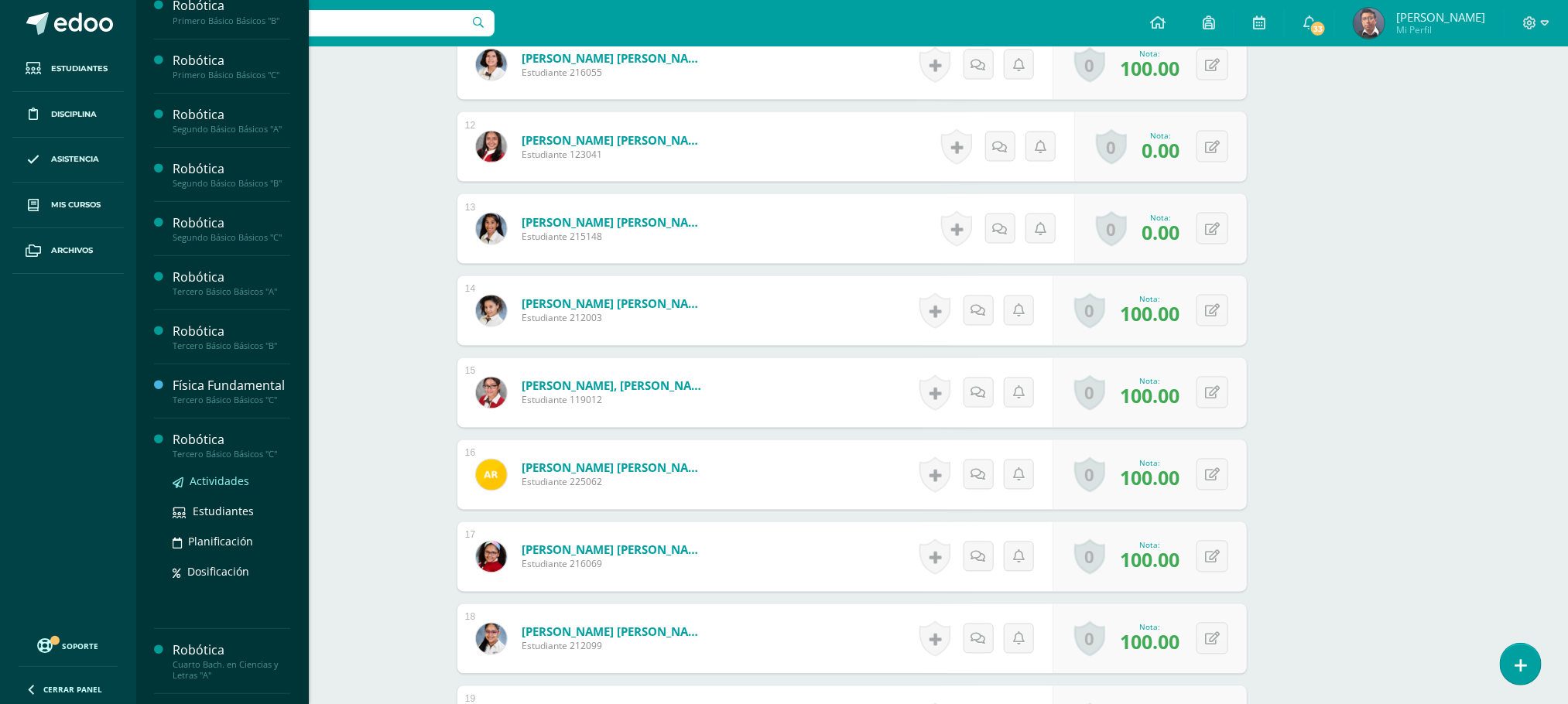
click at [231, 489] on span "Actividades" at bounding box center [220, 480] width 60 height 14
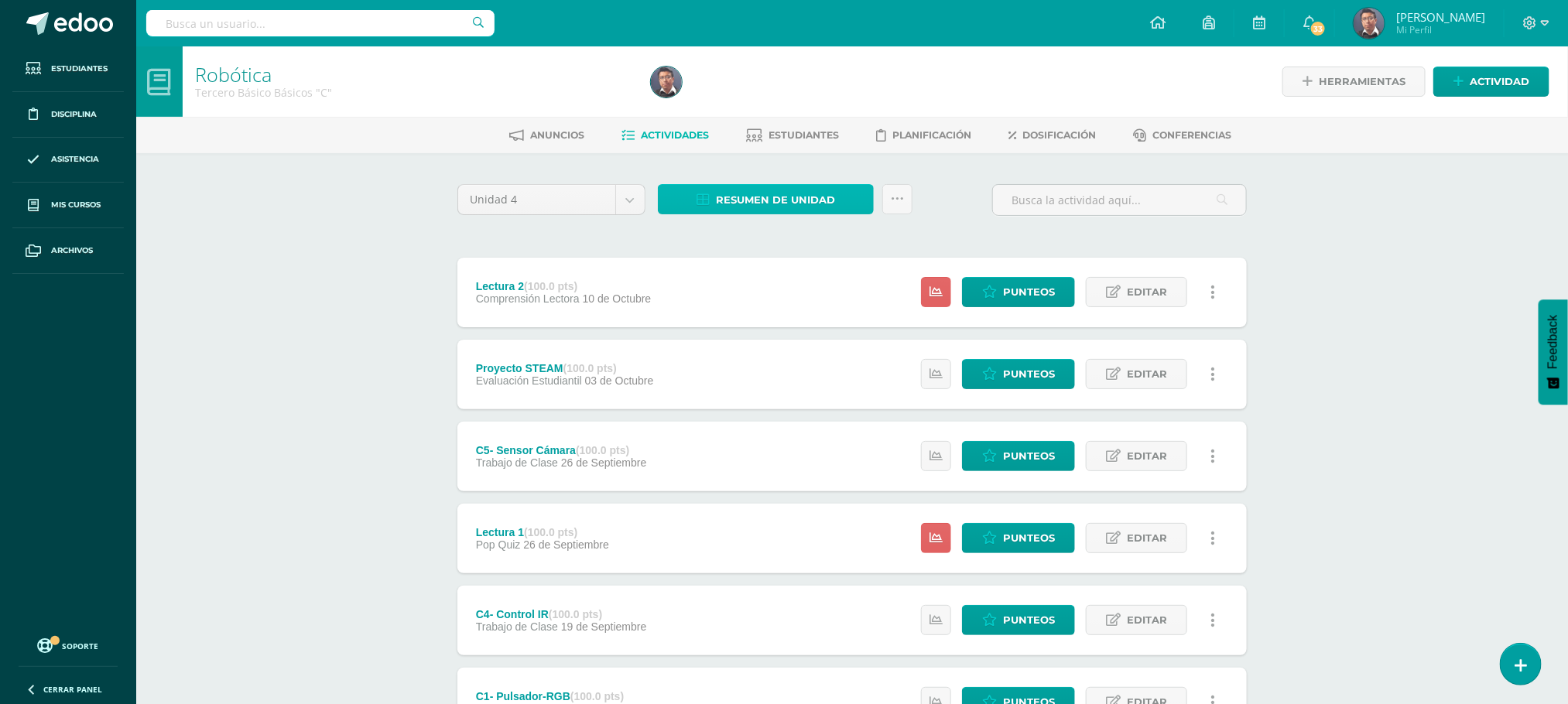
click at [813, 194] on span "Resumen de unidad" at bounding box center [775, 200] width 119 height 29
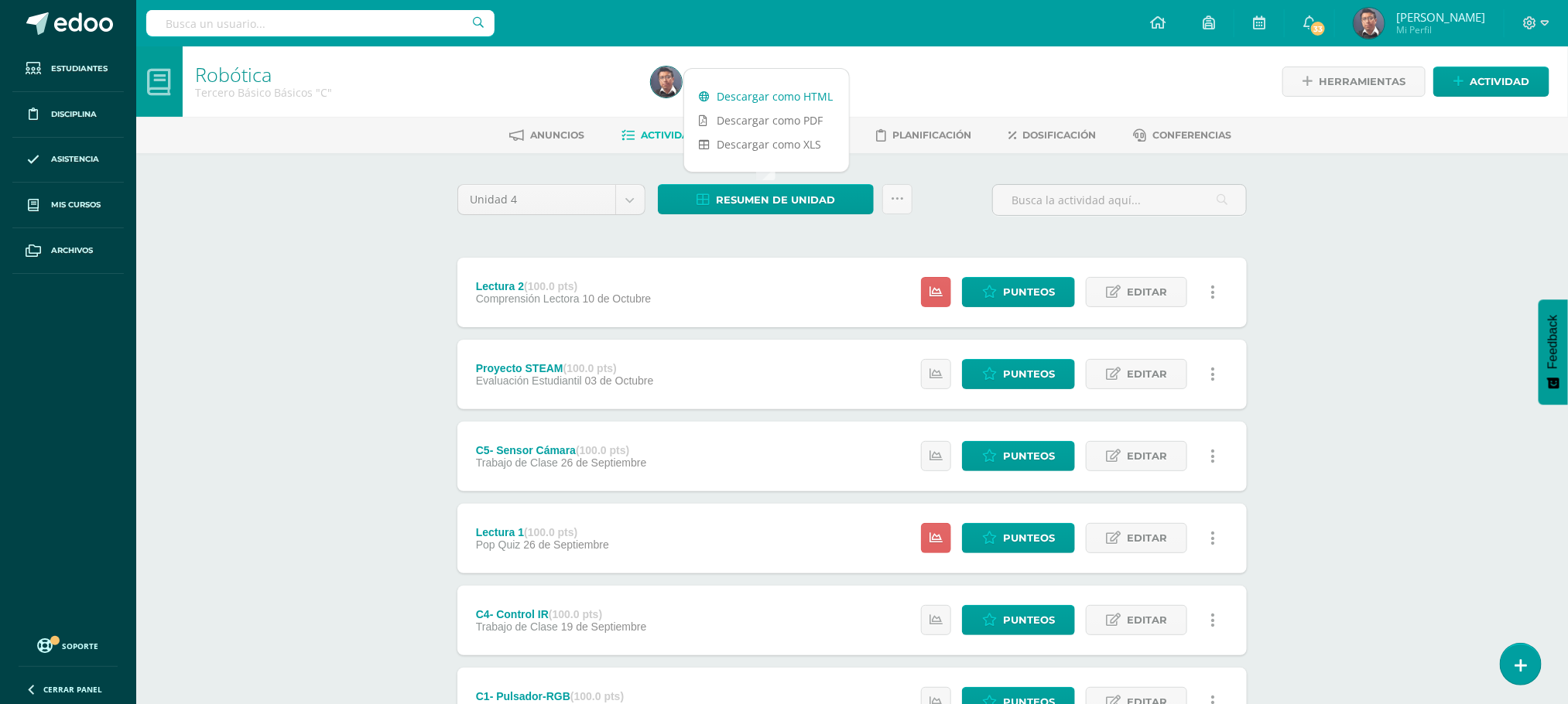
click at [820, 90] on link "Descargar como HTML" at bounding box center [766, 96] width 165 height 24
